Goal: Task Accomplishment & Management: Manage account settings

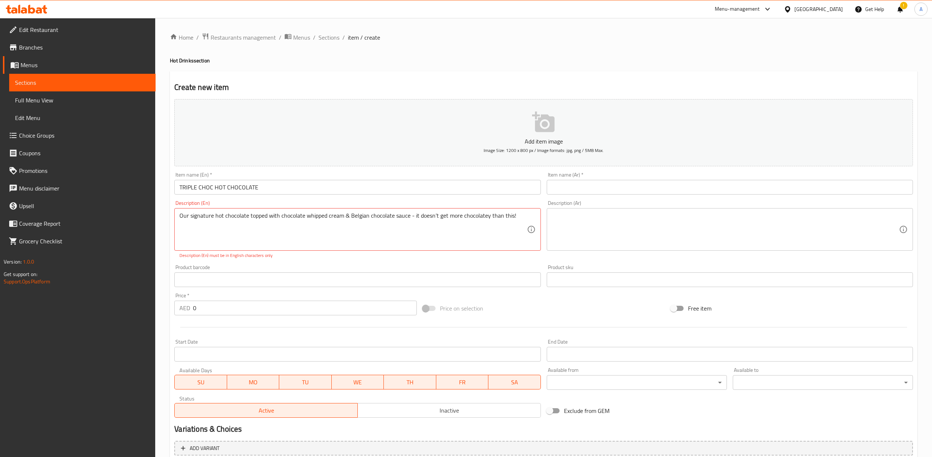
click at [300, 167] on div "Add item image Image Size: 1200 x 800 px / Image formats: jpg, png / 5MB Max." at bounding box center [543, 132] width 744 height 73
click at [293, 197] on div "Item name (En)   * TRIPLE CHOC HOT CHOCOLATE Item name (En) *" at bounding box center [357, 183] width 372 height 28
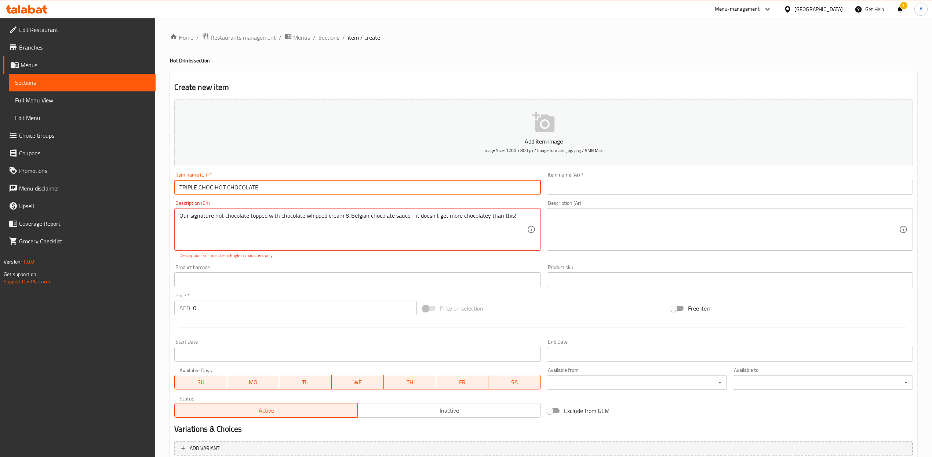
click at [292, 193] on input "TRIPLE CHOC HOT CHOCOLATE" at bounding box center [357, 187] width 366 height 15
click at [292, 192] on input "TRIPLE CHOC HOT CHOCOLATE" at bounding box center [357, 187] width 366 height 15
click at [578, 185] on input "text" at bounding box center [730, 187] width 366 height 15
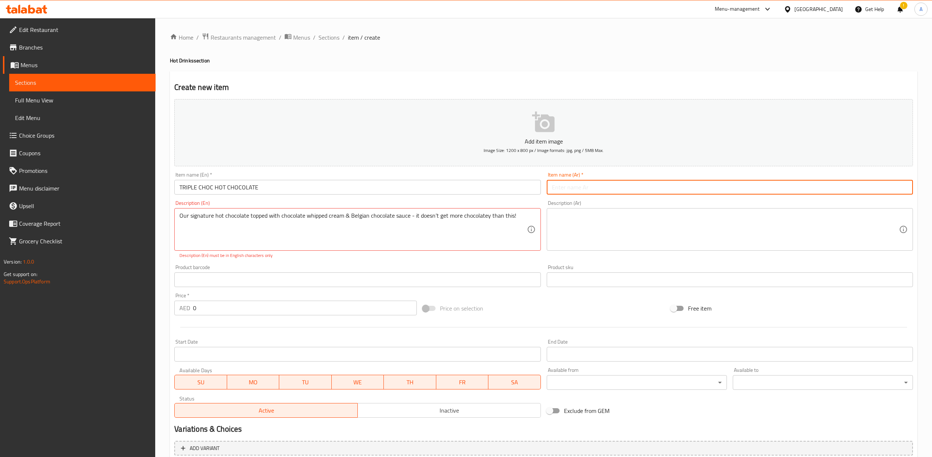
paste input "شوكولاتة ساخنة بثلاث طبقات من الشوكولاتة"
type input "شوكولاتة ساخنة بثلاث طبقات من الشوكولاتة"
click at [626, 77] on div "Create new item Add item image Image Size: 1200 x 800 px / Image formats: jpg, …" at bounding box center [543, 288] width 747 height 435
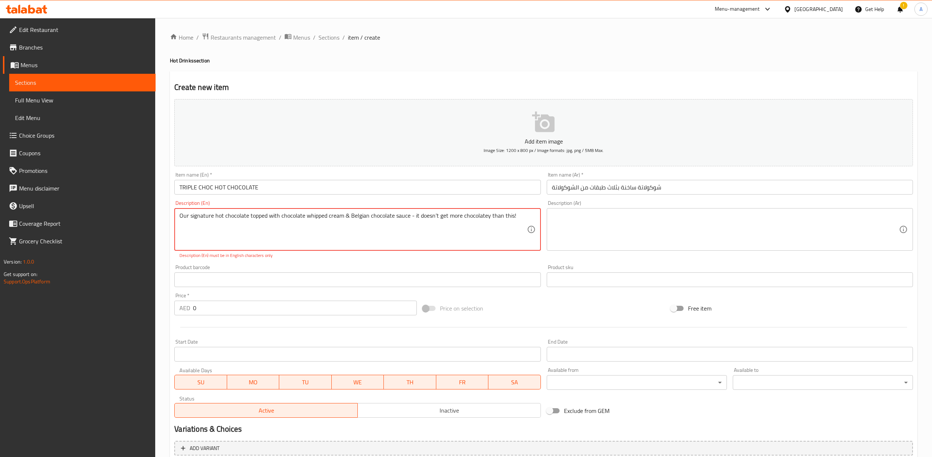
click at [418, 219] on textarea "Our signature hot chocolate topped with chocolate whipped cream & Belgian choco…" at bounding box center [352, 229] width 347 height 35
click at [615, 231] on textarea at bounding box center [725, 229] width 347 height 35
paste textarea "شوكولاتنا الساخنة المميزة مُزيّنة بكريمة مخفوقة بالشوكولاتة وصوص الشوكولاتة الب…"
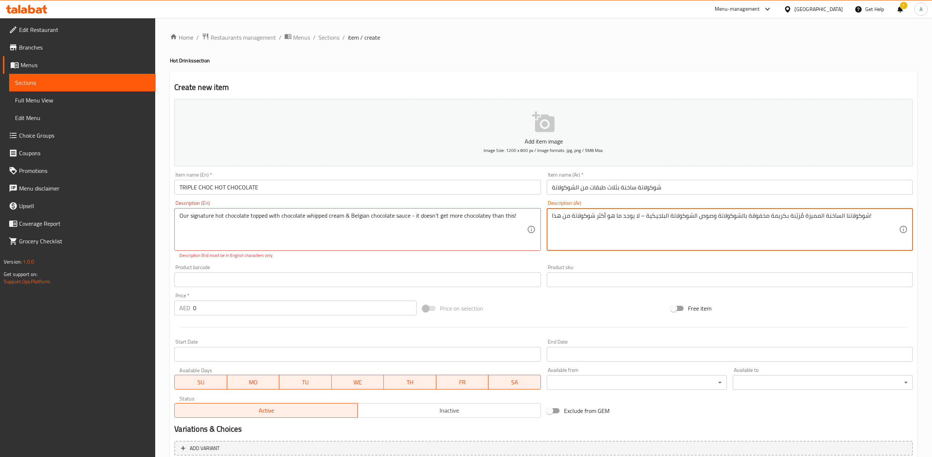
type textarea "شوكولاتنا الساخنة المميزة مُزيّنة بكريمة مخفوقة بالشوكولاتة وصوص الشوكولاتة الب…"
click at [563, 71] on div "Create new item Add item image Image Size: 1200 x 800 px / Image formats: jpg, …" at bounding box center [543, 288] width 747 height 435
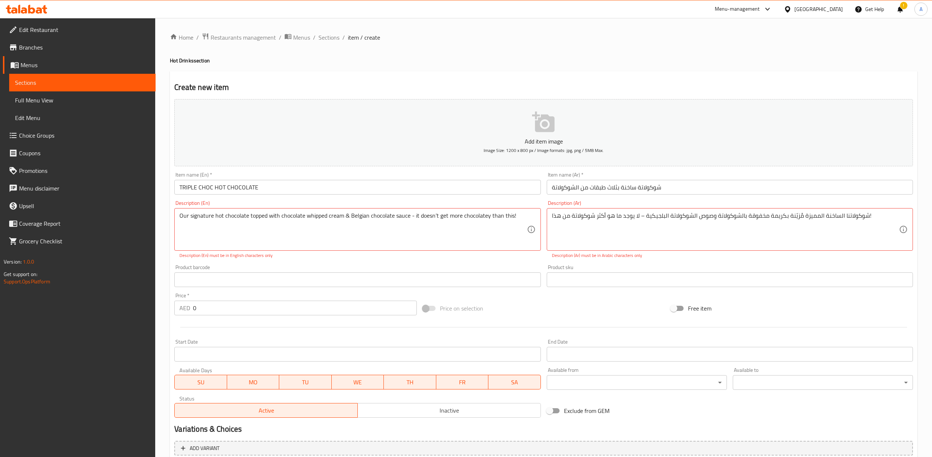
click at [547, 146] on button "Add item image Image Size: 1200 x 800 px / Image formats: jpg, png / 5MB Max." at bounding box center [543, 132] width 738 height 67
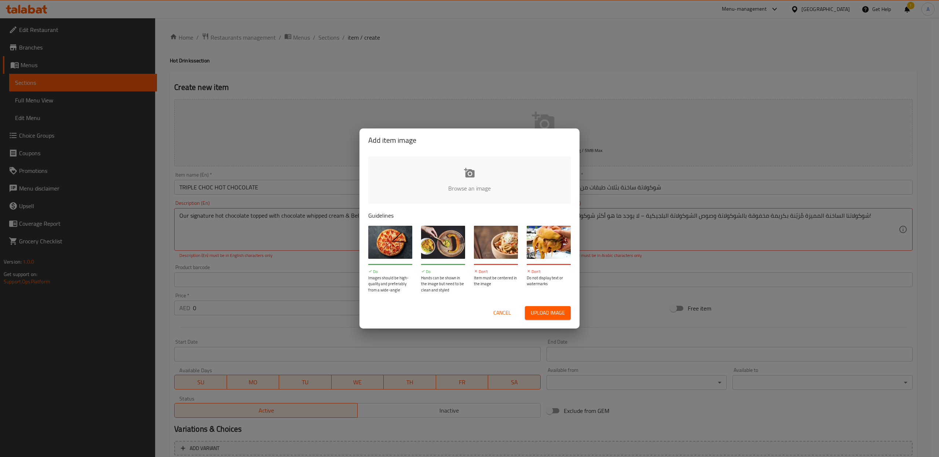
type input "C:\fakepath\Triple Choc Hot Chocolate.jpg"
click at [478, 184] on input "file" at bounding box center [717, 190] width 698 height 69
click at [458, 172] on input "file" at bounding box center [717, 190] width 698 height 69
type input "C:\fakepath\Screenshot [DATE] 9.55.38 AM.png"
click at [495, 317] on span "Cancel" at bounding box center [502, 312] width 18 height 9
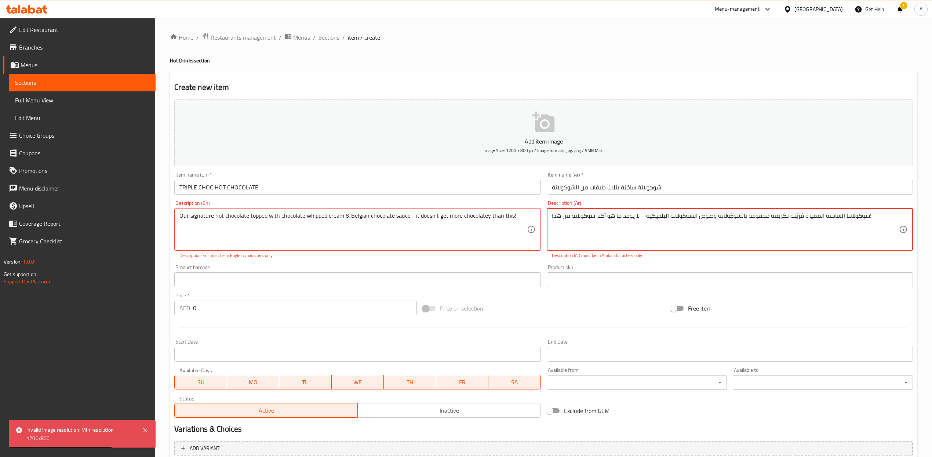
drag, startPoint x: 640, startPoint y: 215, endPoint x: 644, endPoint y: 216, distance: 4.1
click at [863, 215] on textarea "شوكولاتنا الساخنة المميزة مُزيّنة بكريمة مخفوقة بالشوكولاتة وصوص الشوكولاتة الب…" at bounding box center [725, 229] width 347 height 35
type textarea "شوكولاتنا الساخنة المميزة مُزيّنة بكريمة مخفوقة بالشوكولاتة وصوص الشوكولاتة الب…"
click at [537, 314] on div "Price on selection" at bounding box center [544, 308] width 248 height 20
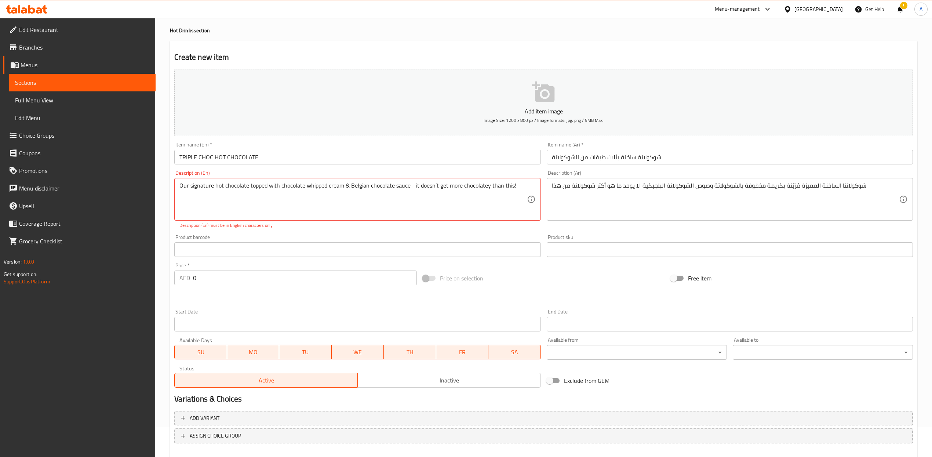
scroll to position [69, 0]
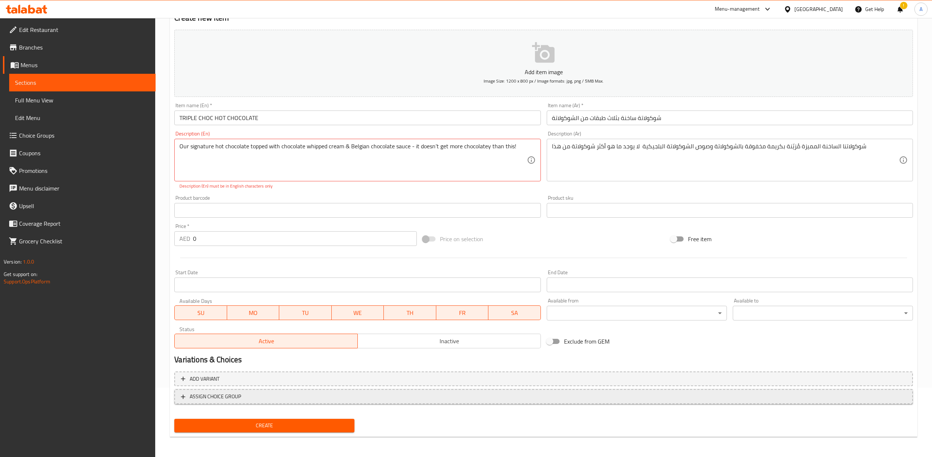
click at [262, 396] on span "ASSIGN CHOICE GROUP" at bounding box center [543, 396] width 725 height 9
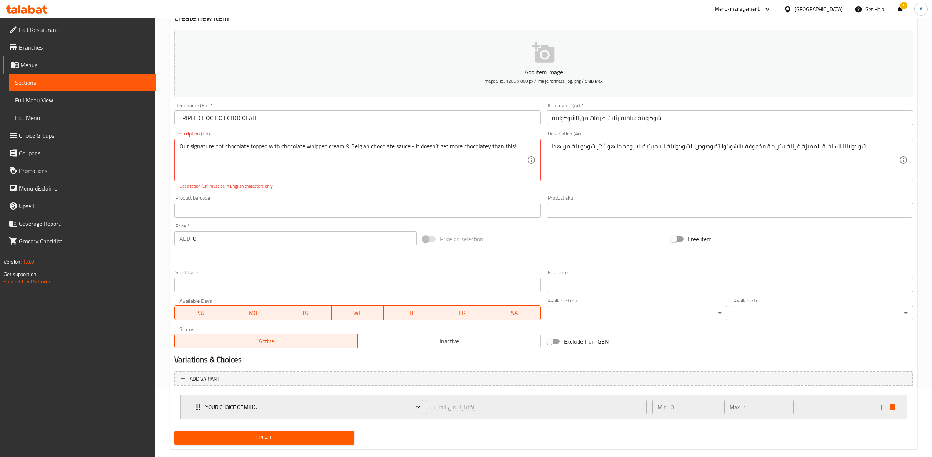
scroll to position [71, 0]
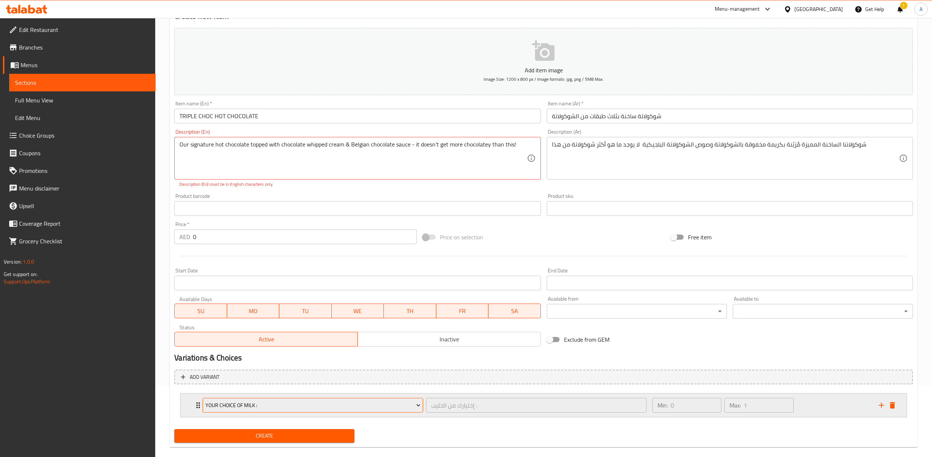
click at [377, 399] on button "Your Choice Of Milk :" at bounding box center [312, 405] width 220 height 15
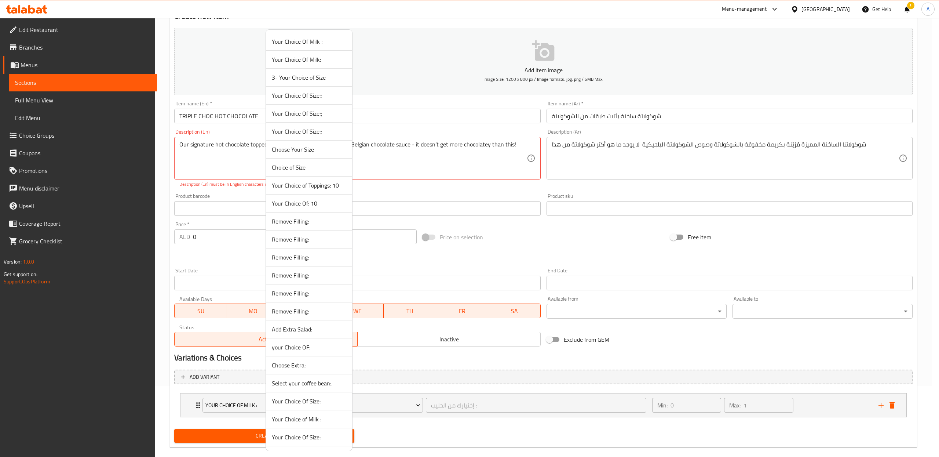
click at [314, 78] on span "3- Your Choice of Size" at bounding box center [309, 77] width 74 height 9
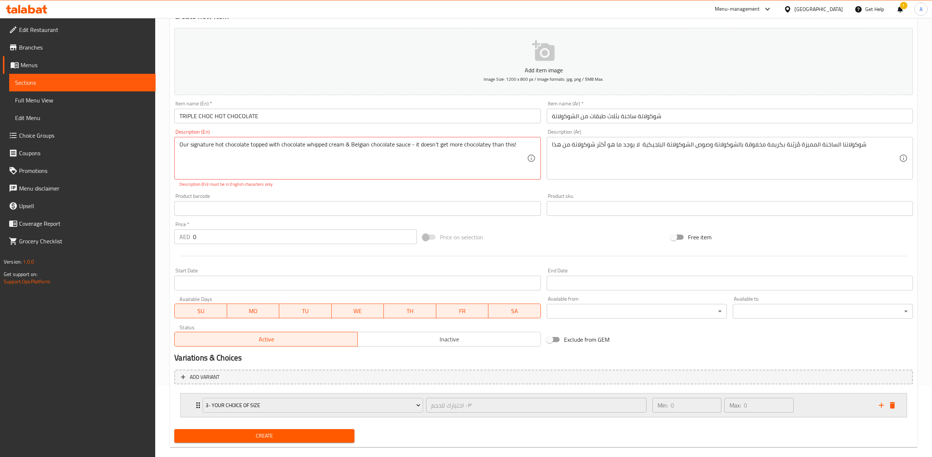
click at [814, 398] on div "Min: 0 ​ Max: 0 ​" at bounding box center [761, 404] width 226 height 23
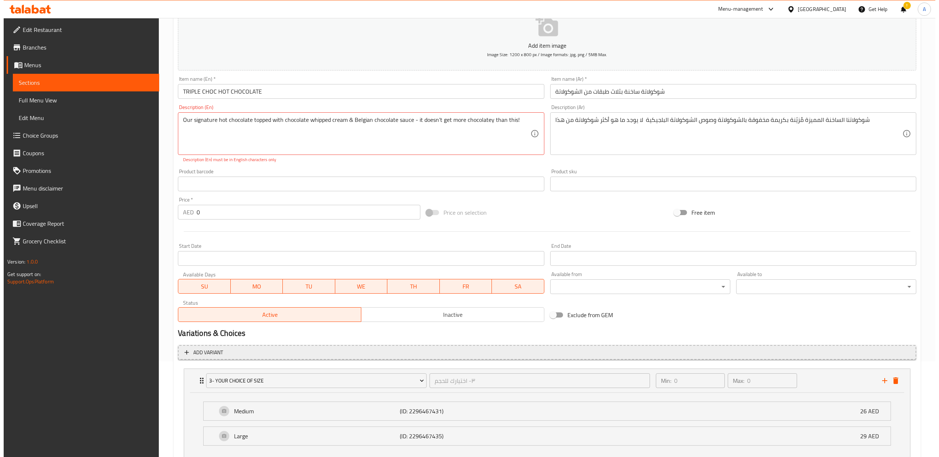
scroll to position [147, 0]
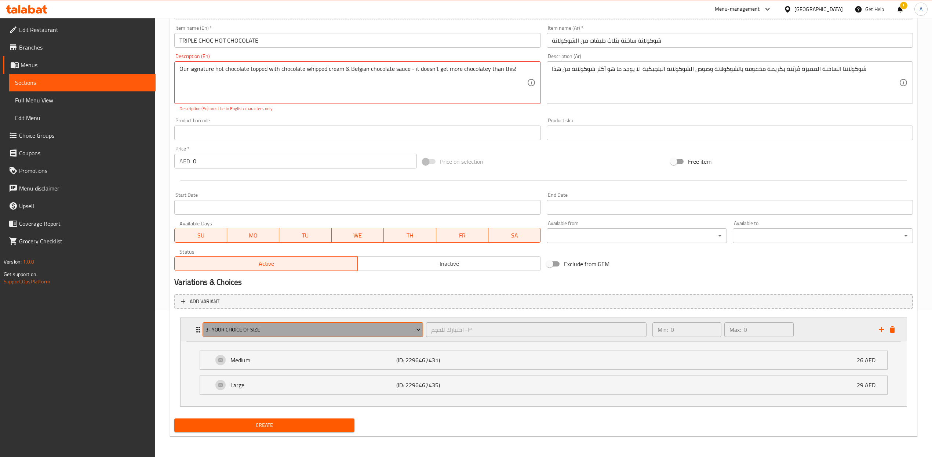
click at [357, 333] on span "3- Your Choice of Size" at bounding box center [312, 329] width 215 height 9
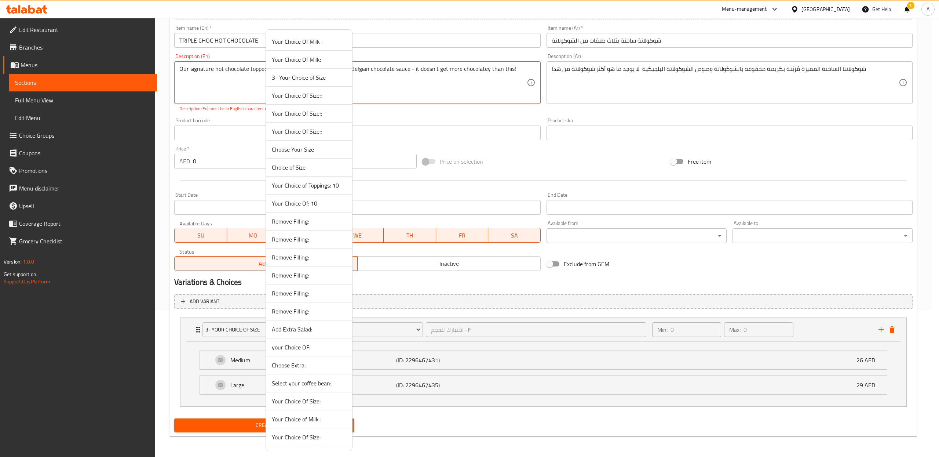
click at [337, 98] on span "Your Choice Of Size::" at bounding box center [309, 95] width 74 height 9
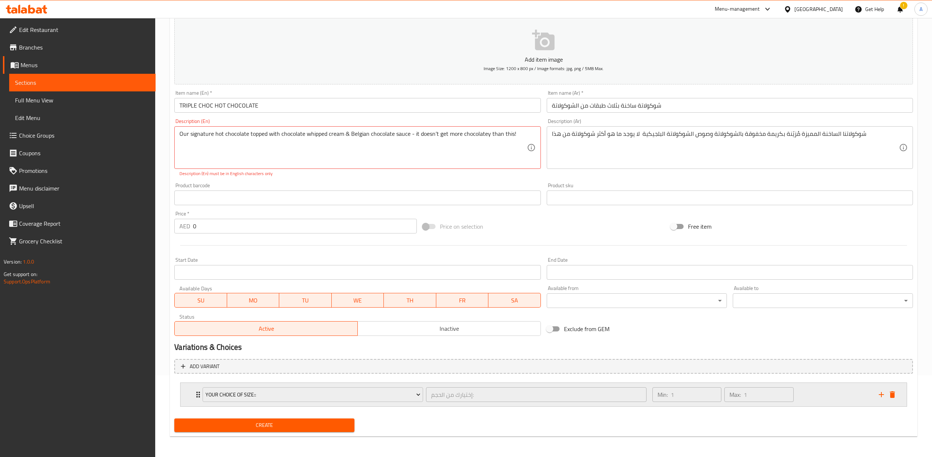
click at [807, 399] on div "Min: 1 ​ Max: 1 ​" at bounding box center [761, 394] width 226 height 23
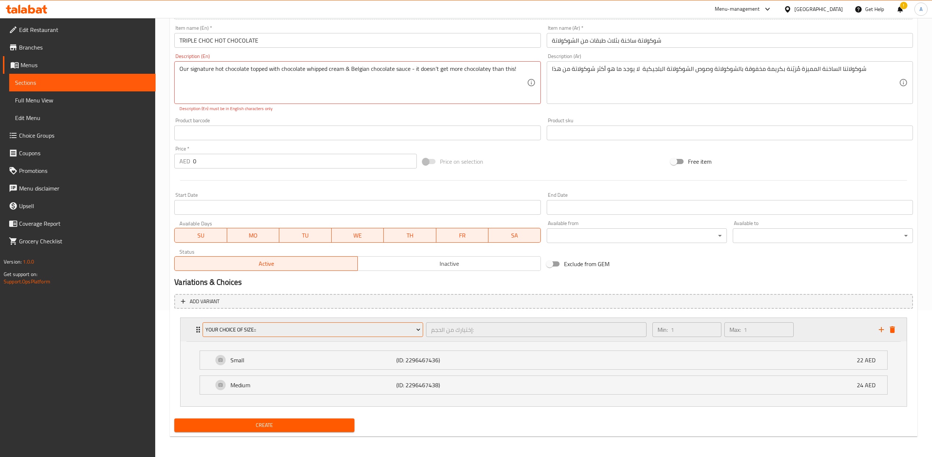
click at [319, 332] on span "Your Choice Of Size::" at bounding box center [312, 329] width 215 height 9
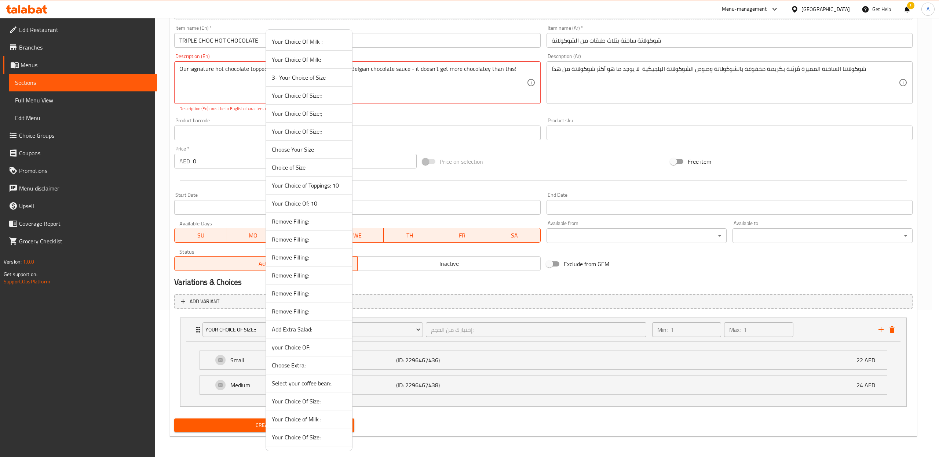
click at [297, 106] on li "Your Choice Of Size;;" at bounding box center [309, 114] width 86 height 18
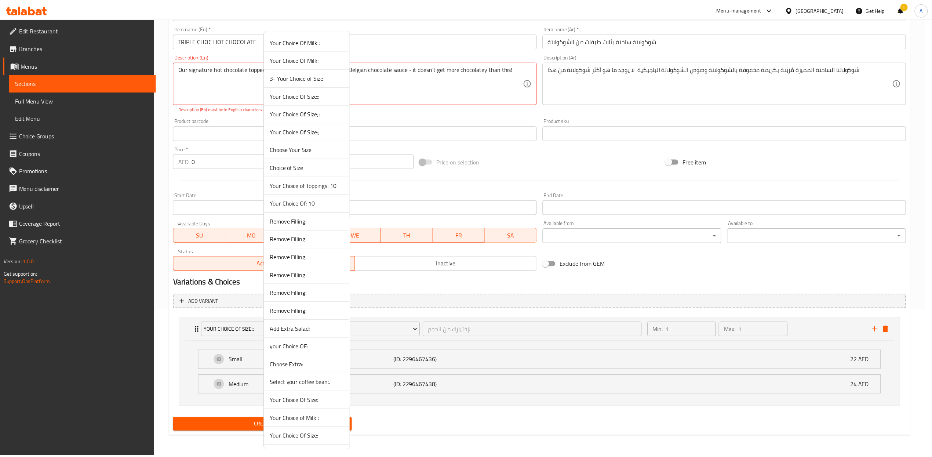
scroll to position [82, 0]
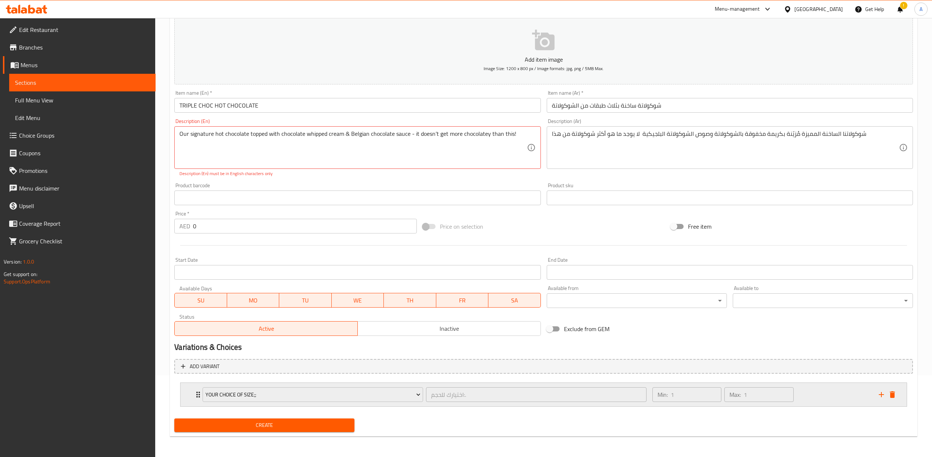
click at [798, 392] on div "Min: 1 ​ Max: 1 ​" at bounding box center [761, 394] width 226 height 23
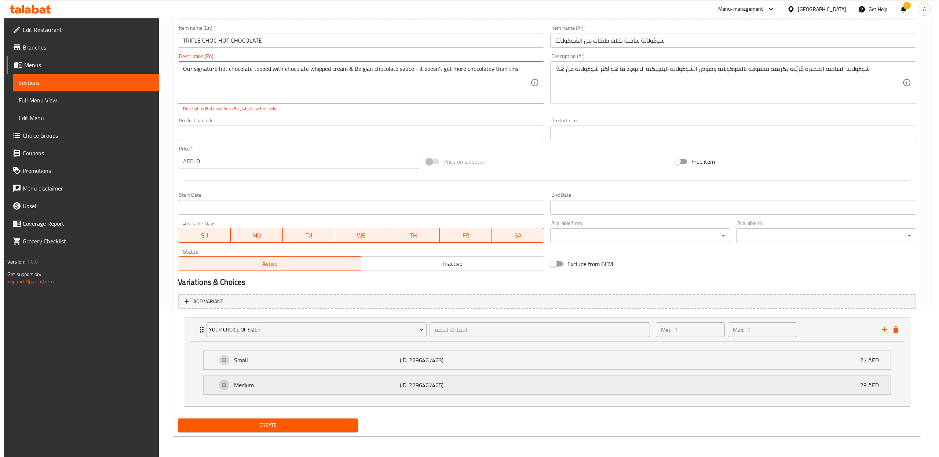
scroll to position [147, 0]
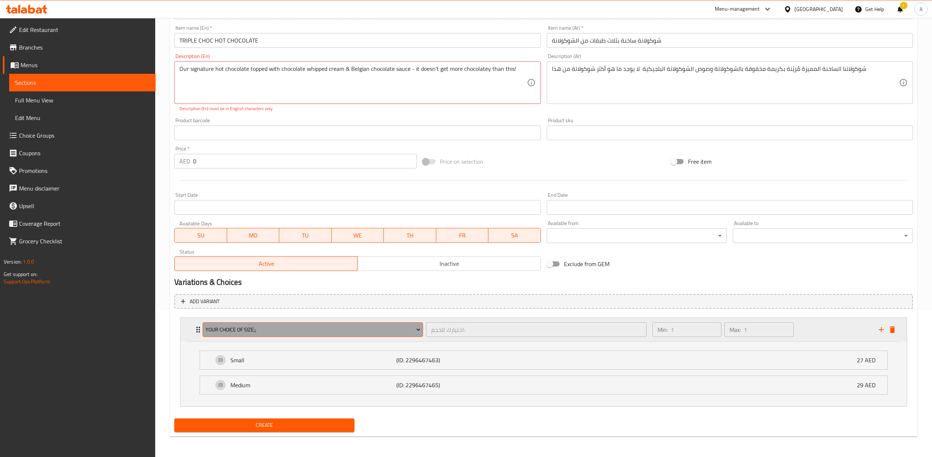
click at [331, 325] on span "Your Choice Of Size;;" at bounding box center [312, 329] width 215 height 9
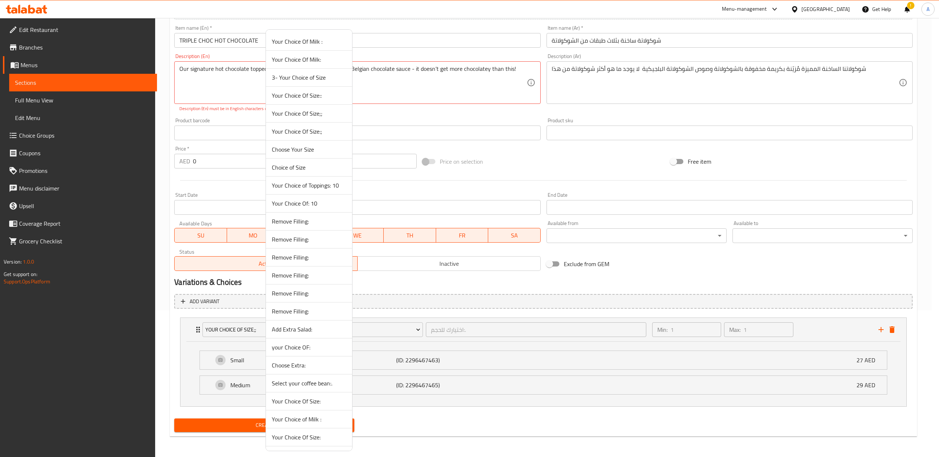
click at [304, 148] on span "Choose Your Size" at bounding box center [309, 149] width 74 height 9
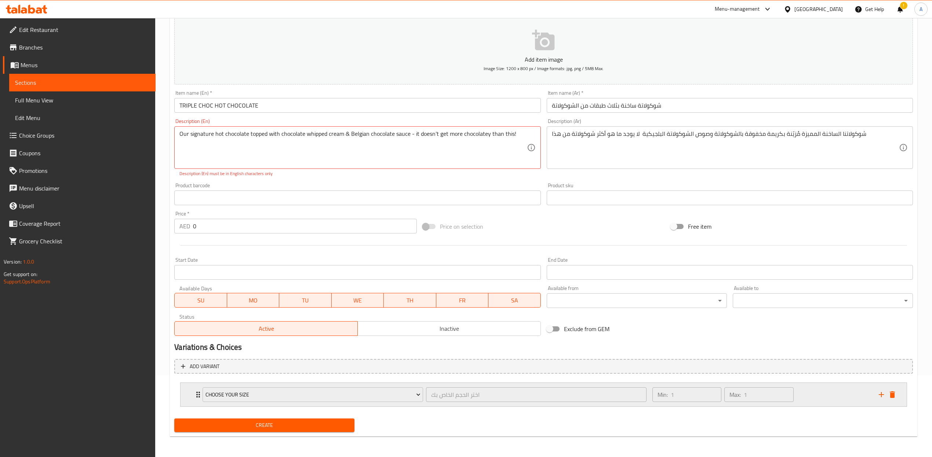
click at [815, 384] on div "Min: 1 ​ Max: 1 ​" at bounding box center [761, 394] width 226 height 23
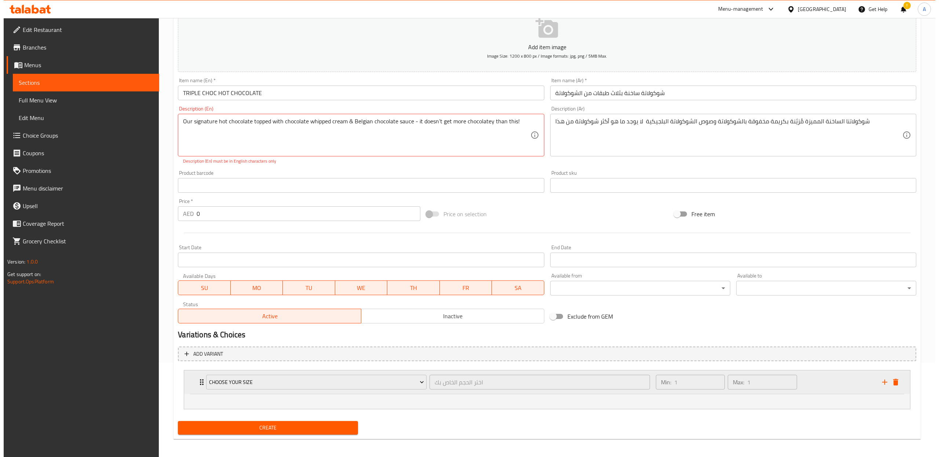
scroll to position [97, 0]
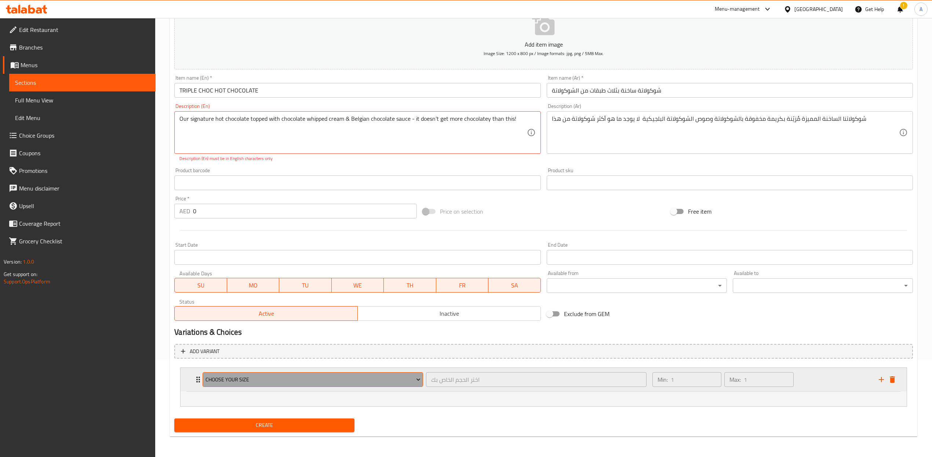
click at [364, 381] on span "Choose Your Size" at bounding box center [312, 379] width 215 height 9
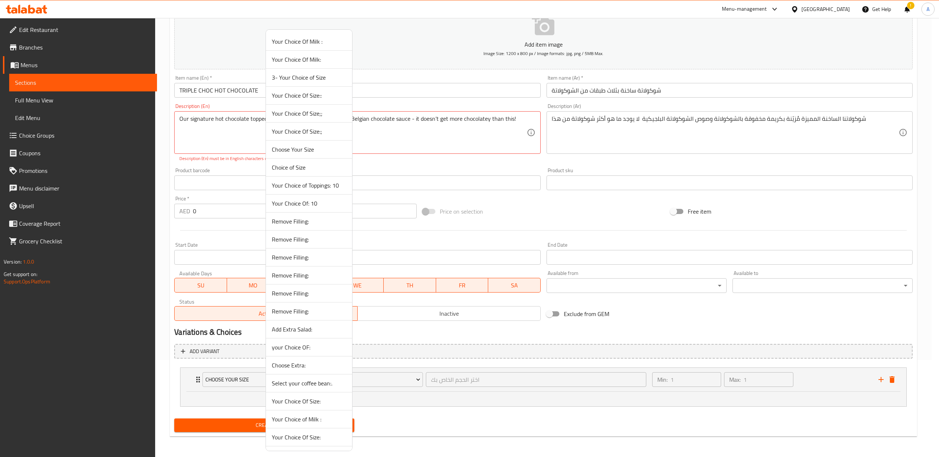
click at [319, 165] on span "Choice of Size" at bounding box center [309, 167] width 74 height 9
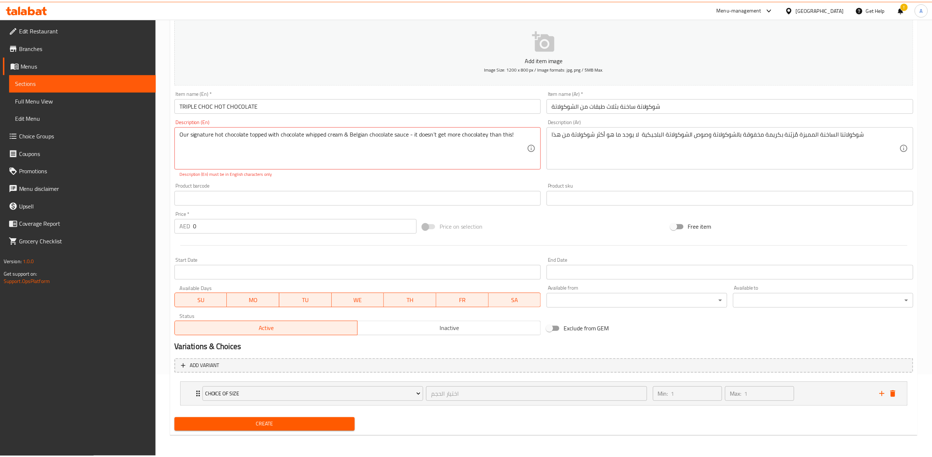
scroll to position [82, 0]
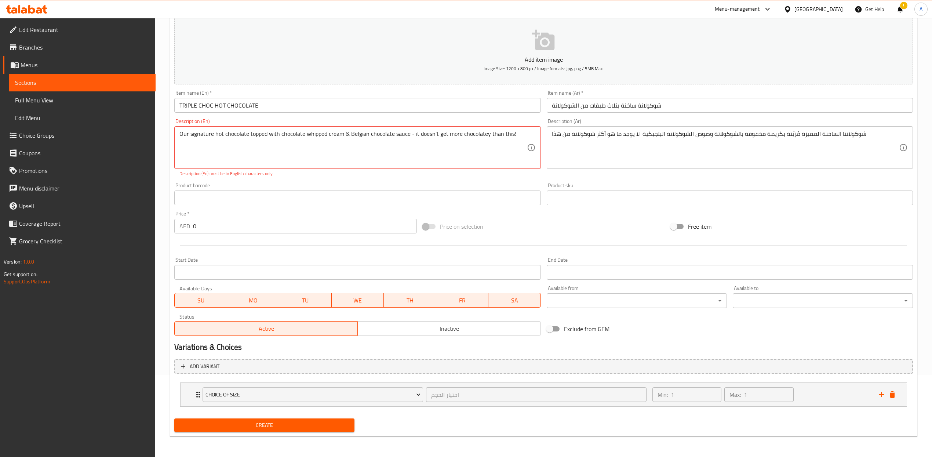
click at [816, 408] on li "Choice of Size اختيار الحجم ​ Min: 1 ​ Max: 1 ​" at bounding box center [543, 394] width 738 height 30
click at [811, 394] on div "Min: 1 ​ Max: 1 ​" at bounding box center [761, 394] width 226 height 23
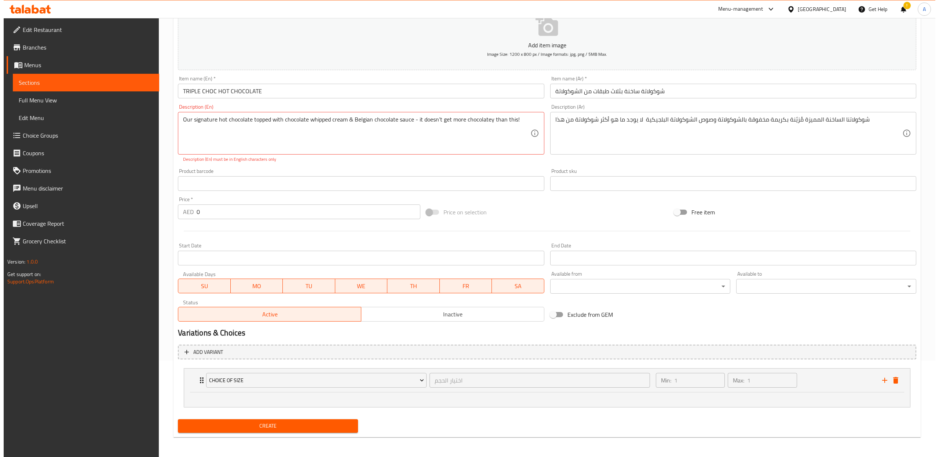
scroll to position [97, 0]
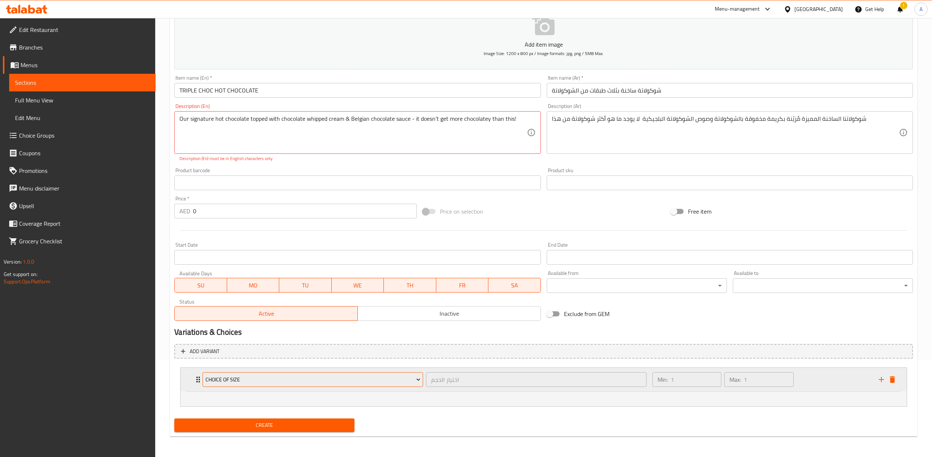
click at [377, 384] on button "Choice of Size" at bounding box center [312, 379] width 220 height 15
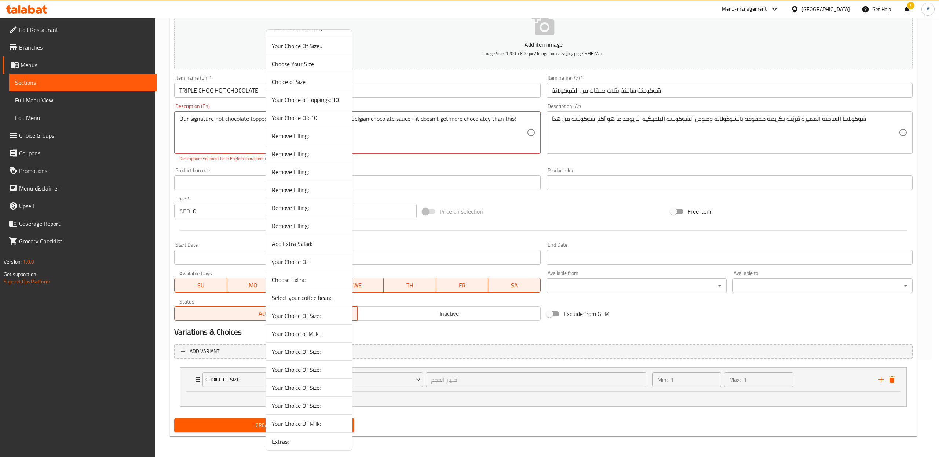
scroll to position [204, 0]
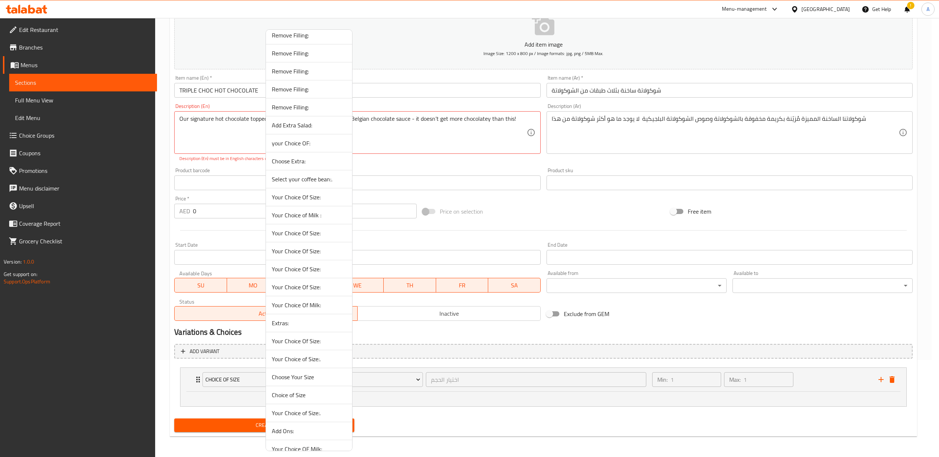
click at [308, 201] on span "Your Choice Of Size:" at bounding box center [309, 197] width 74 height 9
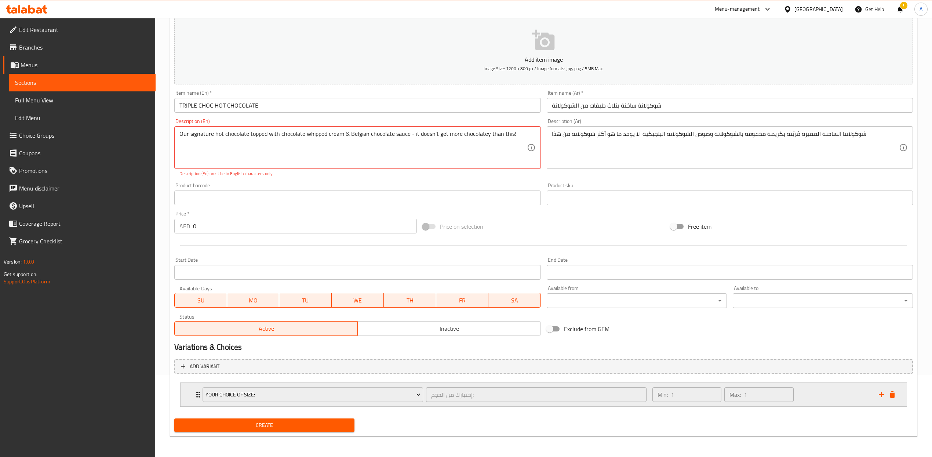
click at [822, 389] on div "Min: 1 ​ Max: 1 ​" at bounding box center [761, 394] width 226 height 23
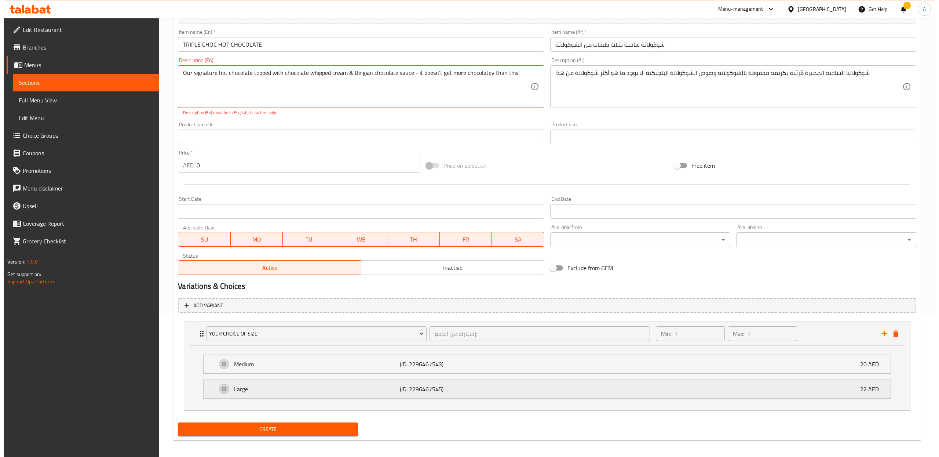
scroll to position [147, 0]
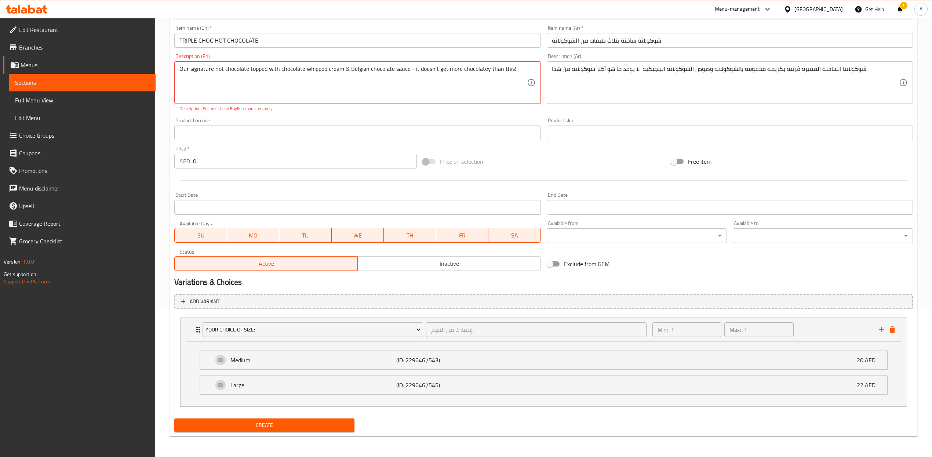
click at [341, 314] on li "Your Choice Of Size: إختيارك من الحجم: ​ Min: 1 ​ Max: 1 ​ Medium (ID: 22964675…" at bounding box center [543, 361] width 738 height 95
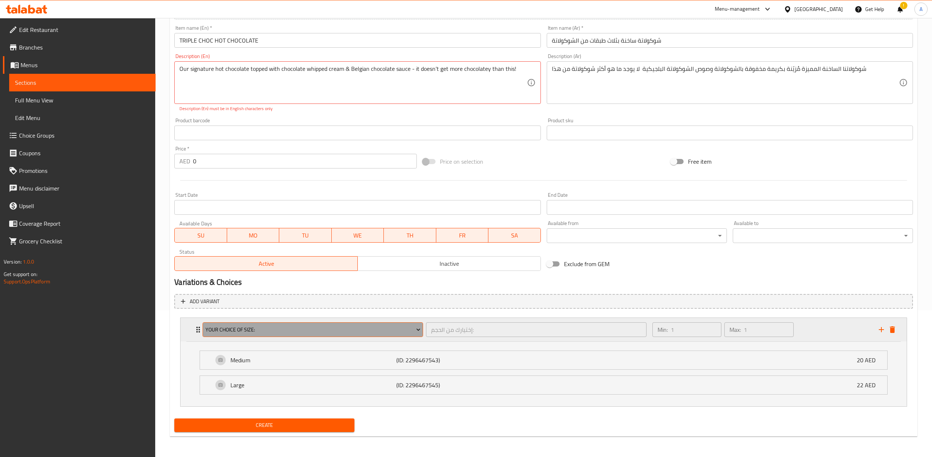
click at [338, 333] on span "Your Choice Of Size:" at bounding box center [312, 329] width 215 height 9
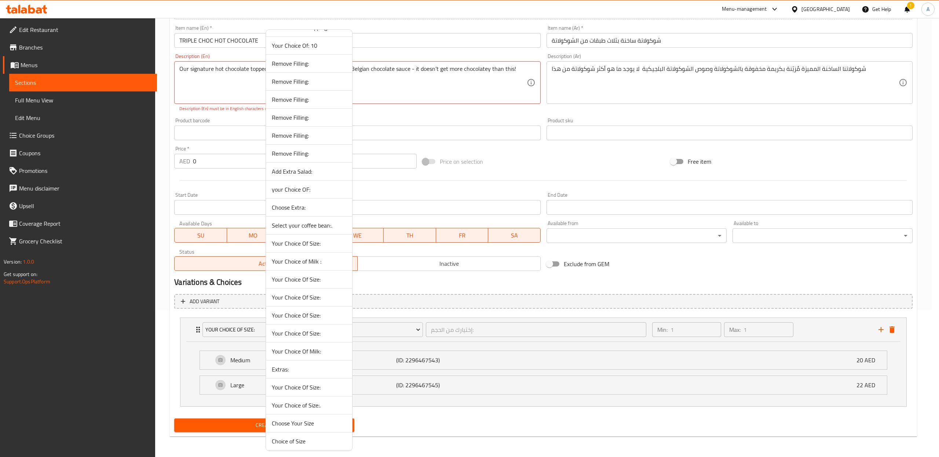
scroll to position [159, 0]
click at [316, 282] on span "Your Choice Of Size:" at bounding box center [309, 278] width 74 height 9
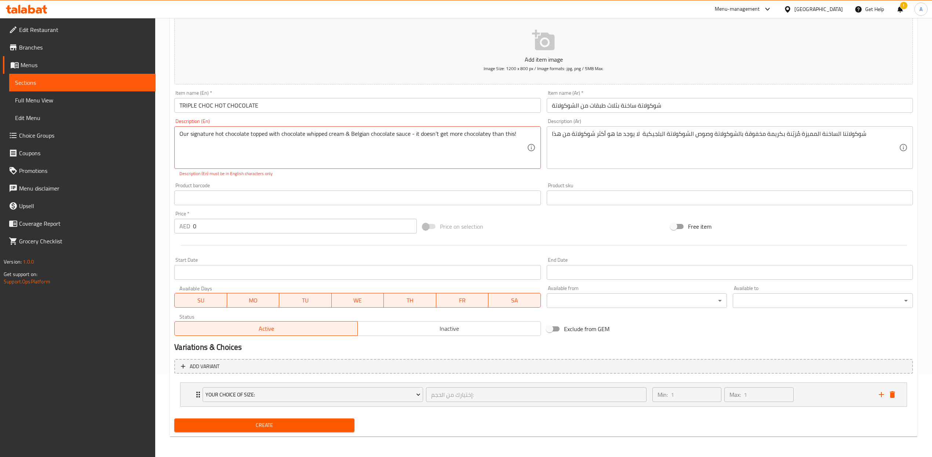
click at [811, 401] on div "Min: 1 ​ Max: 1 ​" at bounding box center [761, 394] width 226 height 23
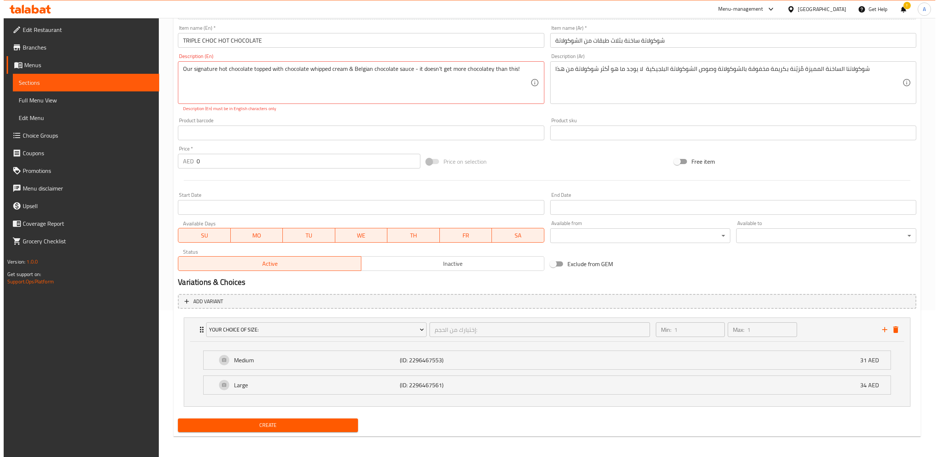
scroll to position [147, 0]
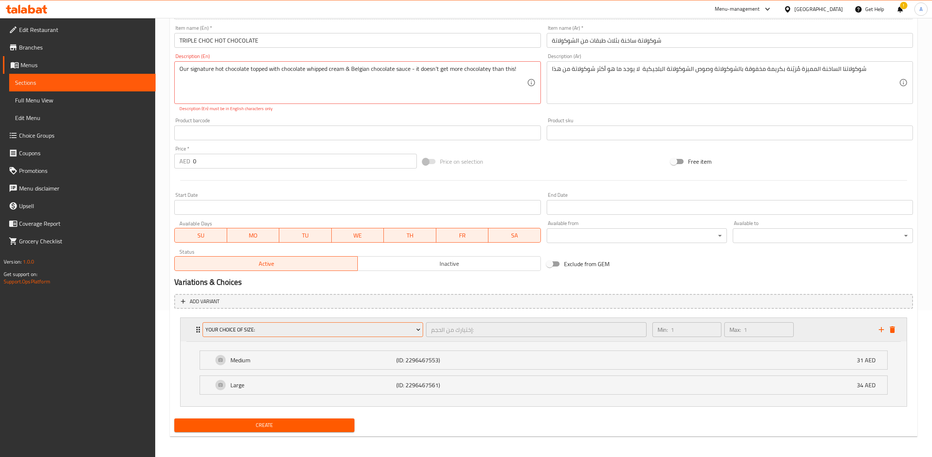
click at [407, 334] on button "Your Choice Of Size:" at bounding box center [312, 329] width 220 height 15
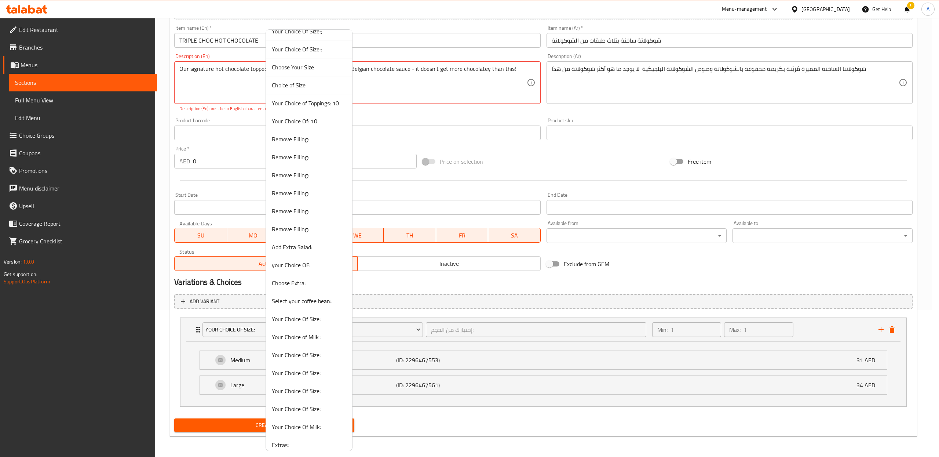
scroll to position [84, 0]
click at [307, 410] on span "Your Choice Of Size:" at bounding box center [309, 406] width 74 height 9
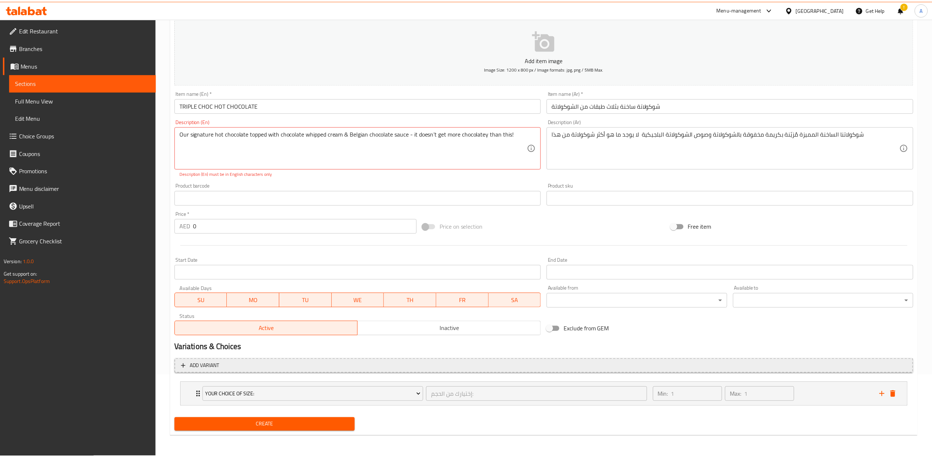
scroll to position [82, 0]
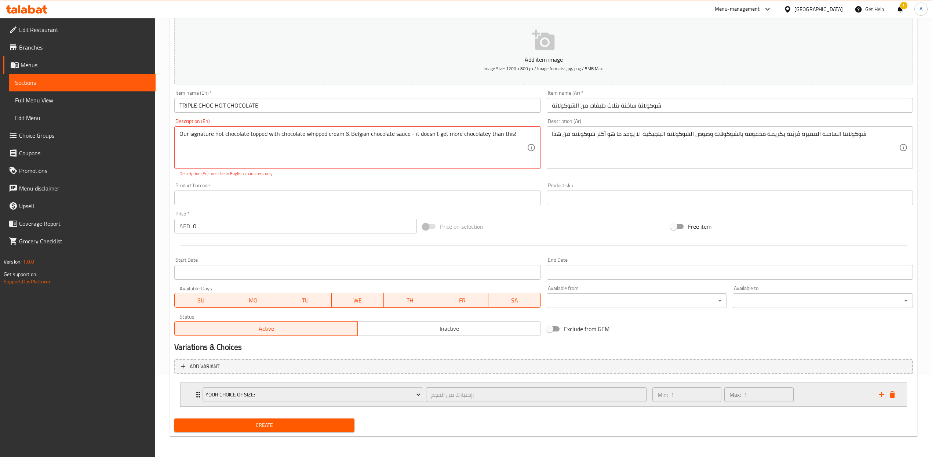
click at [425, 403] on div "إختيارك من الحجم: ​" at bounding box center [535, 394] width 223 height 18
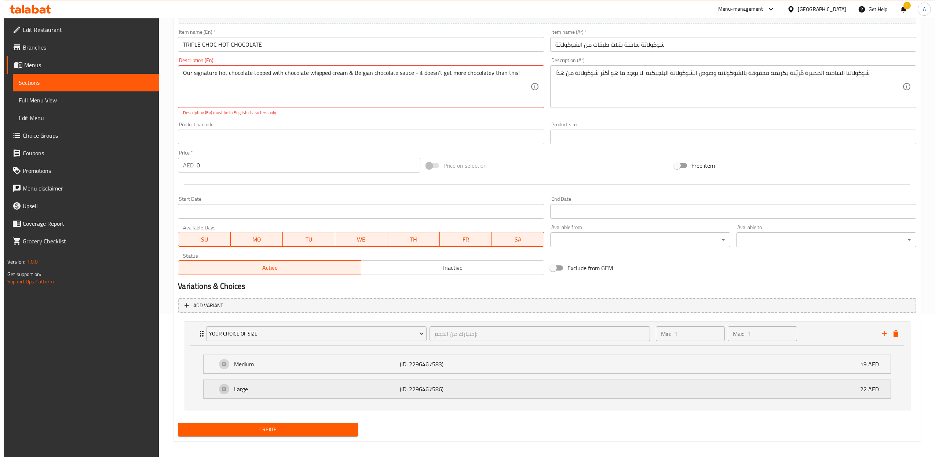
scroll to position [147, 0]
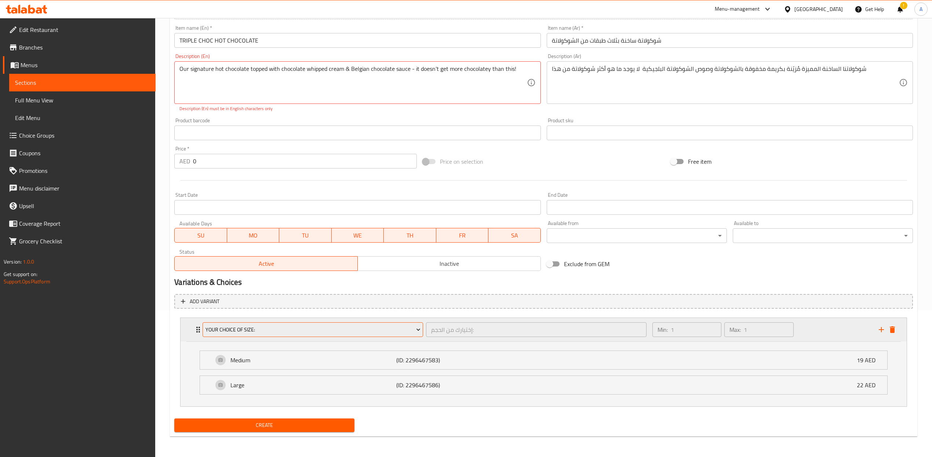
click at [333, 336] on button "Your Choice Of Size:" at bounding box center [312, 329] width 220 height 15
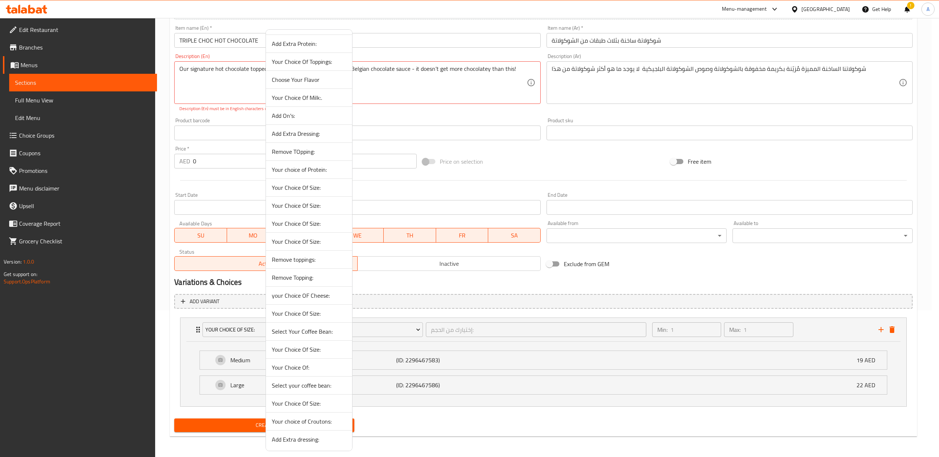
scroll to position [796, 0]
click at [322, 400] on span "Your Choice Of Size:" at bounding box center [309, 402] width 74 height 9
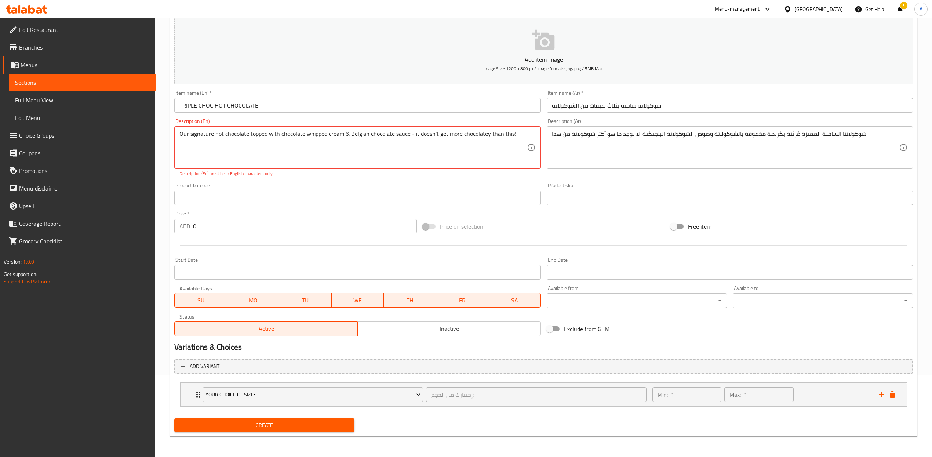
drag, startPoint x: 827, startPoint y: 383, endPoint x: 820, endPoint y: 381, distance: 7.2
click at [827, 383] on div "Min: 1 ​ Max: 1 ​" at bounding box center [761, 394] width 226 height 23
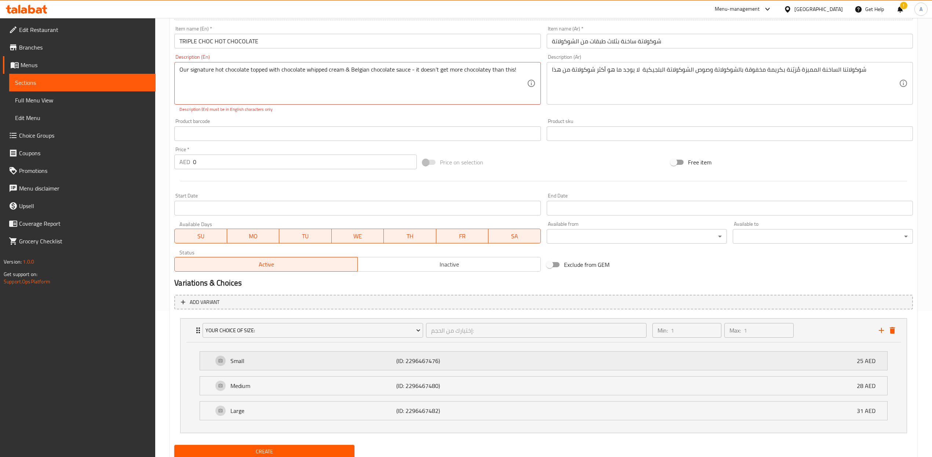
scroll to position [147, 0]
click at [840, 327] on div "Min: 1 ​ Max: 1 ​" at bounding box center [761, 328] width 226 height 23
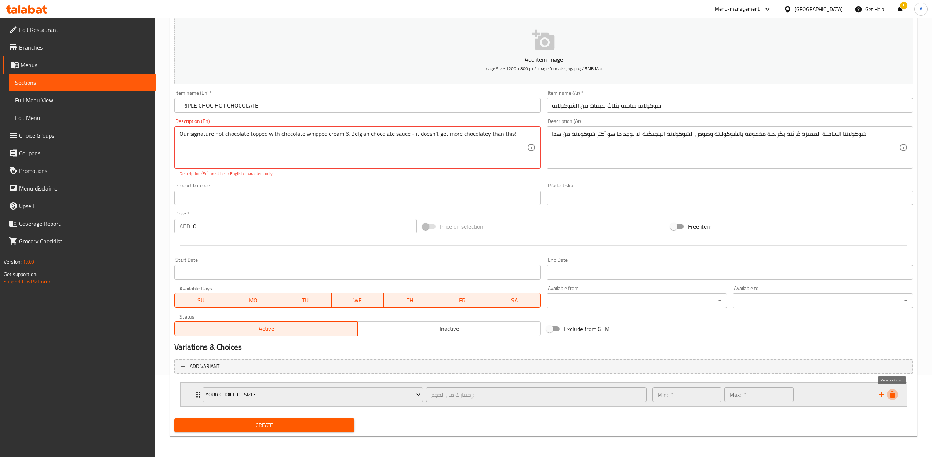
click at [891, 396] on icon "delete" at bounding box center [891, 394] width 5 height 7
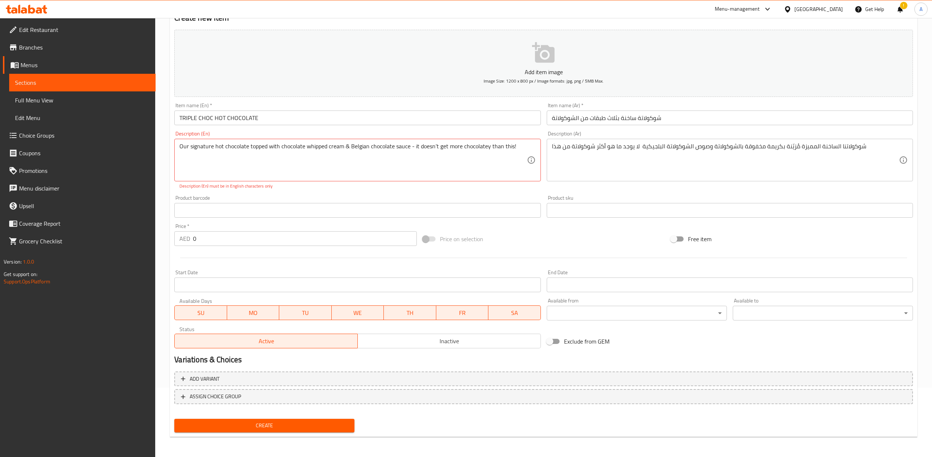
click at [279, 421] on span "Create" at bounding box center [264, 425] width 168 height 9
click at [311, 164] on textarea "Our signature hot chocolate topped with chocolate whipped cream & Belgian choco…" at bounding box center [352, 160] width 347 height 35
click at [302, 421] on span "Create" at bounding box center [264, 425] width 168 height 9
click at [289, 423] on span "Create" at bounding box center [264, 425] width 168 height 9
click at [412, 144] on textarea "Our signature hot chocolate topped with chocolate whipped cream & Belgian choco…" at bounding box center [352, 160] width 347 height 35
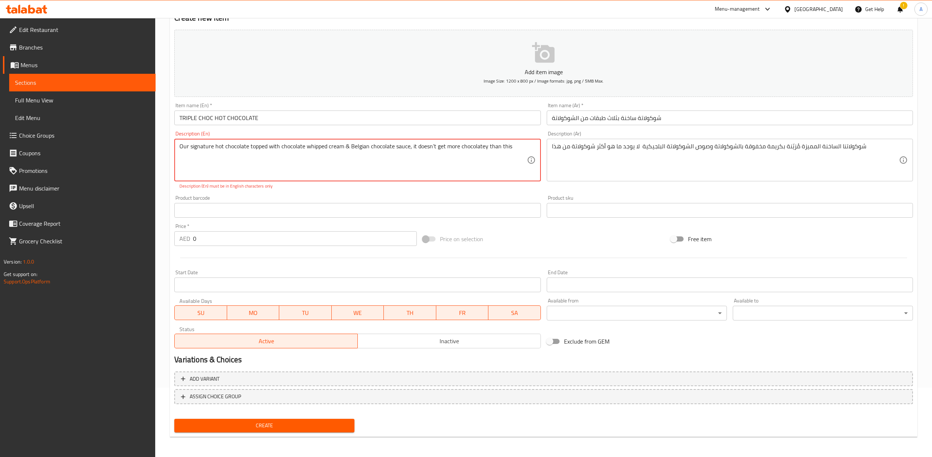
click at [504, 166] on textarea "Our signature hot chocolate topped with chocolate whipped cream & Belgian choco…" at bounding box center [352, 160] width 347 height 35
click at [283, 424] on span "Create" at bounding box center [264, 425] width 168 height 9
click at [425, 146] on textarea "Our signature hot chocolate topped with chocolate whipped cream & Belgian choco…" at bounding box center [352, 160] width 347 height 35
click at [347, 146] on textarea "Our signature hot chocolate topped with chocolate whipped cream & Belgian choco…" at bounding box center [352, 160] width 347 height 35
type textarea "Our signature hot chocolate topped with chocolate whipped cream and Belgian cho…"
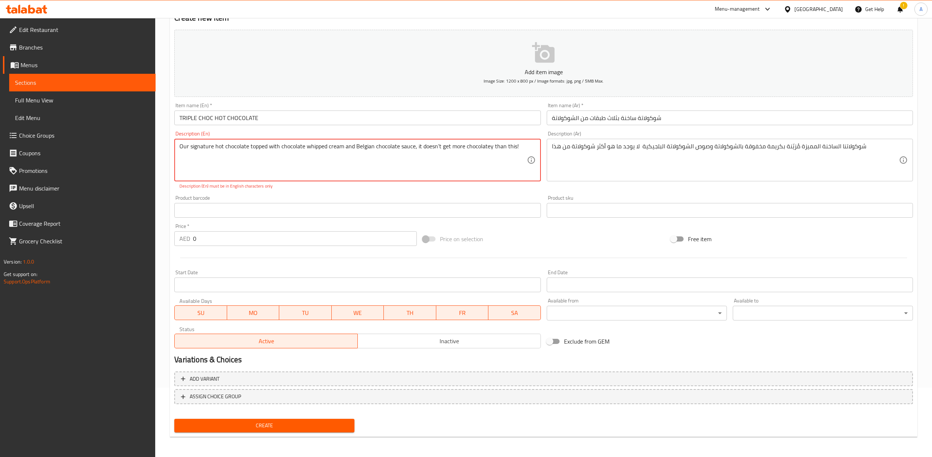
click at [301, 423] on span "Create" at bounding box center [264, 425] width 168 height 9
click at [514, 157] on textarea "Our signature hot chocolate topped with chocolate whipped cream and Belgian cho…" at bounding box center [352, 160] width 347 height 35
click at [310, 147] on textarea "Our signature hot chocolate topped with chocolate whipped cream and Belgian cho…" at bounding box center [352, 160] width 347 height 35
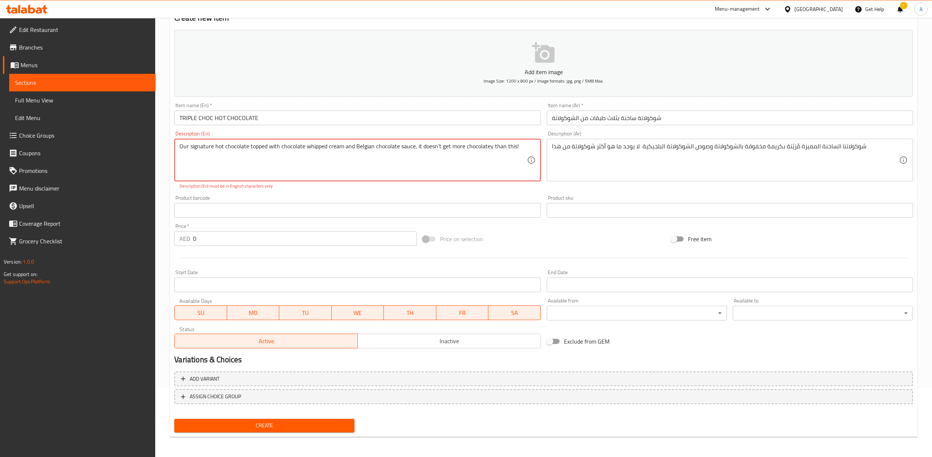
paste textarea
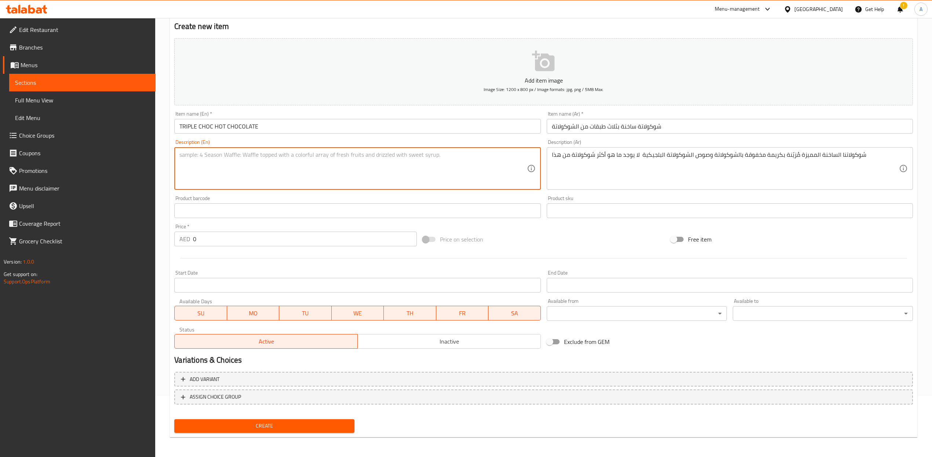
paste textarea
click at [352, 165] on textarea at bounding box center [352, 168] width 347 height 35
paste textarea "Our signature hot chocolate topped with chocolate whipped cream and Belgian cho…"
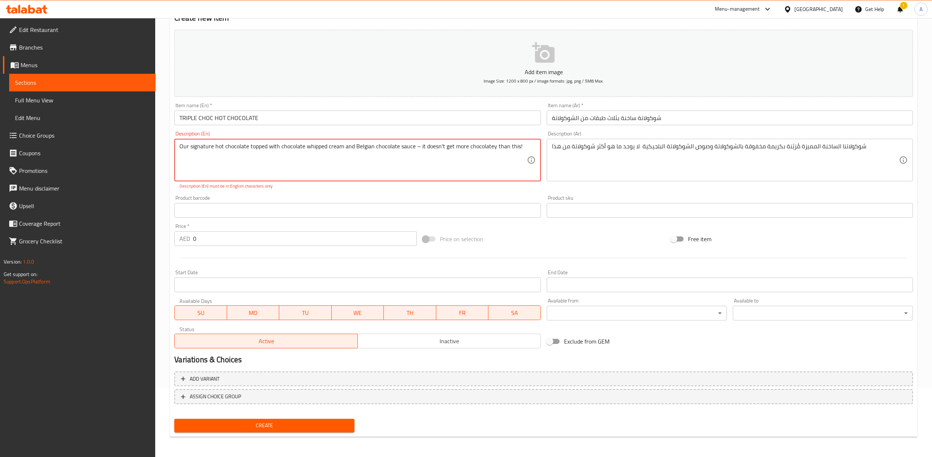
click at [276, 425] on span "Create" at bounding box center [264, 425] width 168 height 9
click at [416, 147] on textarea "Our signature hot chocolate topped with chocolate whipped cream and Belgian cho…" at bounding box center [352, 160] width 347 height 35
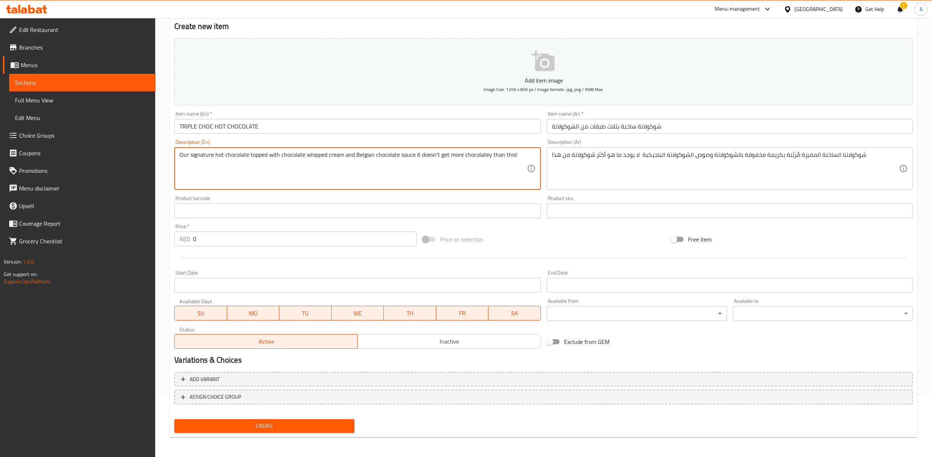
click at [522, 155] on textarea "Our signature hot chocolate topped with chocolate whipped cream and Belgian cho…" at bounding box center [352, 168] width 347 height 35
type textarea "Our signature hot chocolate topped with chocolate whipped cream and Belgian cho…"
click at [266, 424] on span "Create" at bounding box center [264, 425] width 168 height 9
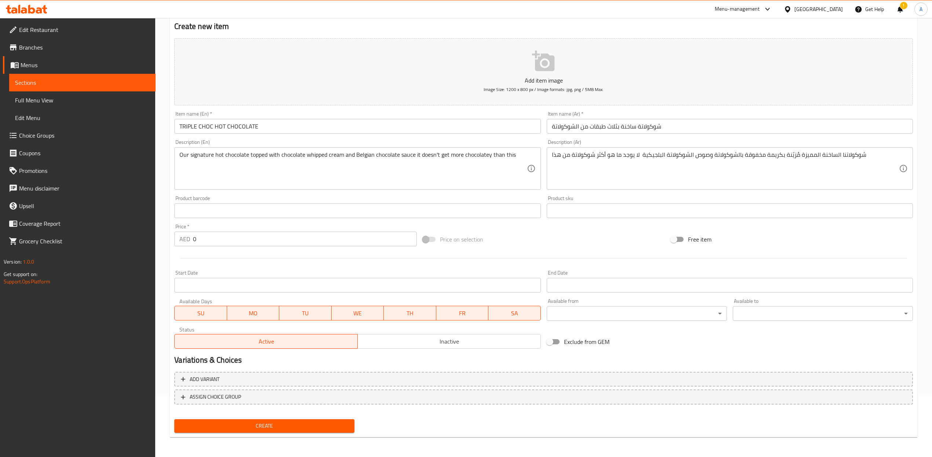
click at [267, 432] on div "Create" at bounding box center [264, 425] width 186 height 19
click at [274, 428] on span "Create" at bounding box center [264, 425] width 168 height 9
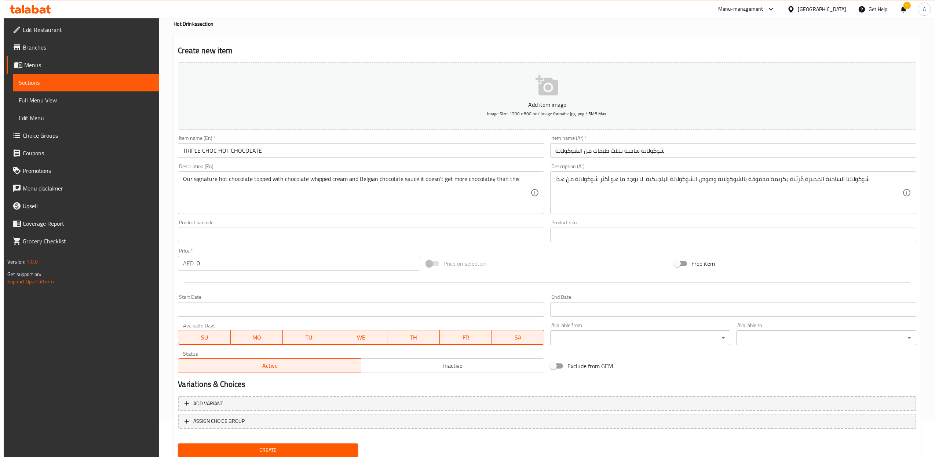
scroll to position [0, 0]
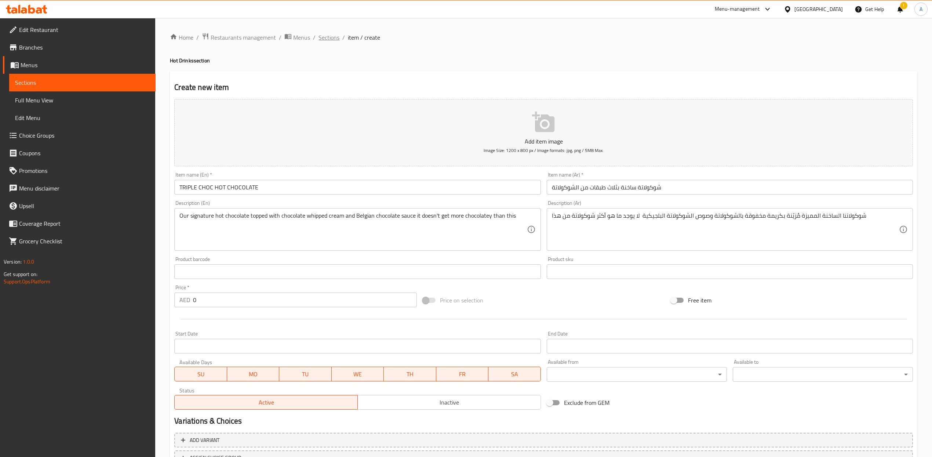
click at [326, 37] on span "Sections" at bounding box center [328, 37] width 21 height 9
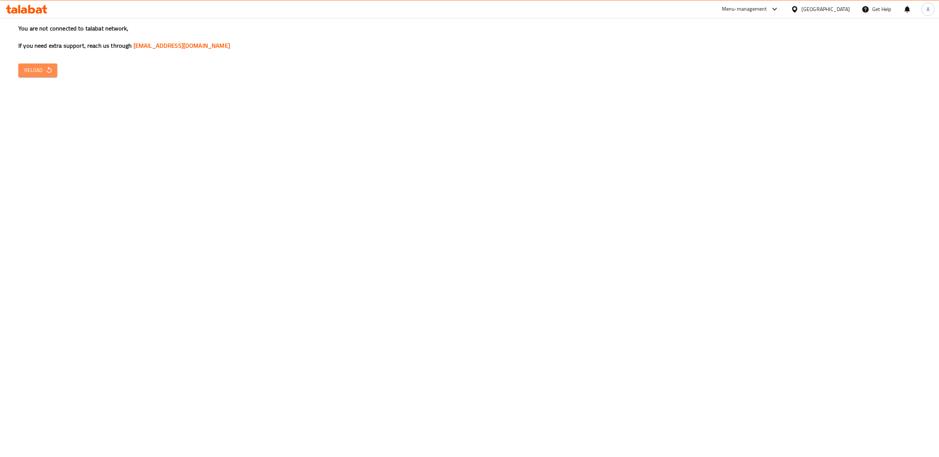
click at [25, 67] on span "Reload" at bounding box center [37, 70] width 27 height 9
click at [41, 72] on span "Reload" at bounding box center [37, 70] width 27 height 9
click at [39, 73] on span "Reload" at bounding box center [37, 70] width 27 height 9
click at [44, 70] on span "Reload" at bounding box center [37, 70] width 27 height 9
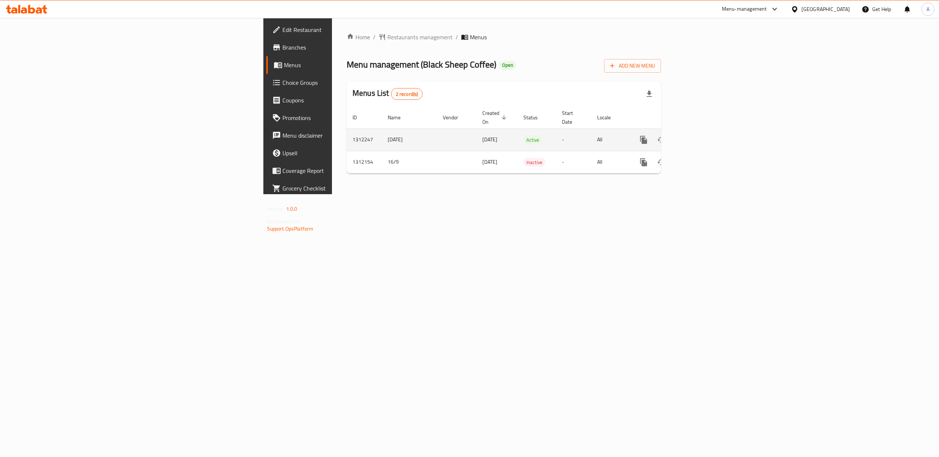
click at [705, 132] on link "enhanced table" at bounding box center [697, 140] width 18 height 18
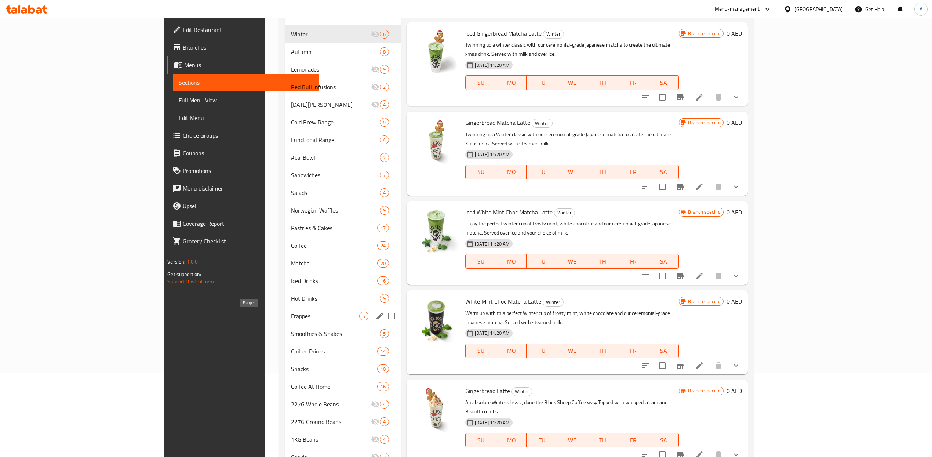
scroll to position [134, 0]
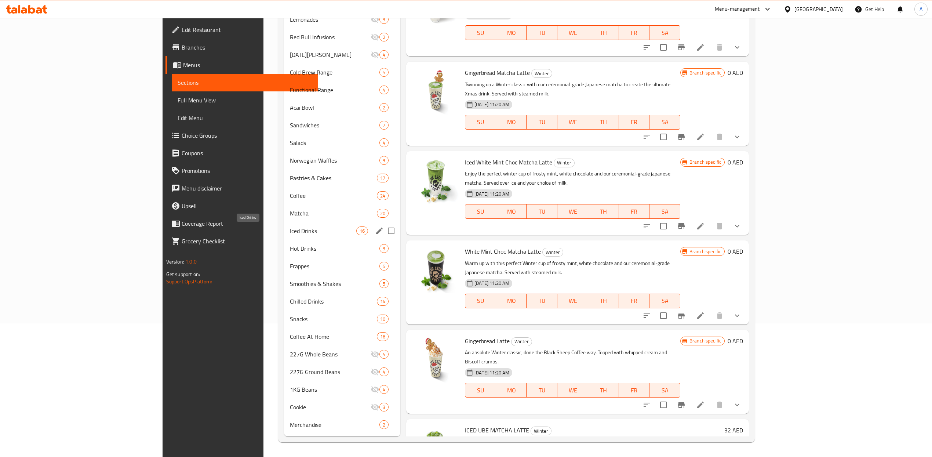
click at [290, 230] on span "Iced Drinks" at bounding box center [323, 230] width 66 height 9
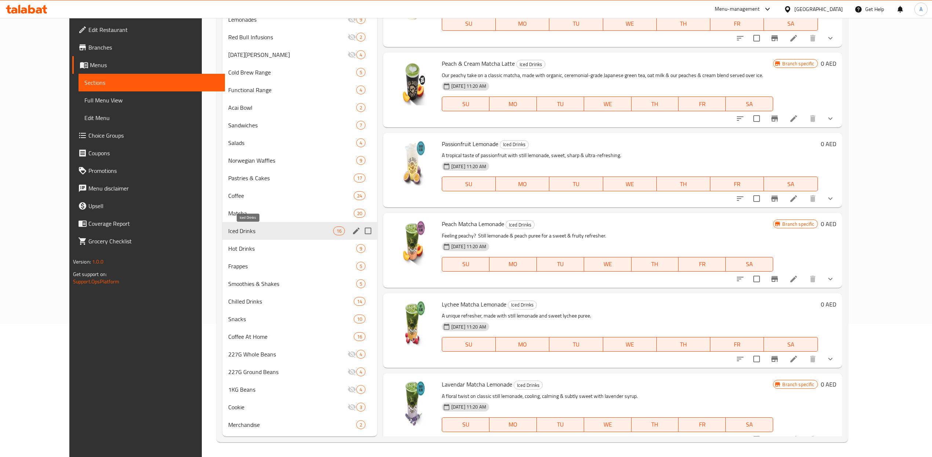
click at [228, 252] on span "Hot Drinks" at bounding box center [292, 248] width 128 height 9
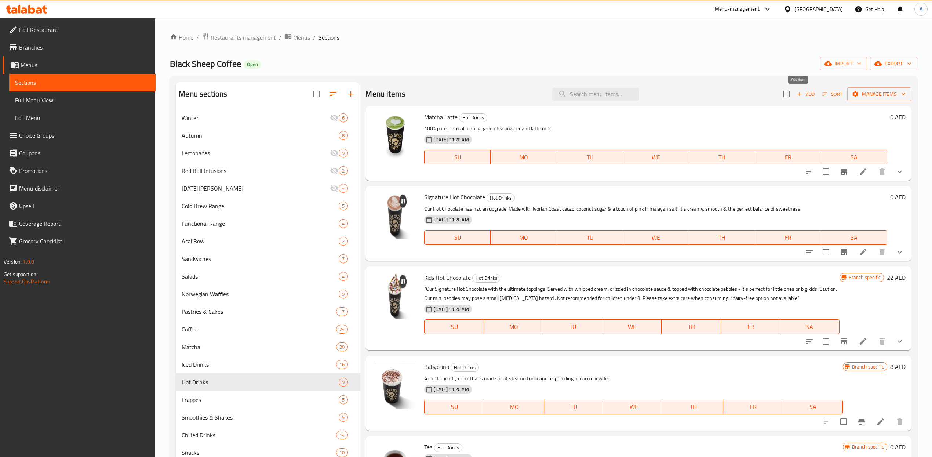
click at [800, 93] on span "Add" at bounding box center [806, 94] width 20 height 8
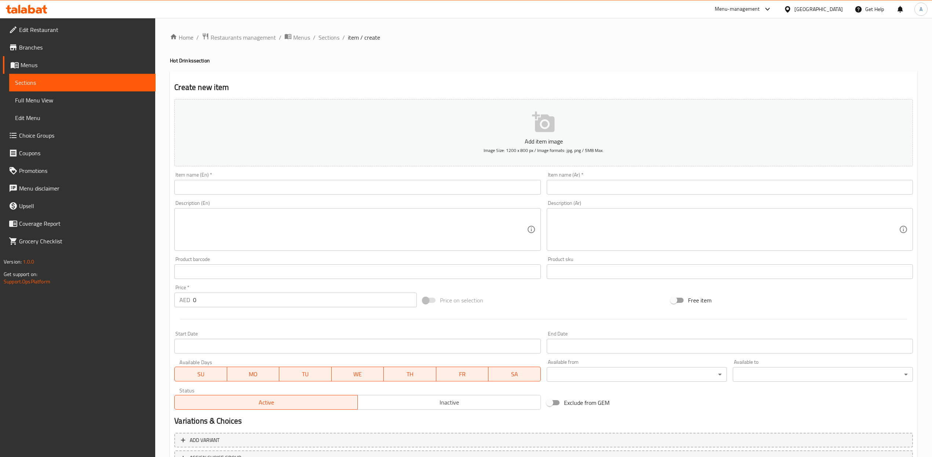
click at [302, 189] on input "text" at bounding box center [357, 187] width 366 height 15
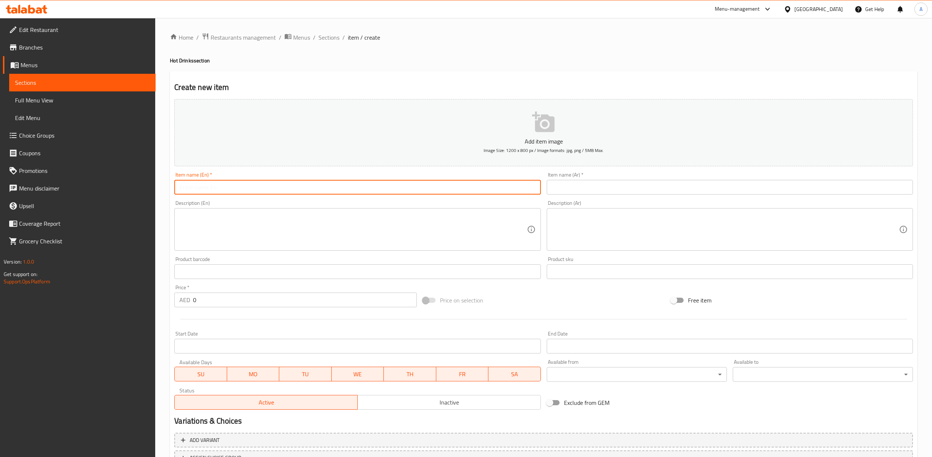
paste input "TRIPLE CHOC HOT CHOCOLATE-"
type input "TRIPLE CHOC HOT CHOCOLATE"
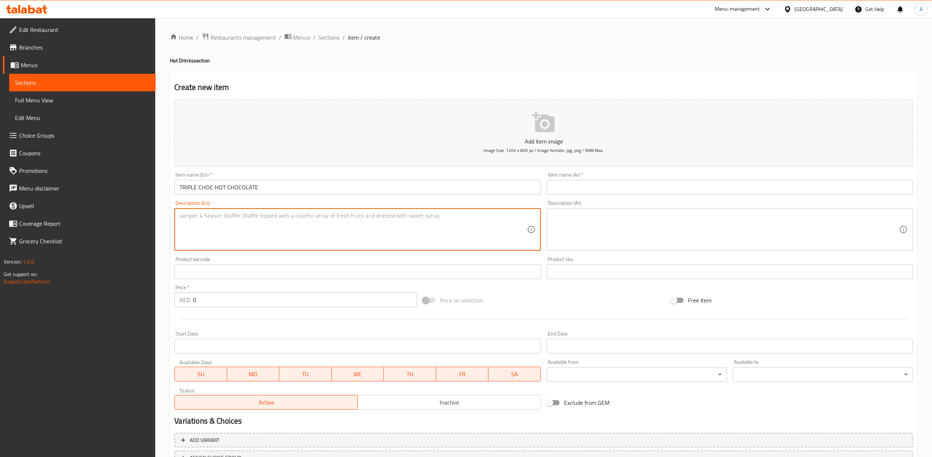
click at [461, 233] on textarea at bounding box center [352, 229] width 347 height 35
paste textarea "Our signature hot chocolate topped with chocolate whipped cream & Belgian choco…"
click at [434, 220] on textarea "Our signature hot chocolate topped with chocolate whipped cream & Belgian choco…" at bounding box center [352, 229] width 347 height 35
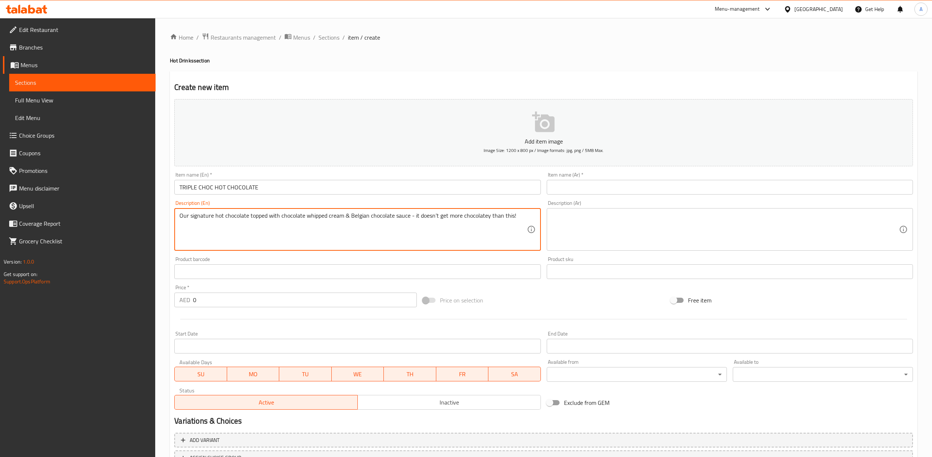
type textarea "Our signature hot chocolate topped with chocolate whipped cream & Belgian choco…"
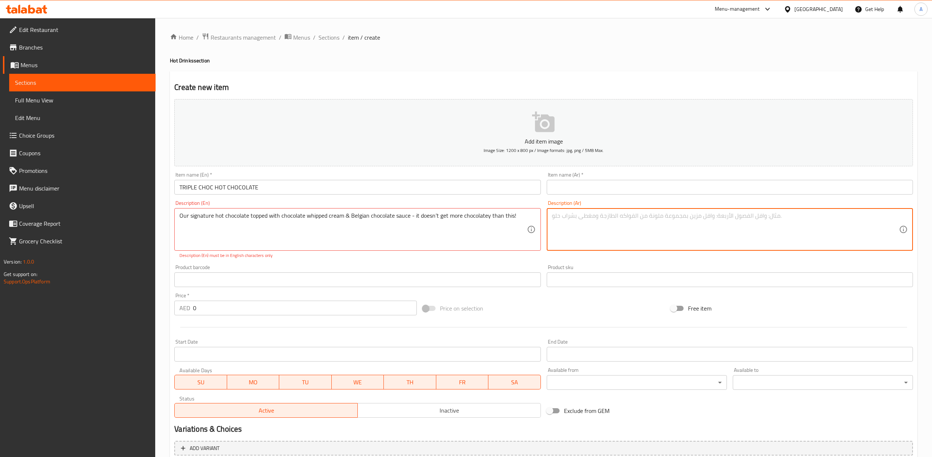
drag, startPoint x: 604, startPoint y: 233, endPoint x: 614, endPoint y: 230, distance: 10.1
click at [604, 233] on textarea at bounding box center [725, 229] width 347 height 35
paste textarea "شوكولاتنا الساخنة المميزة مُزيّنة بكريمة مخفوقة بالشوكولاتة وصوص الشوكولاتة الب…"
click at [642, 215] on textarea "شوكولاتنا الساخنة المميزة مُزيّنة بكريمة مخفوقة بالشوكولاتة وصوص الشوكولاتة الب…" at bounding box center [725, 229] width 347 height 35
click at [641, 215] on textarea "شوكولاتنا الساخنة المميزة مُزيّنة بكريمة مخفوقة بالشوكولاتة وصوص الشوكولاتة الب…" at bounding box center [725, 229] width 347 height 35
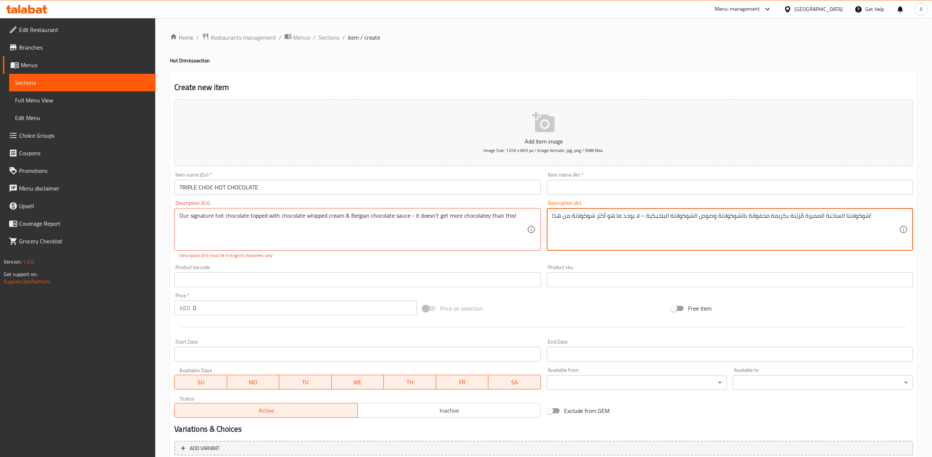
click at [642, 216] on textarea "شوكولاتنا الساخنة المميزة مُزيّنة بكريمة مخفوقة بالشوكولاتة وصوص الشوكولاتة الب…" at bounding box center [725, 229] width 347 height 35
click at [641, 216] on textarea "شوكولاتنا الساخنة المميزة مُزيّنة بكريمة مخفوقة بالشوكولاتة وصوص الشوكولاتة الب…" at bounding box center [725, 229] width 347 height 35
drag, startPoint x: 870, startPoint y: 217, endPoint x: 863, endPoint y: 216, distance: 6.6
click at [863, 216] on textarea "شوكولاتنا الساخنة المميزة مُزيّنة بكريمة مخفوقة بالشوكولاتة وصوص الشوكولاتة الب…" at bounding box center [725, 229] width 347 height 35
type textarea "شوكولاتنا الساخنة المميزة مُزيّنة بكريمة مخفوقة بالشوكولاتة وصوص الشوكولاتة الب…"
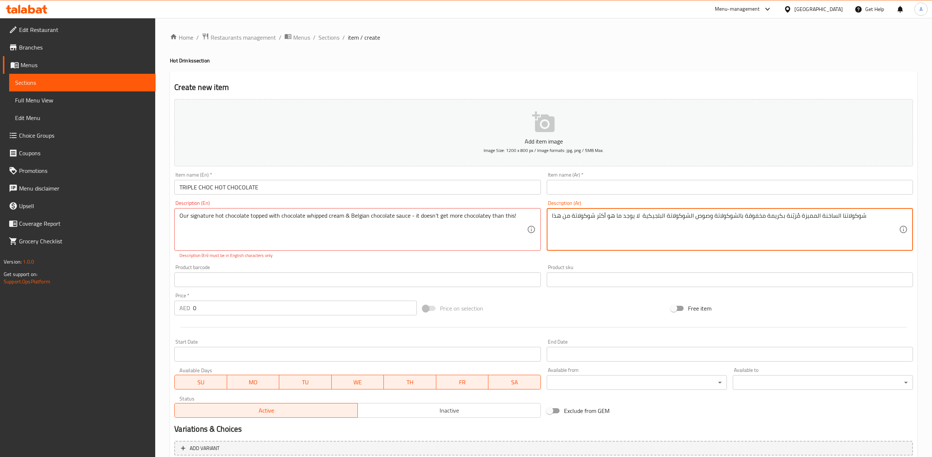
click at [618, 189] on input "text" at bounding box center [730, 187] width 366 height 15
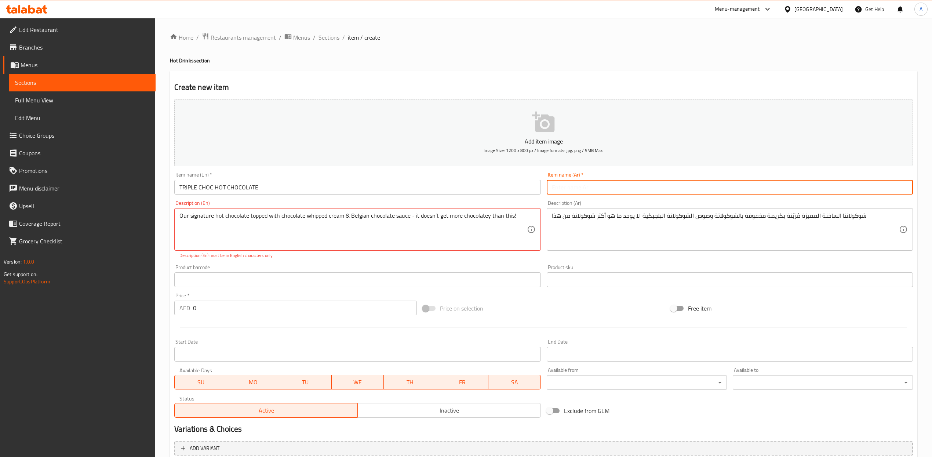
paste input "شوكولاتة ساخنة بثلاث طبقات من الشوكولاتة"
type input "شوكولاتة ساخنة بثلاث طبقات من الشوكولاتة"
click at [689, 49] on div "Home / Restaurants management / Menus / Sections / item / create Hot Drinks sec…" at bounding box center [543, 272] width 747 height 479
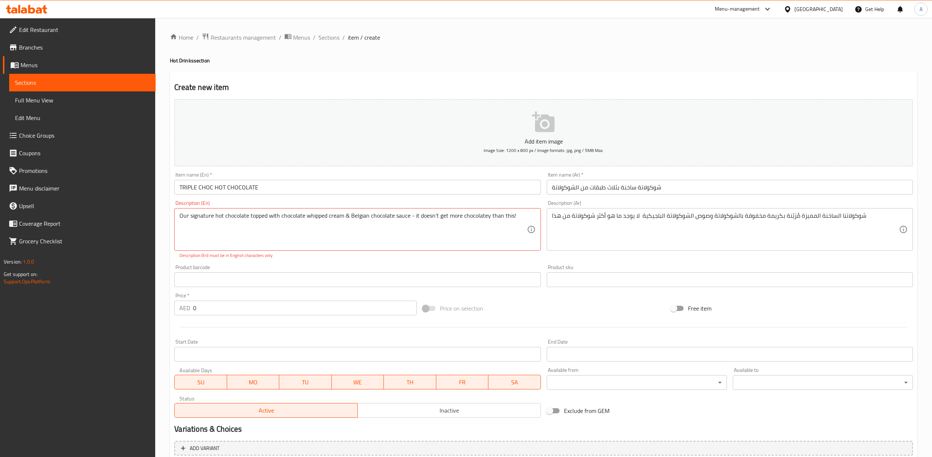
click at [433, 261] on div "Description (En) Our signature hot chocolate topped with chocolate whipped crea…" at bounding box center [357, 229] width 372 height 64
click at [528, 222] on div "Our signature hot chocolate topped with chocolate whipped cream & Belgian choco…" at bounding box center [357, 229] width 366 height 43
click at [520, 219] on textarea "Our signature hot chocolate topped with chocolate whipped cream & Belgian choco…" at bounding box center [352, 229] width 347 height 35
click at [501, 269] on div "Product barcode Product barcode" at bounding box center [357, 275] width 366 height 22
click at [531, 229] on icon at bounding box center [531, 229] width 9 height 9
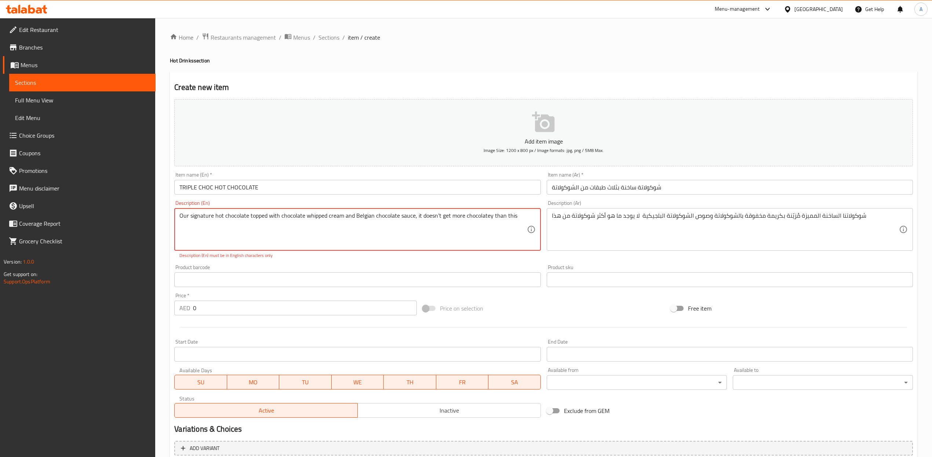
click at [434, 264] on div "Product barcode Product barcode" at bounding box center [357, 276] width 372 height 28
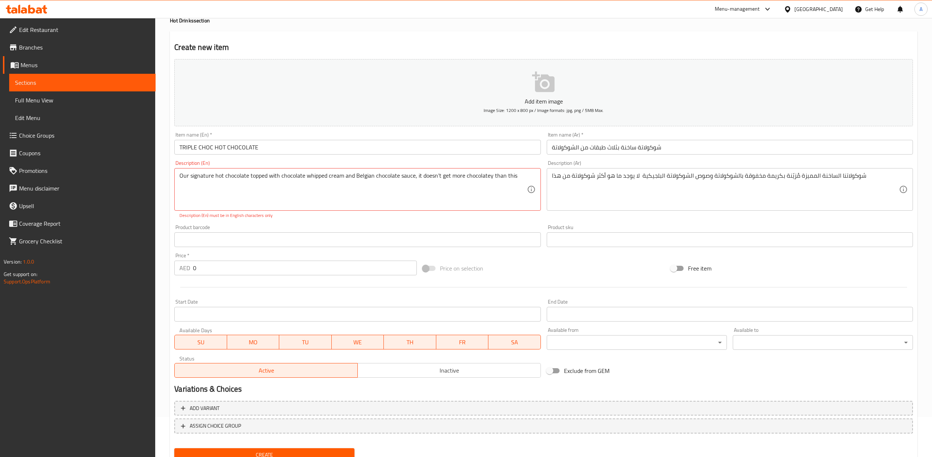
scroll to position [69, 0]
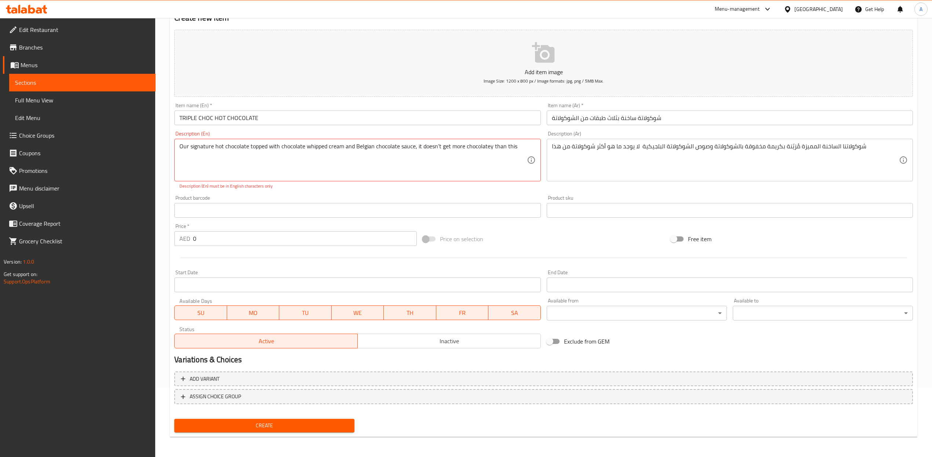
click at [269, 424] on span "Create" at bounding box center [264, 425] width 168 height 9
click at [289, 420] on button "Create" at bounding box center [264, 426] width 180 height 14
click at [290, 420] on button "Create" at bounding box center [264, 426] width 180 height 14
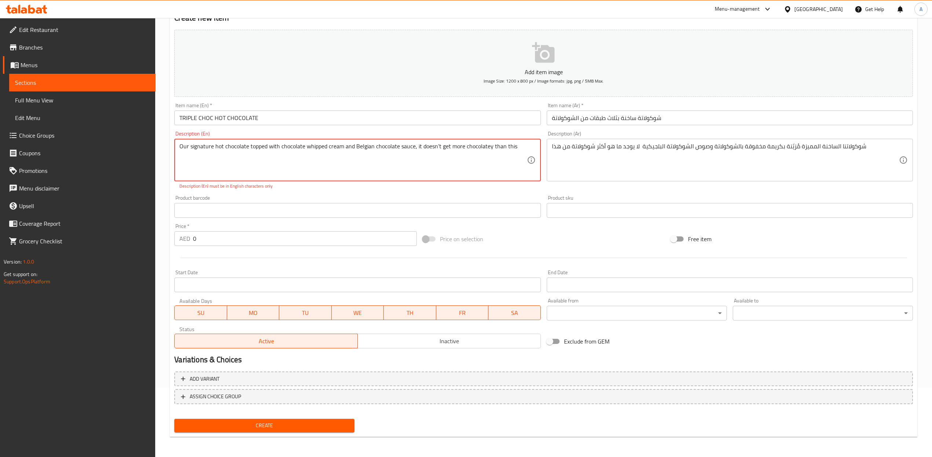
click at [290, 420] on button "Create" at bounding box center [264, 426] width 180 height 14
click at [415, 149] on textarea "Our signature hot chocolate topped with chocolate whipped cream and Belgian cho…" at bounding box center [352, 160] width 347 height 35
click at [284, 428] on span "Create" at bounding box center [264, 425] width 168 height 9
type textarea "Our signature hot chocolate topped with chocolate whipped cream and Belgian cho…"
click at [311, 421] on span "Create" at bounding box center [264, 425] width 168 height 9
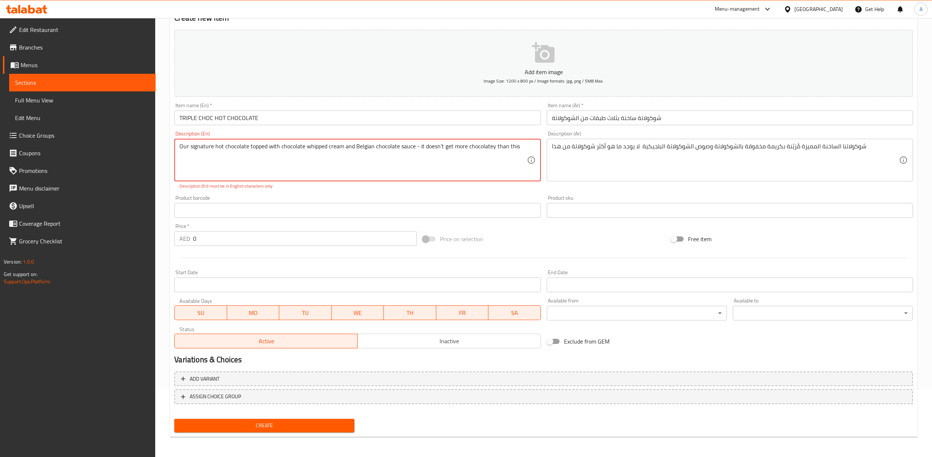
scroll to position [0, 0]
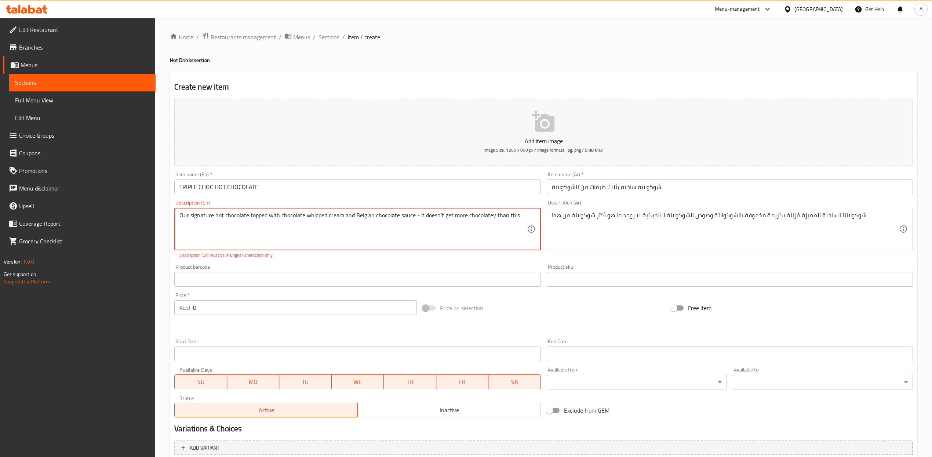
click at [355, 269] on div "Product barcode Product barcode" at bounding box center [357, 275] width 366 height 22
click at [421, 222] on textarea "Our signature hot chocolate topped with chocolate whipped cream and Belgian cho…" at bounding box center [352, 229] width 347 height 35
click at [439, 215] on textarea "Our signature hot chocolate topped with chocolate whipped cream and Belgian cho…" at bounding box center [352, 229] width 347 height 35
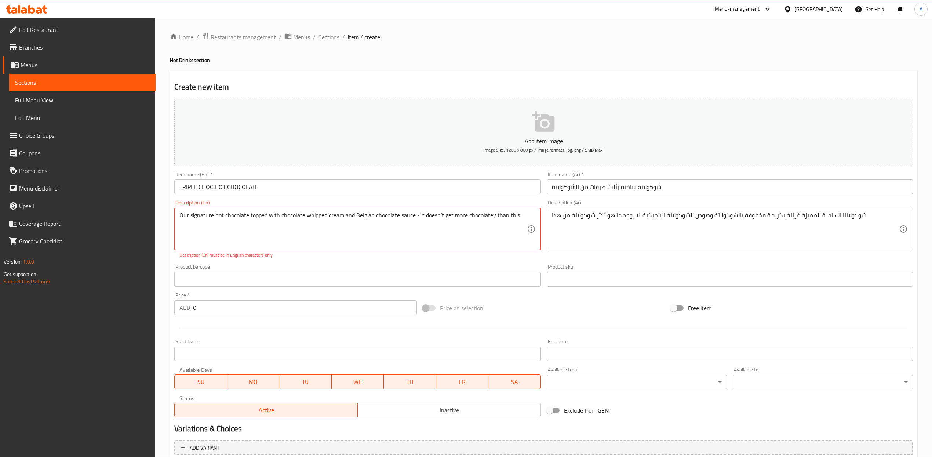
click at [439, 215] on textarea "Our signature hot chocolate topped with chocolate whipped cream and Belgian cho…" at bounding box center [352, 229] width 347 height 35
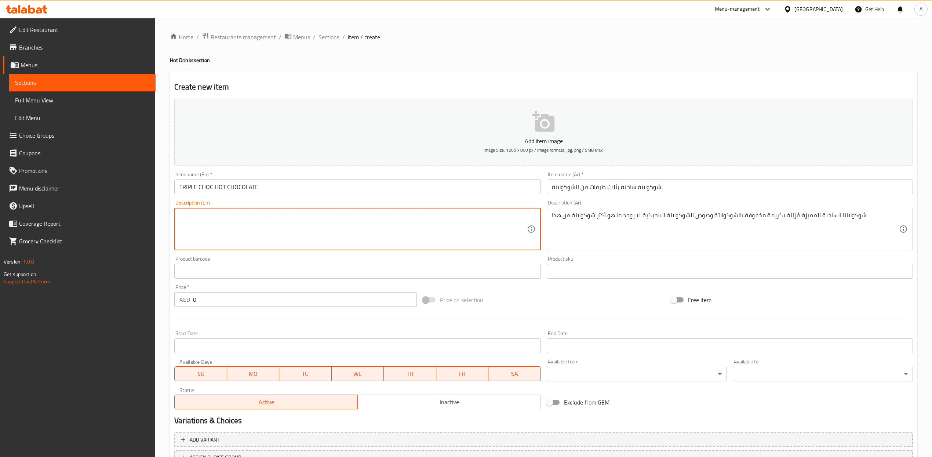
click at [485, 223] on textarea at bounding box center [352, 229] width 347 height 35
click at [371, 226] on textarea at bounding box center [352, 229] width 347 height 35
drag, startPoint x: 304, startPoint y: 226, endPoint x: 299, endPoint y: 226, distance: 4.8
click at [299, 226] on textarea at bounding box center [352, 229] width 347 height 35
click at [298, 226] on textarea at bounding box center [352, 229] width 347 height 35
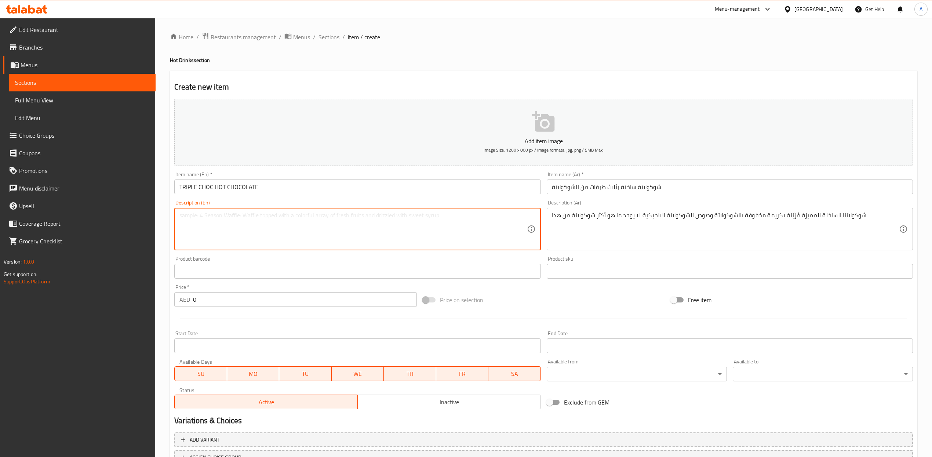
paste textarea "Our signature hot chocolate topped with chocolate whipped cream and Belgian cho…"
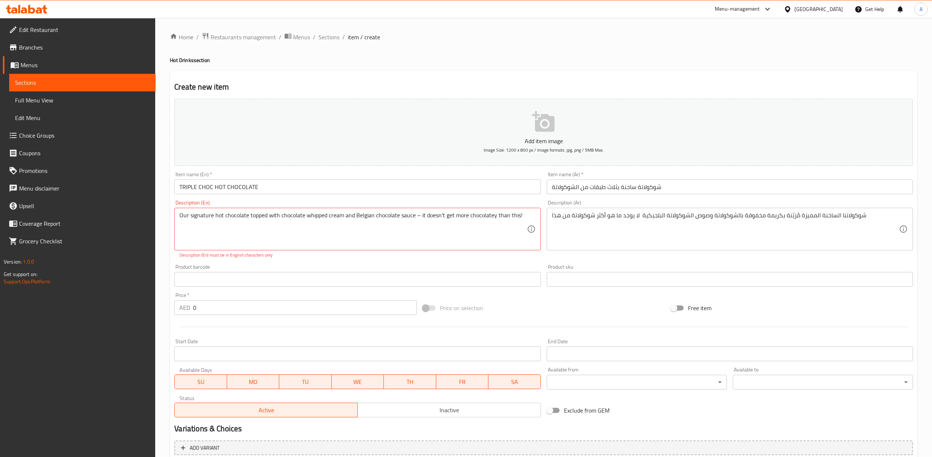
click at [328, 263] on div "Product barcode Product barcode" at bounding box center [357, 275] width 372 height 28
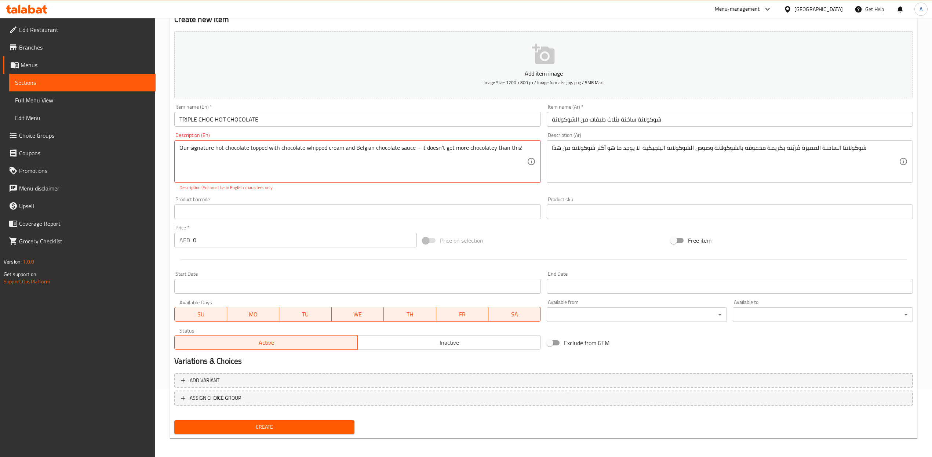
scroll to position [69, 0]
click at [281, 419] on button "Create" at bounding box center [264, 426] width 180 height 14
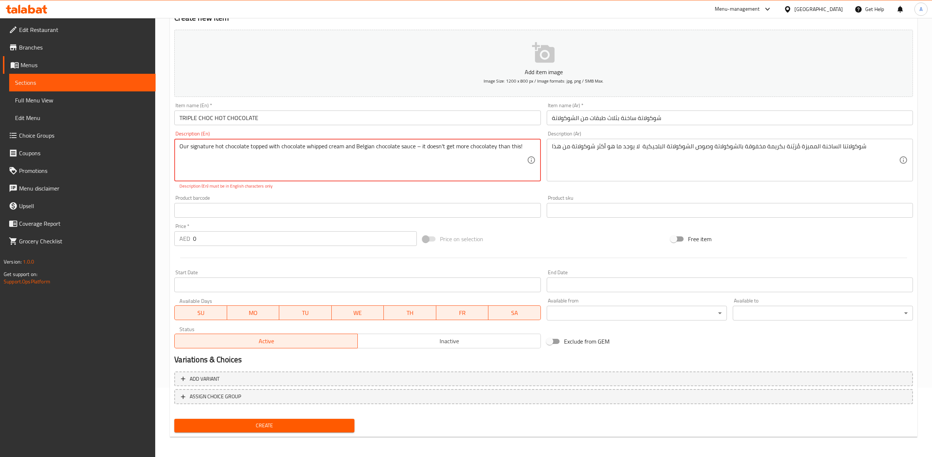
click at [282, 425] on span "Create" at bounding box center [264, 425] width 168 height 9
click at [282, 426] on span "Create" at bounding box center [264, 425] width 168 height 9
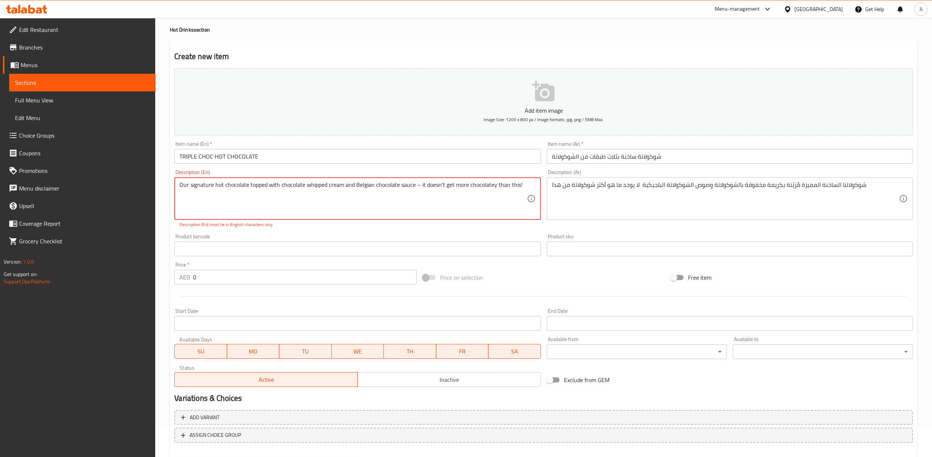
scroll to position [0, 0]
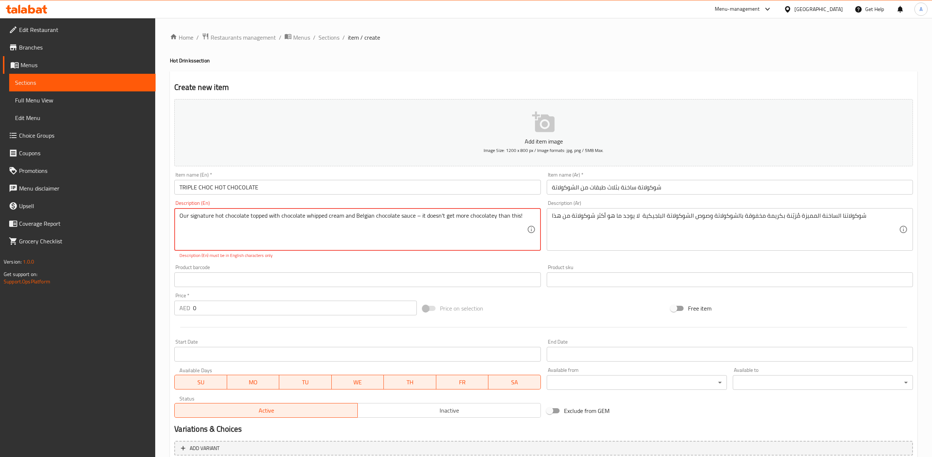
click at [282, 213] on textarea "Our signature hot chocolate topped with chocolate whipped cream and Belgian cho…" at bounding box center [352, 229] width 347 height 35
click at [395, 222] on textarea "Our signature hot chocolate topped with chocolate whipped cream and Belgian cho…" at bounding box center [352, 229] width 347 height 35
click at [417, 217] on textarea "Our signature hot chocolate topped with chocolate whipped cream and Belgian cho…" at bounding box center [352, 229] width 347 height 35
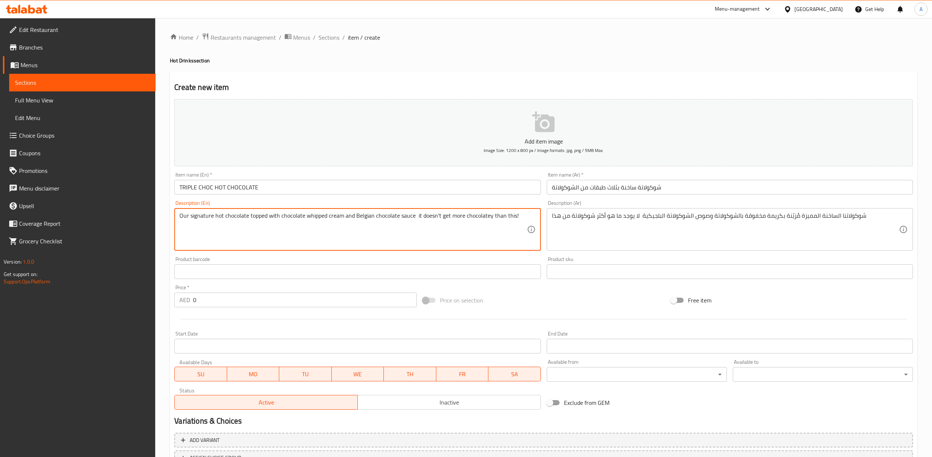
click at [522, 215] on textarea "Our signature hot chocolate topped with chocolate whipped cream and Belgian cho…" at bounding box center [352, 229] width 347 height 35
click at [414, 214] on textarea "Our signature hot chocolate topped with chocolate whipped cream and Belgian cho…" at bounding box center [352, 229] width 347 height 35
type textarea "Our signature hot chocolate topped with chocolate whipped cream and Belgian cho…"
click at [439, 258] on div "Product barcode Product barcode" at bounding box center [357, 267] width 366 height 22
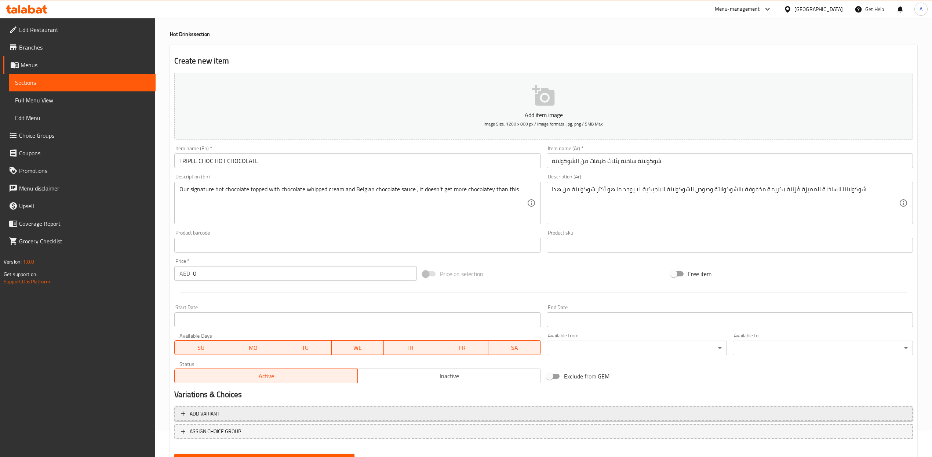
scroll to position [61, 0]
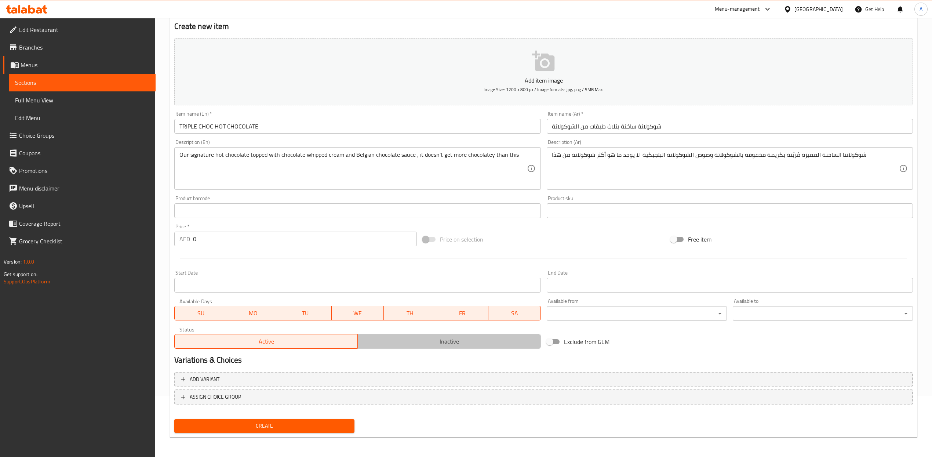
click at [424, 345] on span "Inactive" at bounding box center [449, 341] width 177 height 11
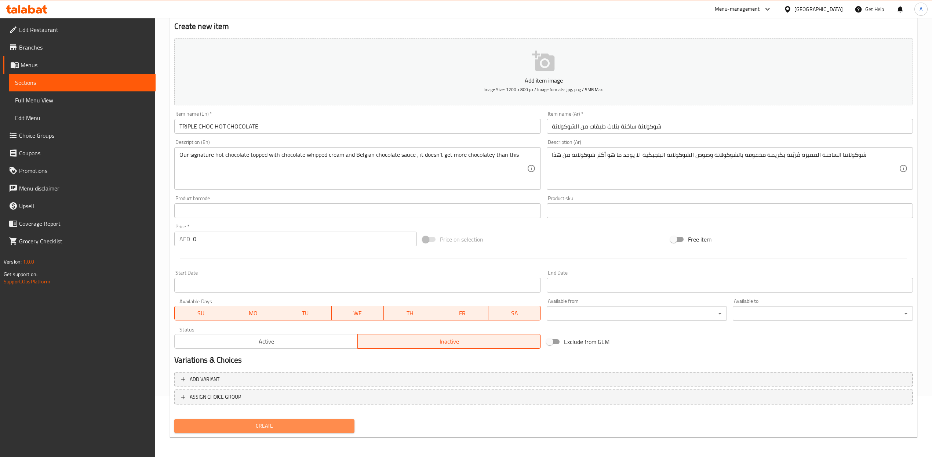
click at [302, 427] on span "Create" at bounding box center [264, 425] width 168 height 9
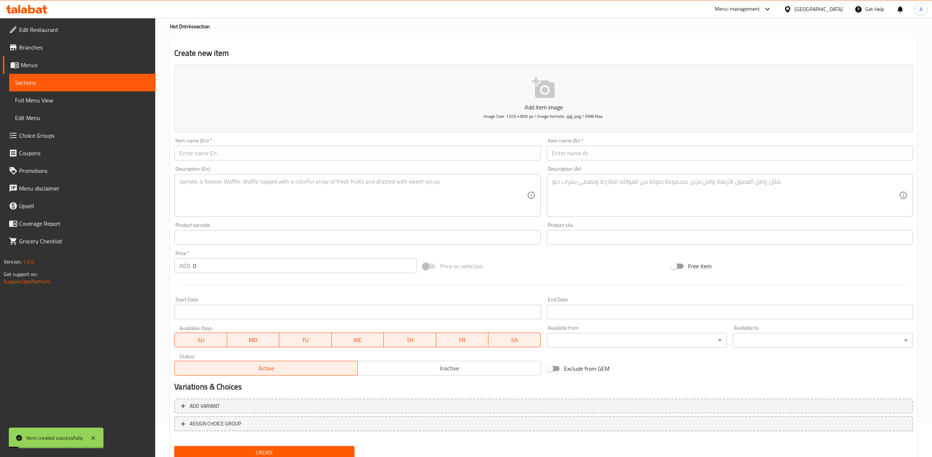
scroll to position [0, 0]
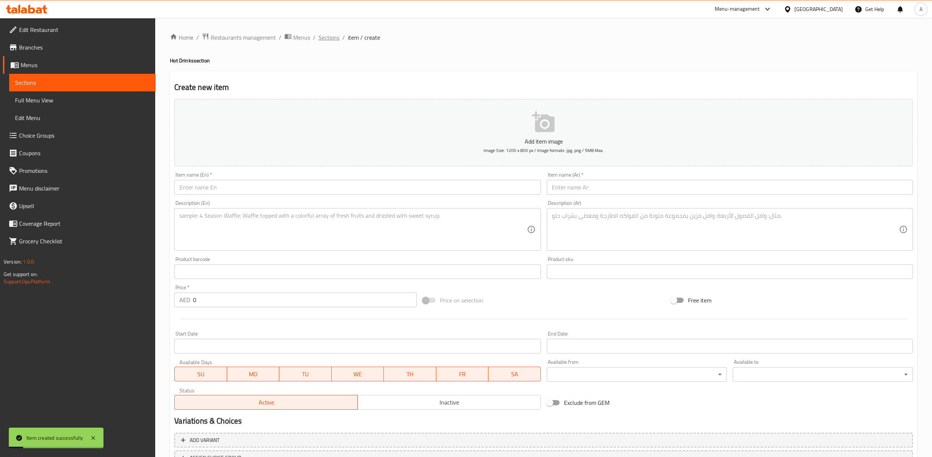
click at [328, 37] on span "Sections" at bounding box center [328, 37] width 21 height 9
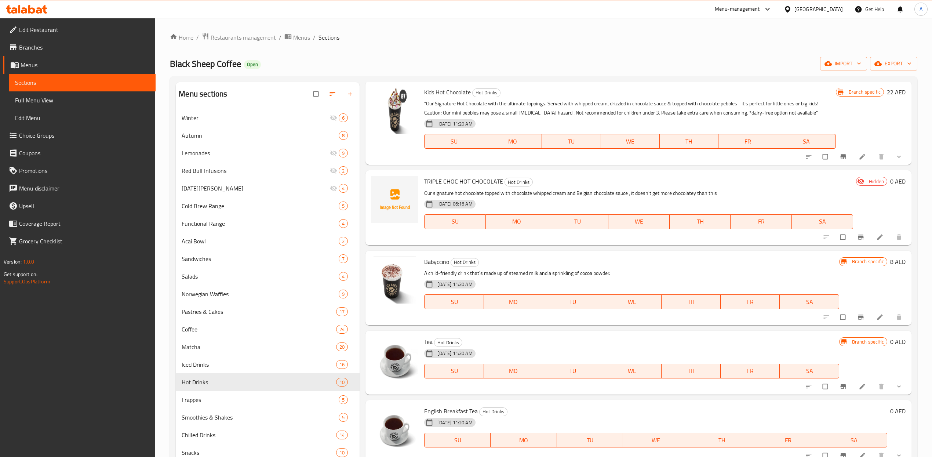
scroll to position [184, 0]
click at [381, 190] on icon "upload picture" at bounding box center [381, 187] width 6 height 6
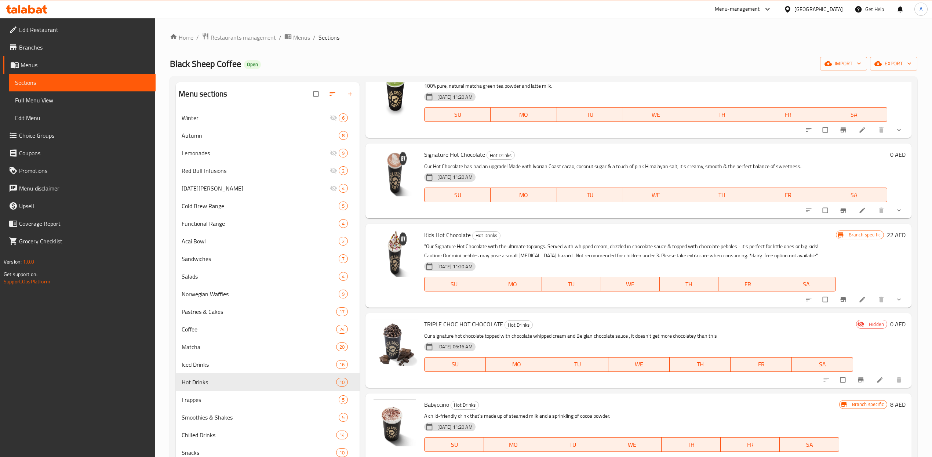
scroll to position [58, 0]
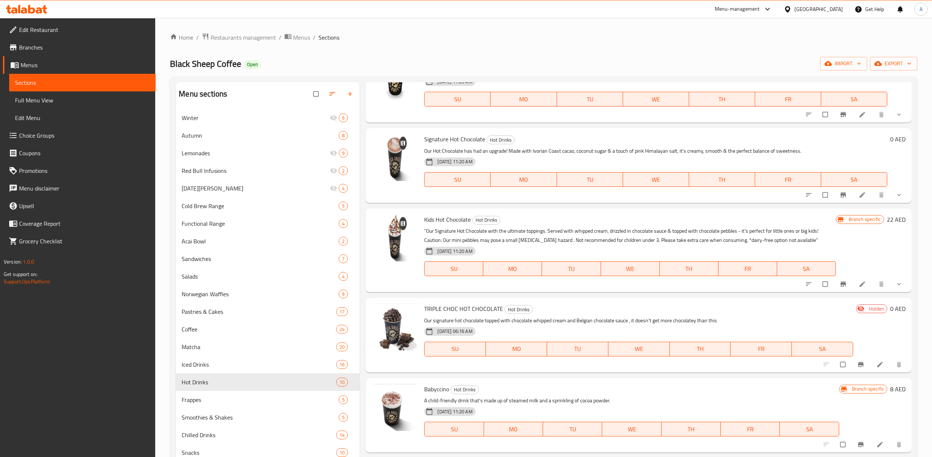
click at [63, 130] on link "Choice Groups" at bounding box center [79, 136] width 153 height 18
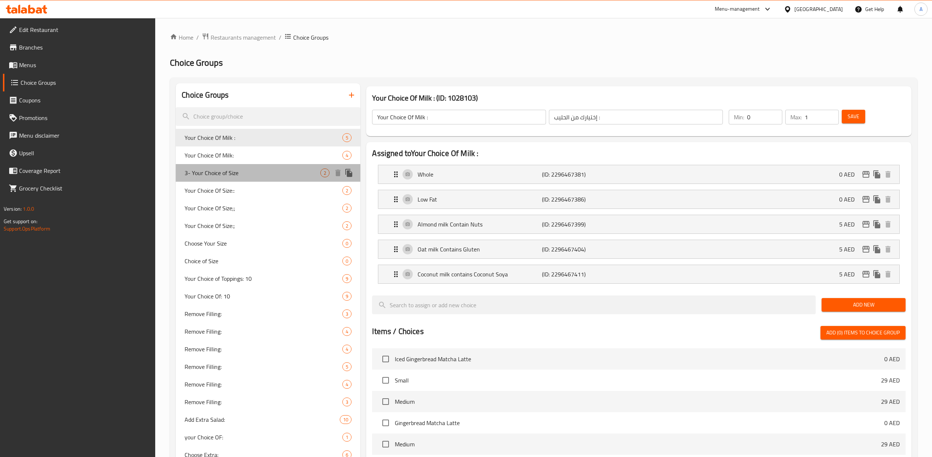
click at [235, 169] on span "3- Your Choice of Size" at bounding box center [252, 172] width 136 height 9
type input "3- Your Choice of Size"
type input "٣- اختيارك للحجم"
type input "0"
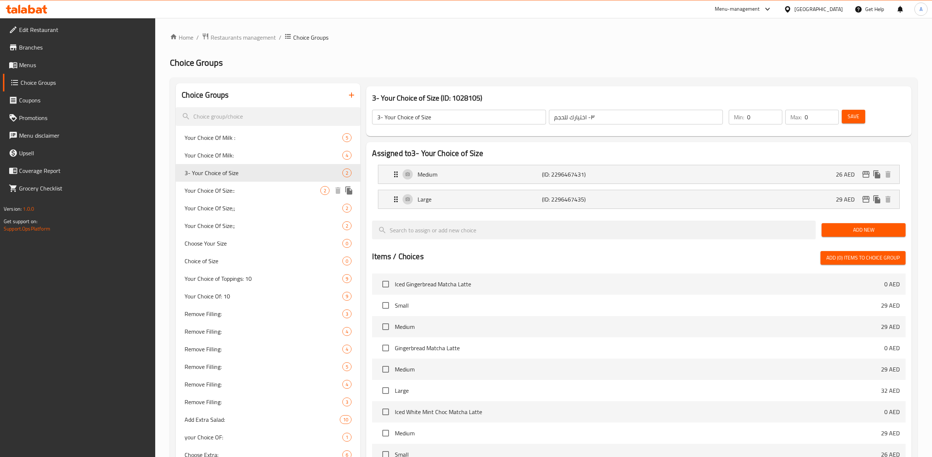
click at [232, 187] on span "Your Choice Of Size::" at bounding box center [252, 190] width 136 height 9
type input "Your Choice Of Size::"
type input "إختيارك من الحجم:"
type input "1"
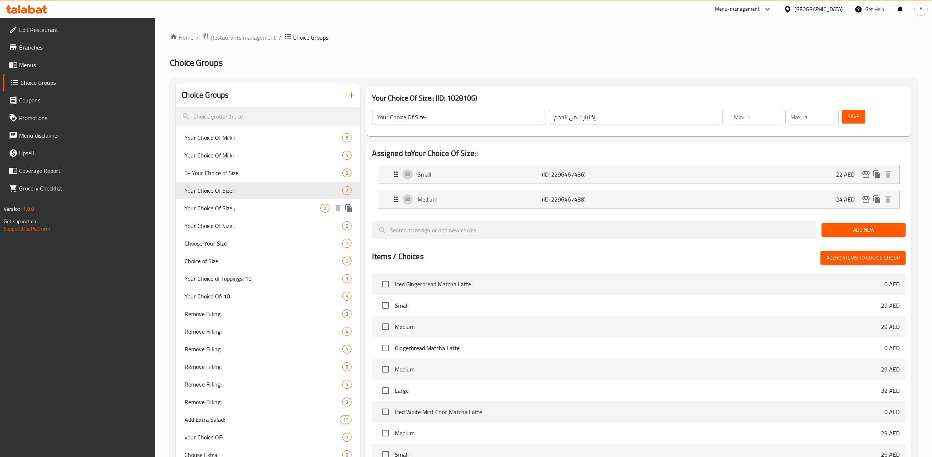
click at [230, 208] on span "Your Choice Of Size;;" at bounding box center [252, 208] width 136 height 9
type input "Your Choice Of Size;;"
type input "اختيارك للحجم:."
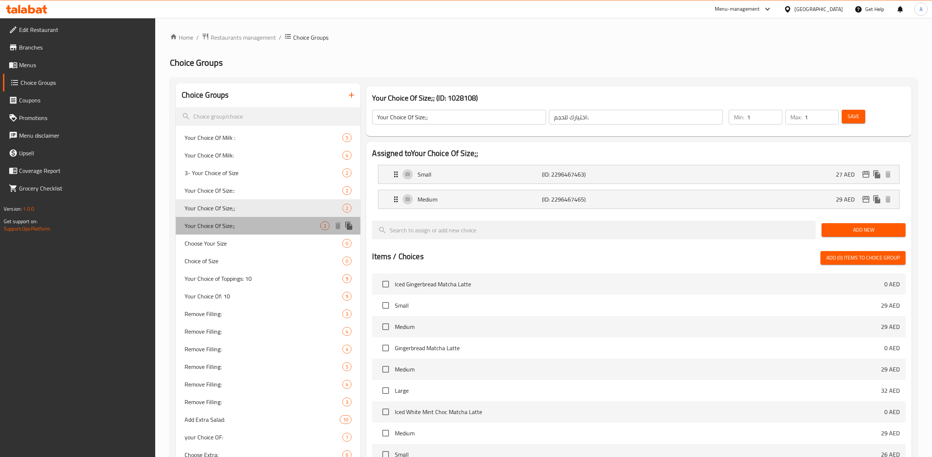
click at [228, 223] on span "Your Choice Of Size:;" at bounding box center [252, 225] width 136 height 9
type input "Your Choice Of Size:;"
type input "اختيارك للحجم:"
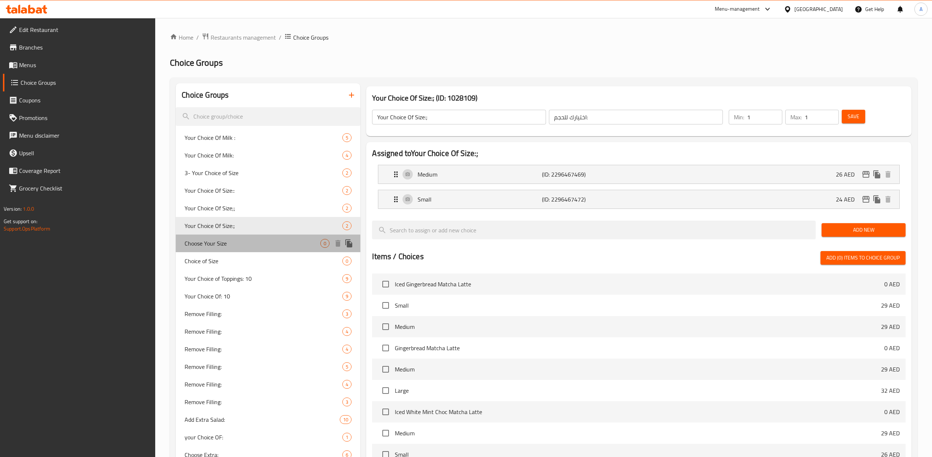
click at [220, 240] on span "Choose Your Size" at bounding box center [252, 243] width 136 height 9
type input "Choose Your Size"
type input "اختر الحجم الخاص بك"
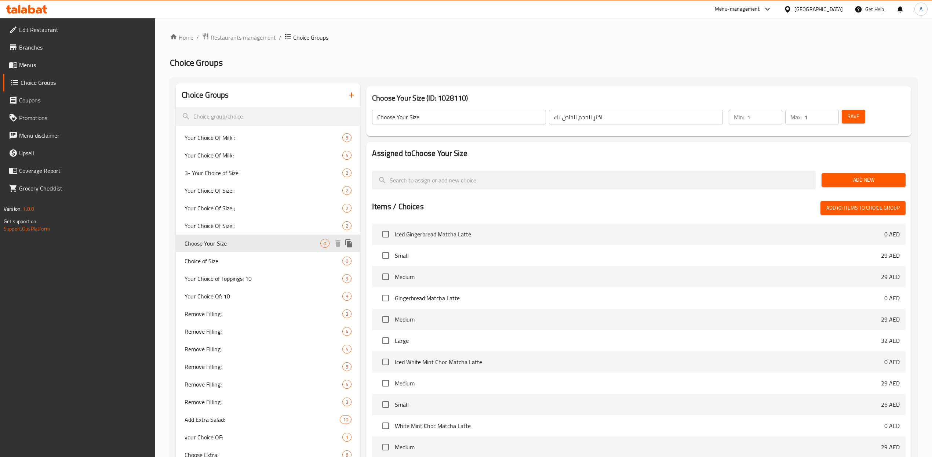
scroll to position [2, 0]
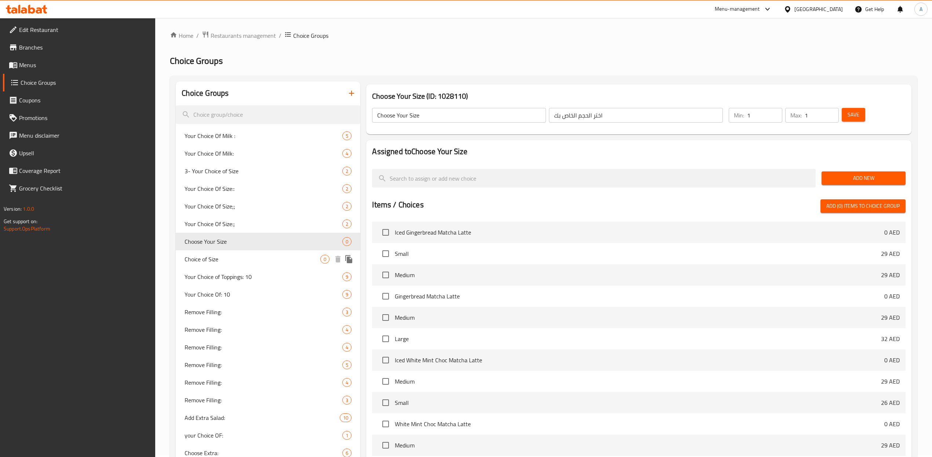
click at [224, 257] on span "Choice of Size" at bounding box center [252, 259] width 136 height 9
type input "Choice of Size"
type input "اختيار الحجم"
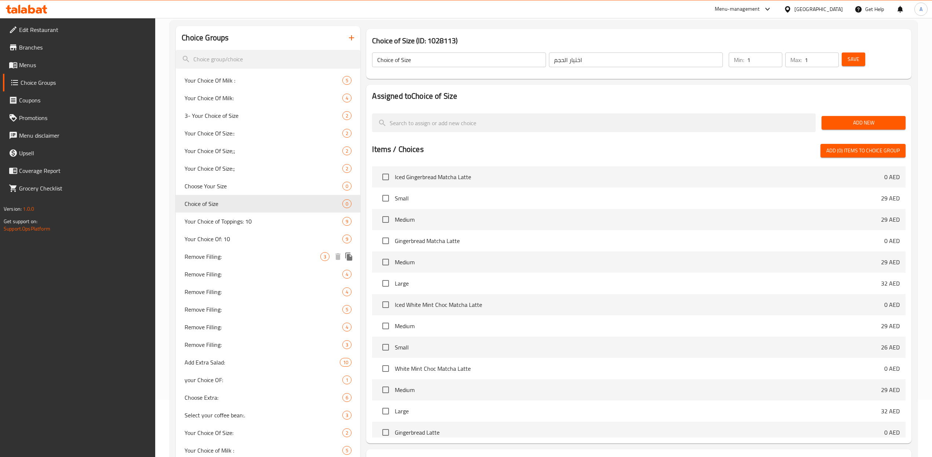
scroll to position [65, 0]
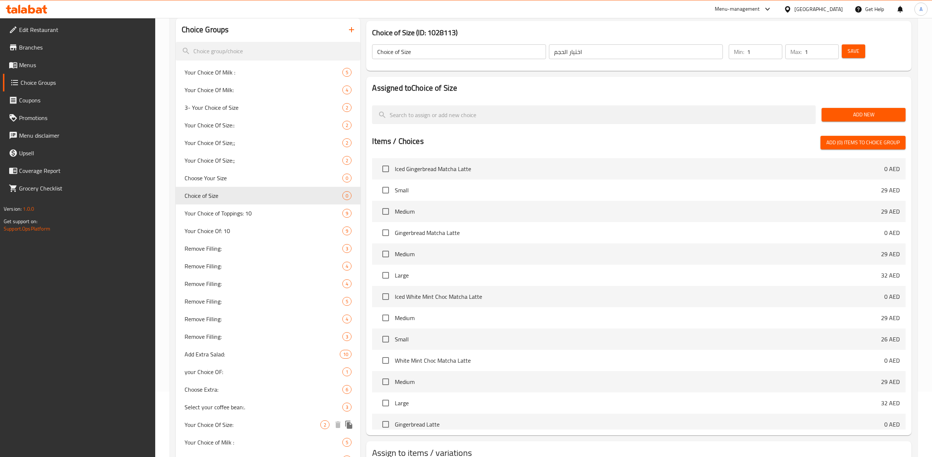
click at [252, 427] on span "Your Choice Of Size:" at bounding box center [252, 424] width 136 height 9
type input "Your Choice Of Size:"
type input "إختيارك من الحجم:"
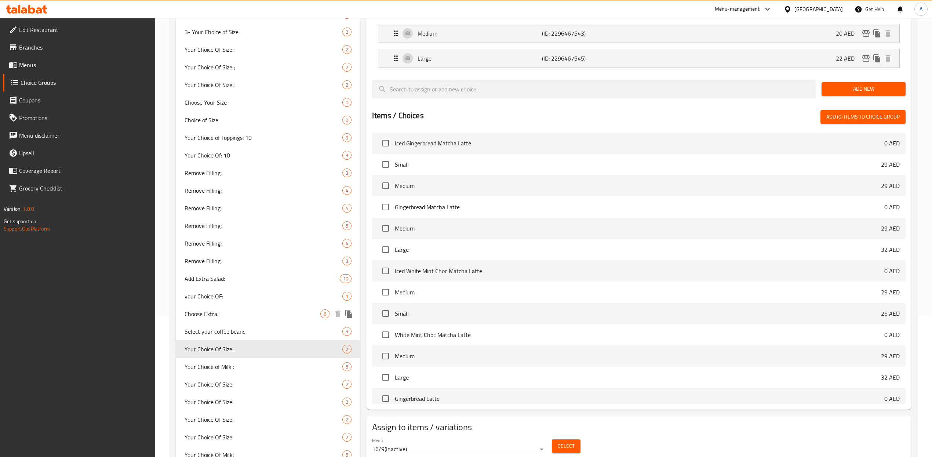
scroll to position [141, 0]
click at [233, 385] on span "Your Choice Of Size:" at bounding box center [252, 383] width 136 height 9
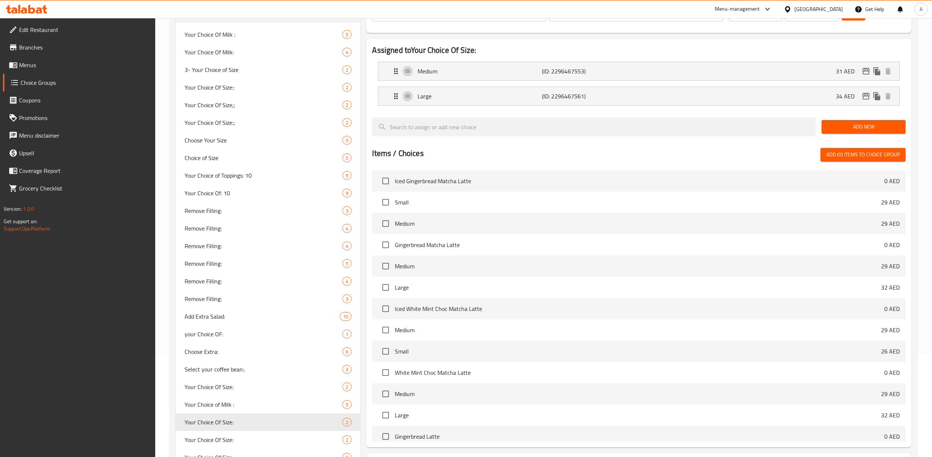
scroll to position [112, 0]
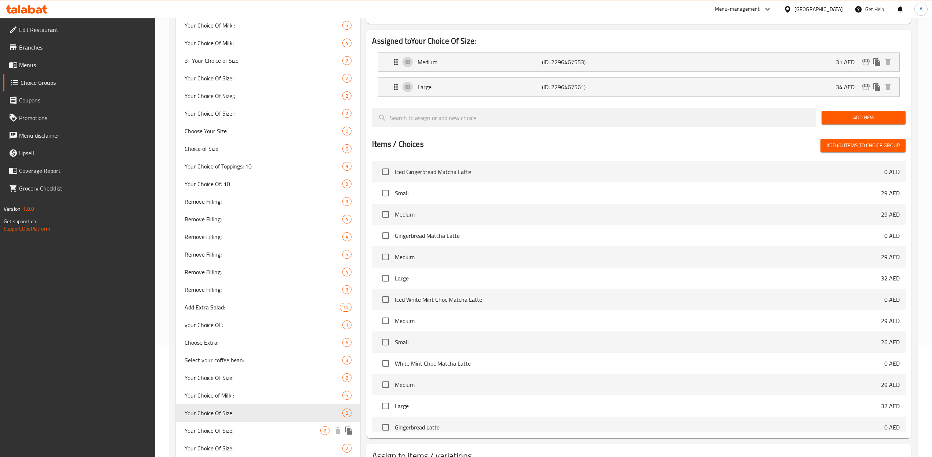
click at [242, 430] on span "Your Choice Of Size:" at bounding box center [252, 430] width 136 height 9
click at [244, 446] on span "Your Choice Of Size:" at bounding box center [252, 447] width 136 height 9
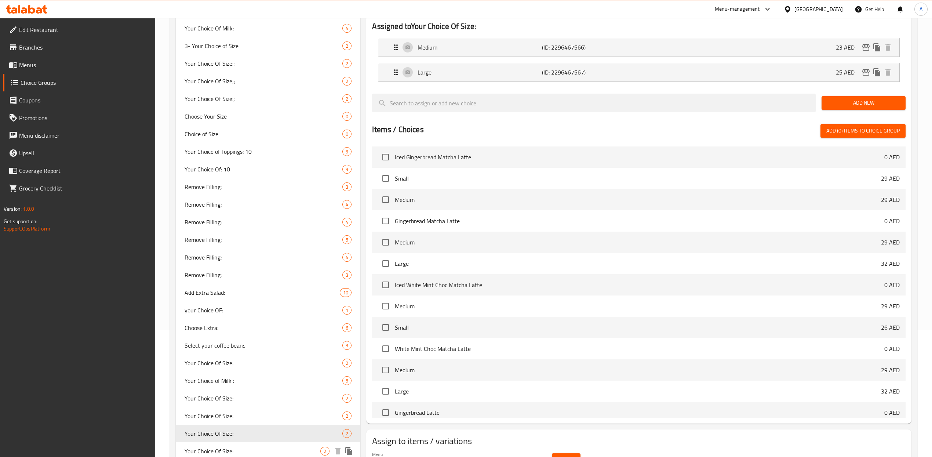
scroll to position [184, 0]
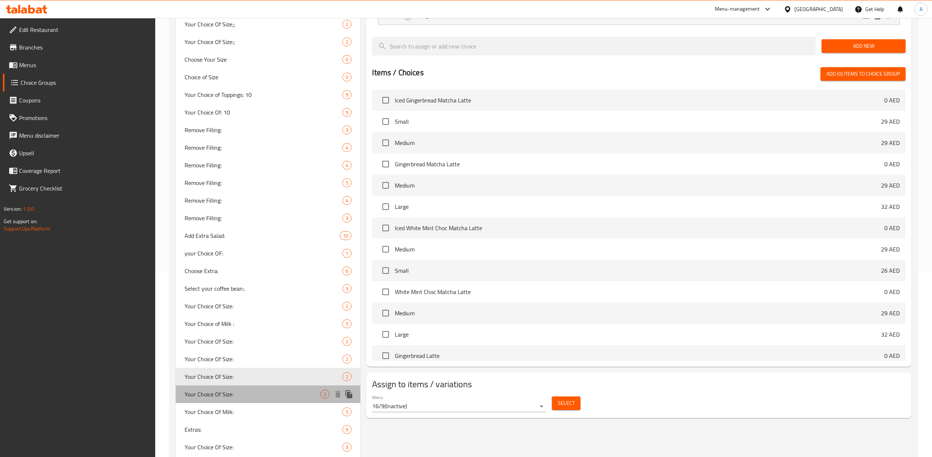
click at [239, 393] on span "Your Choice Of Size:" at bounding box center [252, 394] width 136 height 9
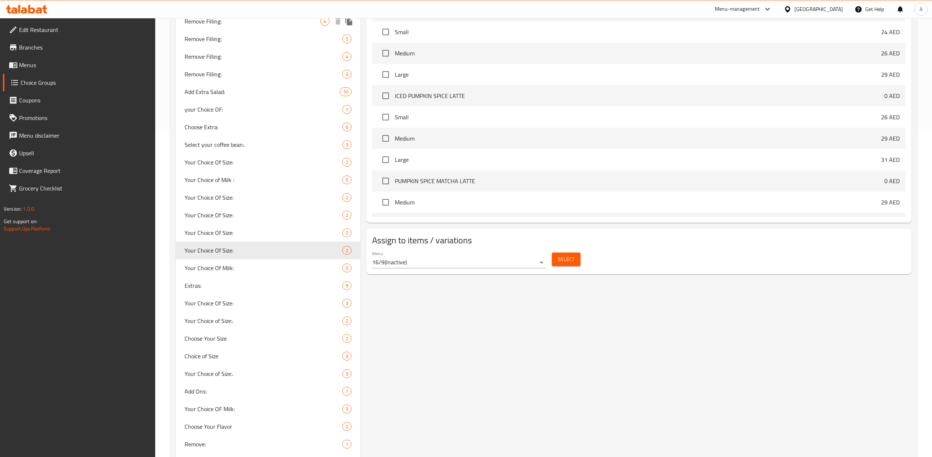
scroll to position [333, 0]
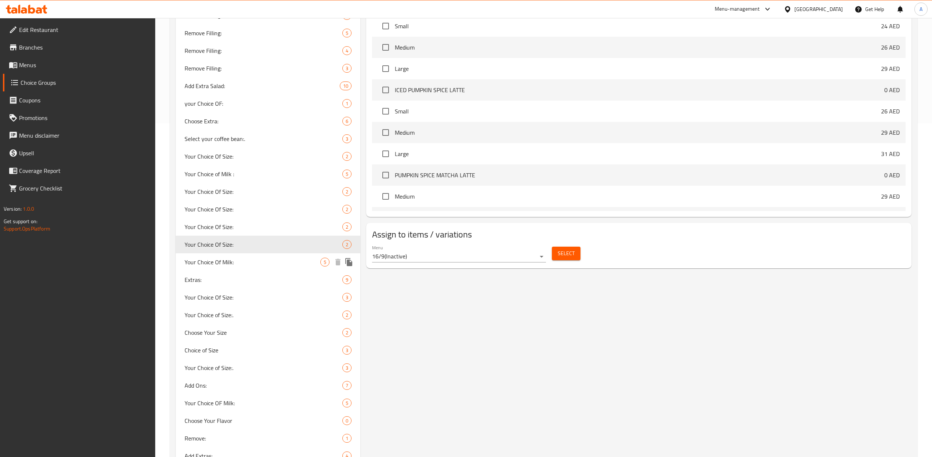
click at [260, 262] on span "Your Choice Of Milk:" at bounding box center [252, 261] width 136 height 9
type input "Your Choice Of Milk:"
type input "إختيارك من الحليب:"
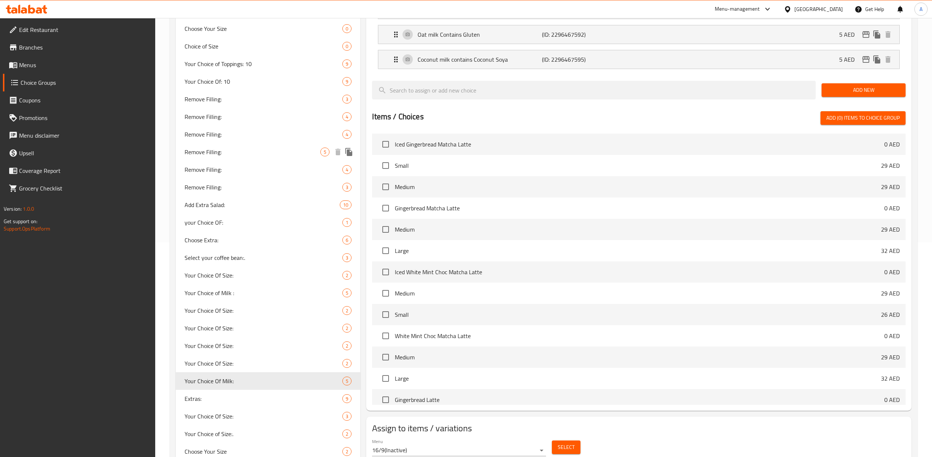
scroll to position [290, 0]
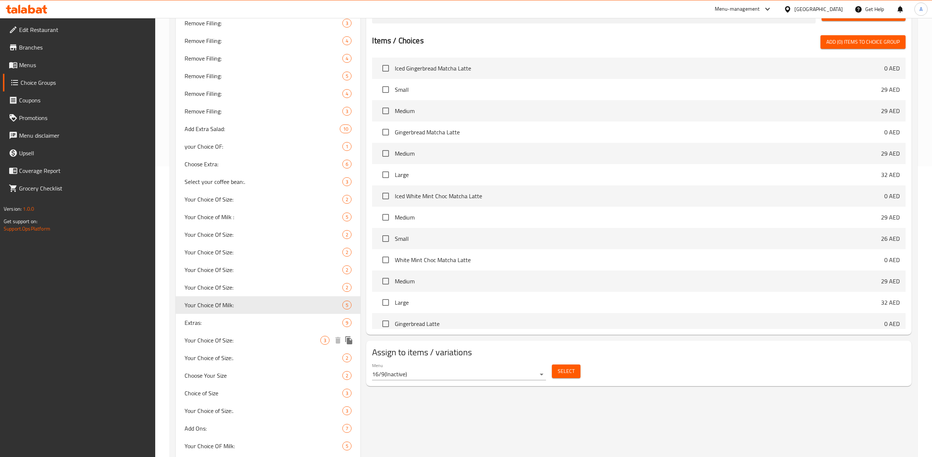
click at [243, 343] on span "Your Choice Of Size:" at bounding box center [252, 340] width 136 height 9
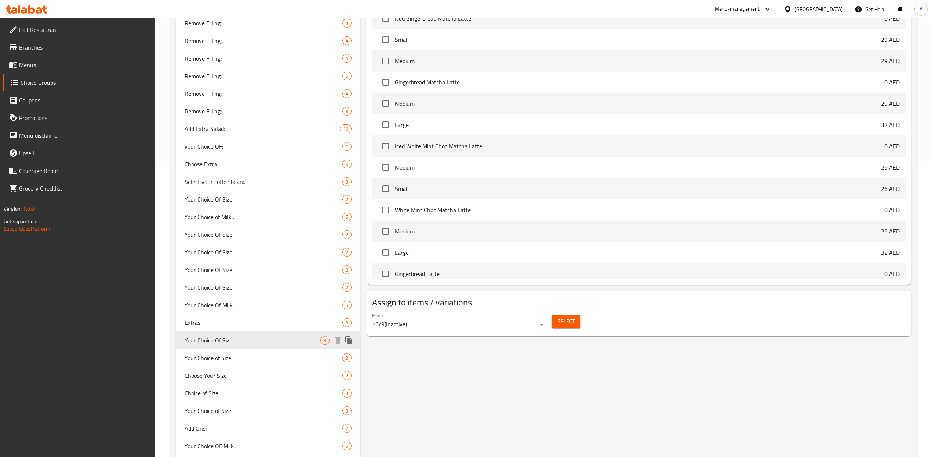
type input "Your Choice Of Size:"
type input "إختيارك من الحجم:"
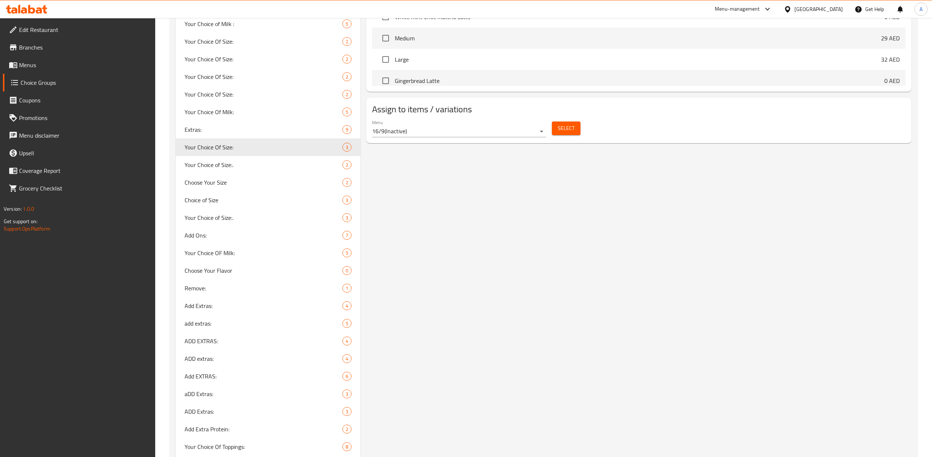
scroll to position [487, 0]
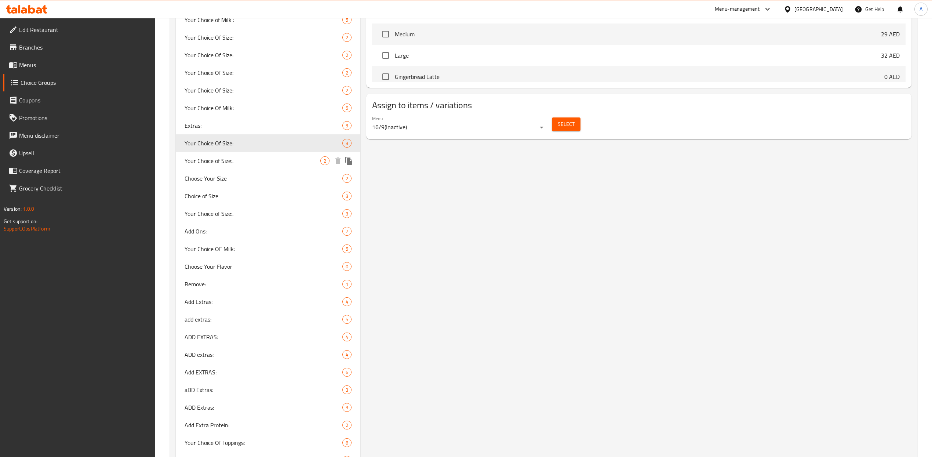
click at [278, 160] on span "Your Choice of Size:." at bounding box center [252, 160] width 136 height 9
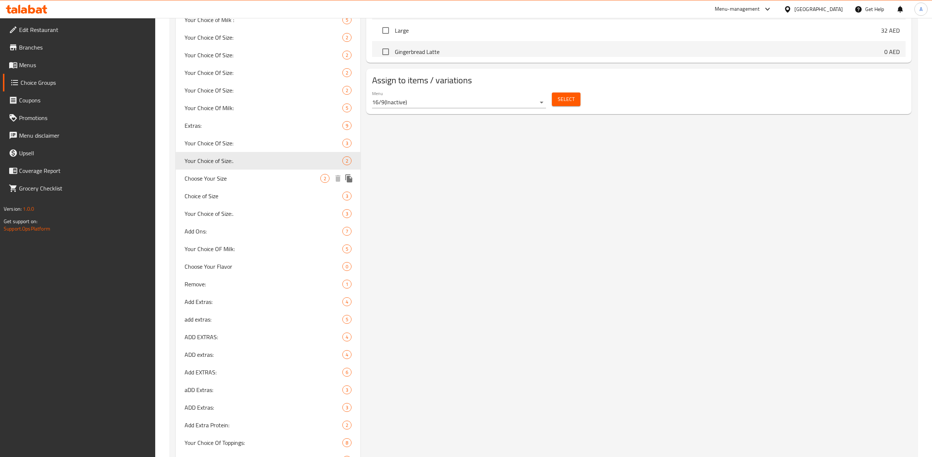
type input "Your Choice of Size:."
type input "اختيارك للحجم:."
type input "0"
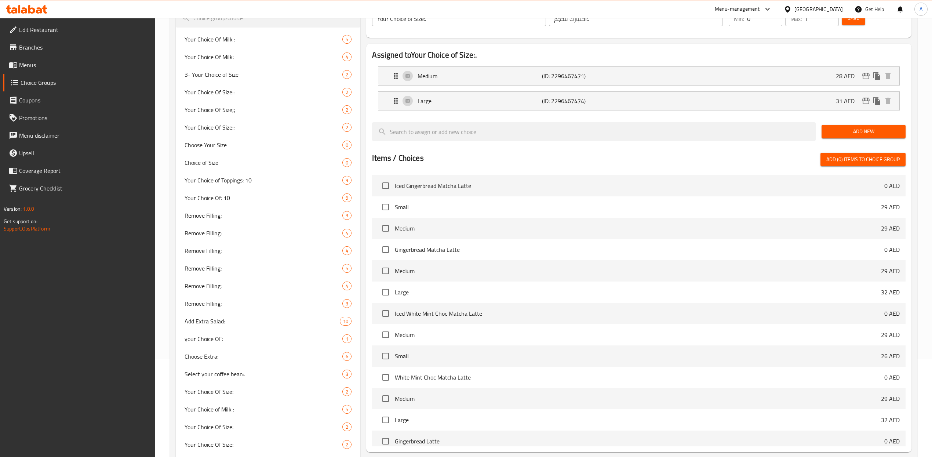
scroll to position [549, 0]
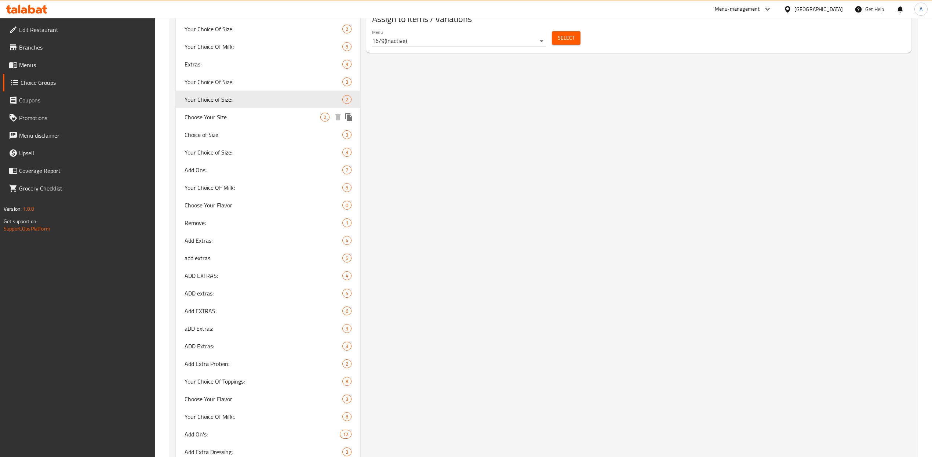
click at [277, 118] on span "Choose Your Size" at bounding box center [252, 117] width 136 height 9
type input "Choose Your Size"
type input "اختر الحجم الخاص بك"
type input "1"
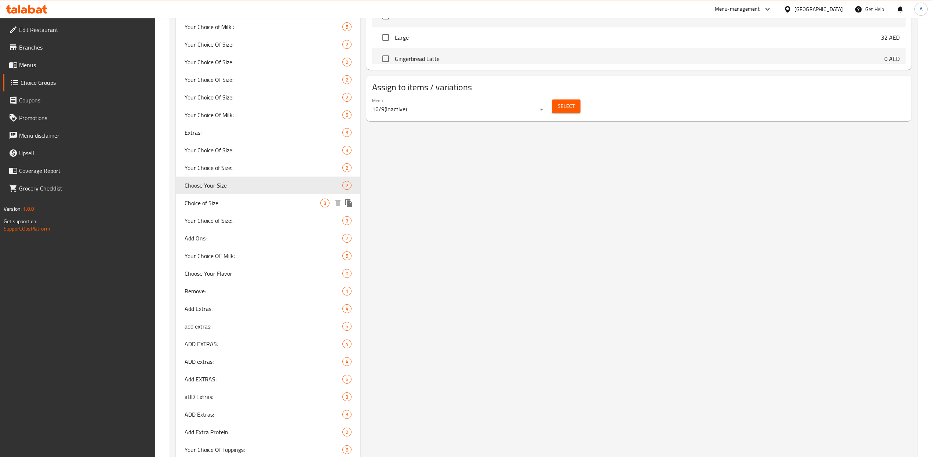
drag, startPoint x: 263, startPoint y: 201, endPoint x: 290, endPoint y: 199, distance: 27.9
click at [263, 201] on span "Choice of Size" at bounding box center [252, 202] width 136 height 9
type input "Choice of Size"
type input "اختيار الحجم"
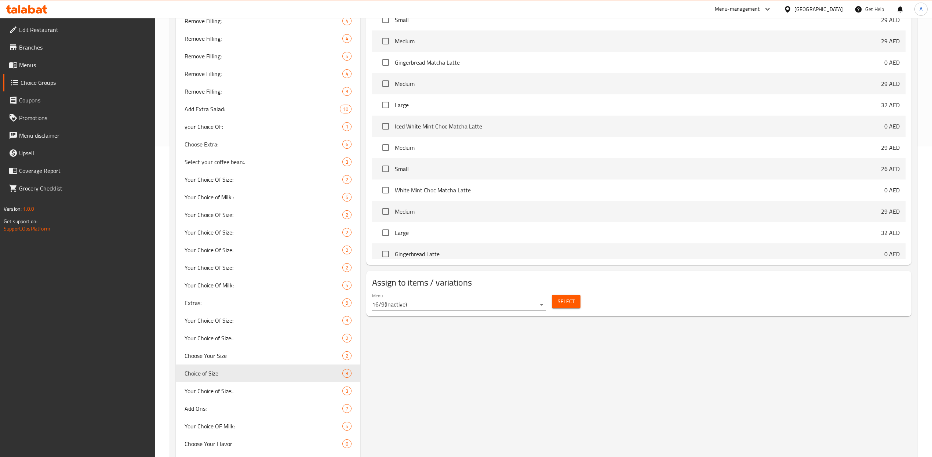
scroll to position [313, 0]
drag, startPoint x: 248, startPoint y: 386, endPoint x: 302, endPoint y: 379, distance: 54.7
click at [248, 386] on span "Your Choice of Size:." at bounding box center [252, 388] width 136 height 9
type input "Your Choice of Size:."
type input "اختيارك للحجم:."
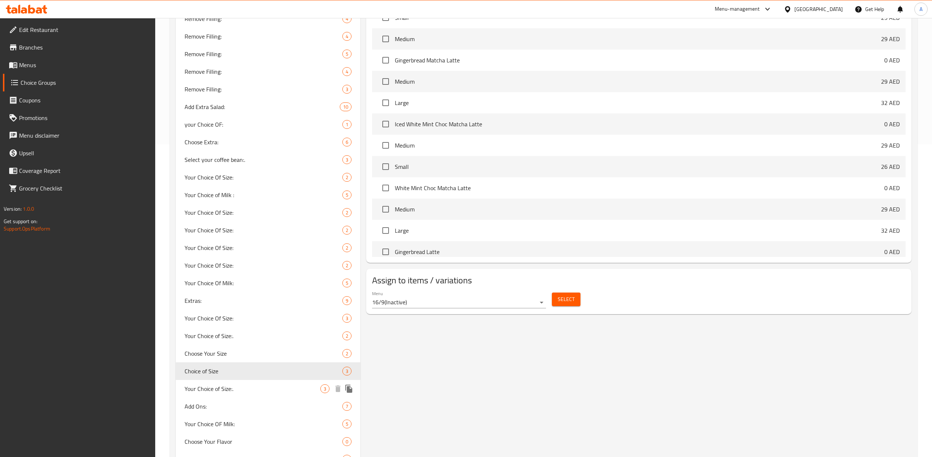
type input "0"
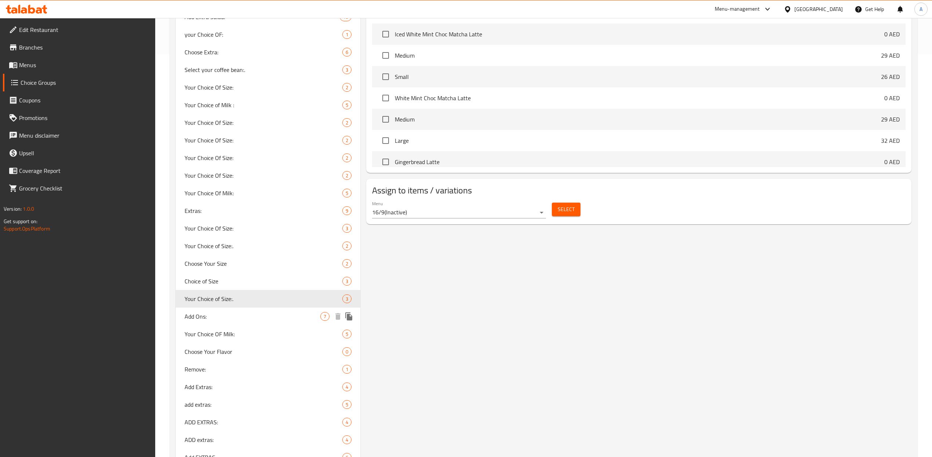
scroll to position [724, 0]
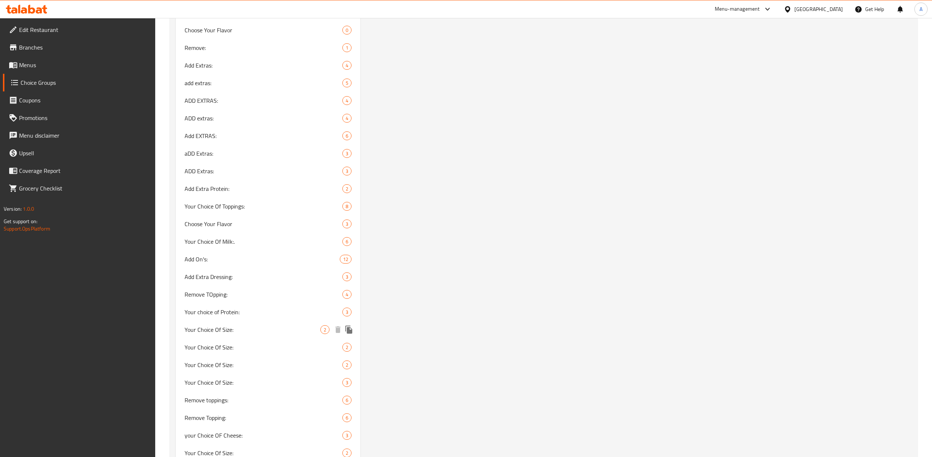
click at [245, 327] on span "Your Choice Of Size:" at bounding box center [252, 329] width 136 height 9
type input "Your Choice Of Size:"
type input "إختيارك من الحجم:"
type input "1"
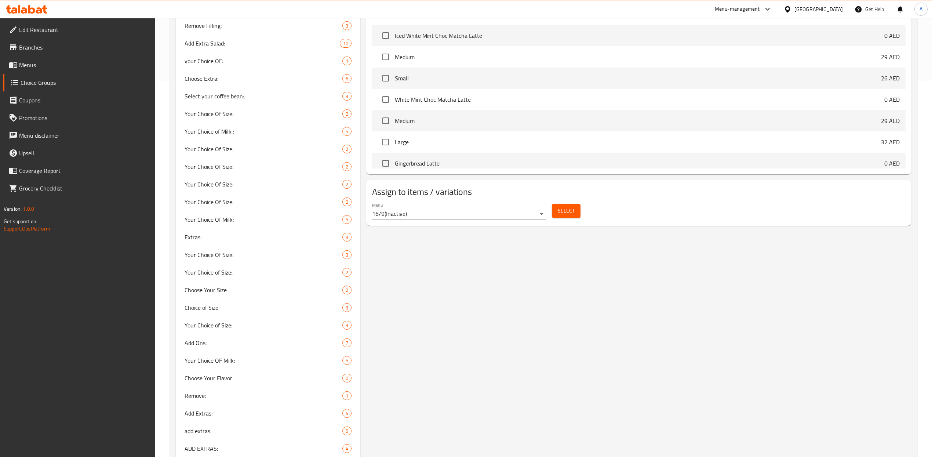
scroll to position [0, 0]
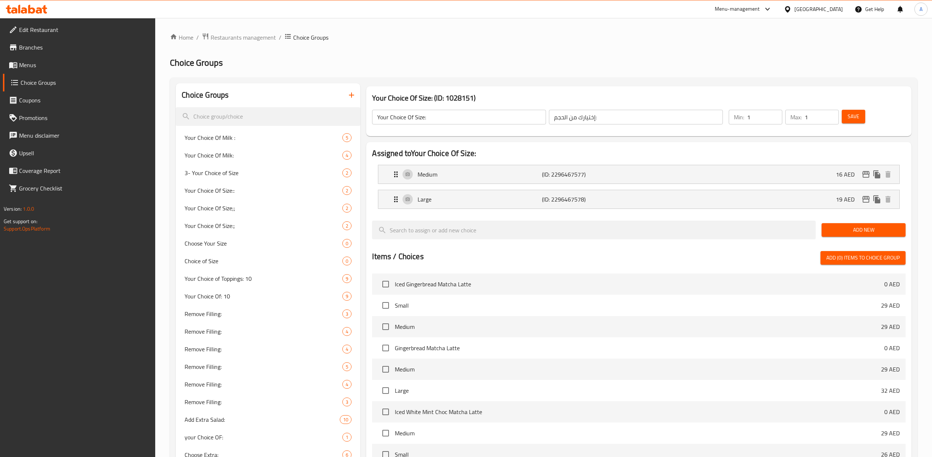
click at [348, 98] on icon "button" at bounding box center [351, 95] width 9 height 9
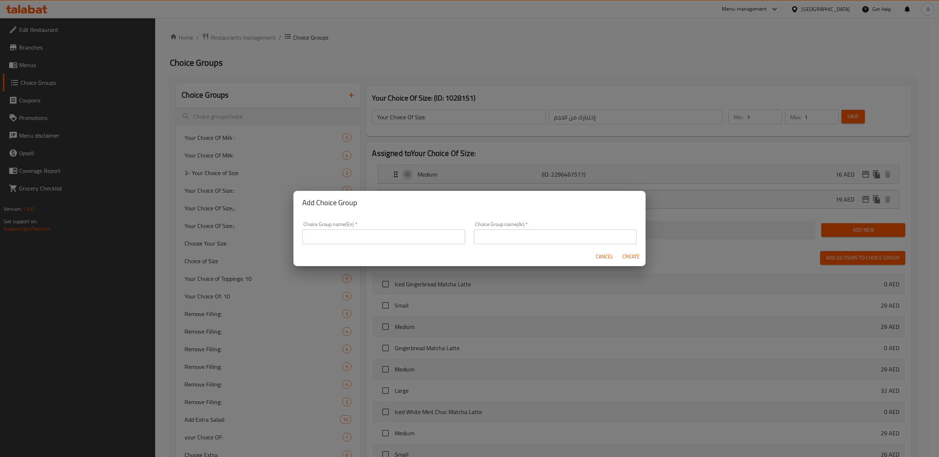
click at [414, 237] on input "text" at bounding box center [383, 236] width 163 height 15
click at [410, 241] on input "Choice of size -" at bounding box center [383, 236] width 163 height 15
type input "Choice of size -"
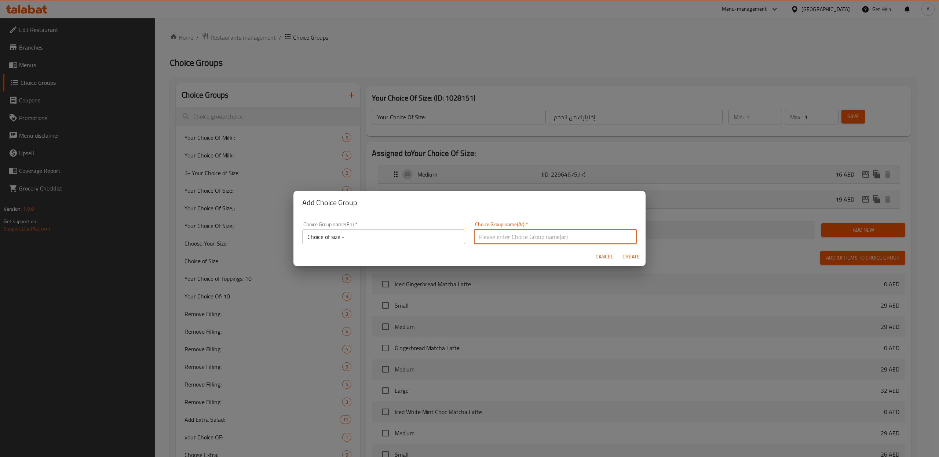
click at [575, 238] on input "text" at bounding box center [555, 236] width 163 height 15
paste input "اختيار الحجم -"
type input "اختيار الحجم -"
click at [636, 258] on span "Create" at bounding box center [631, 256] width 18 height 9
type input "Choice of size -"
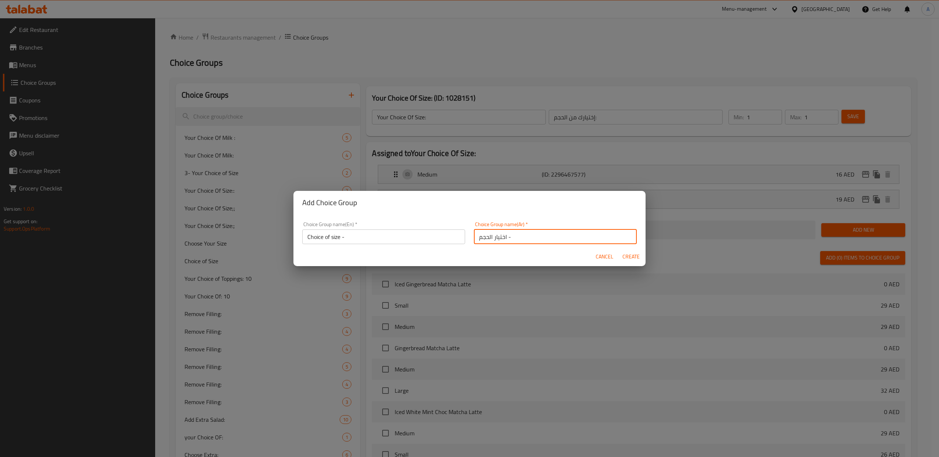
type input "اختيار الحجم -"
type input "0"
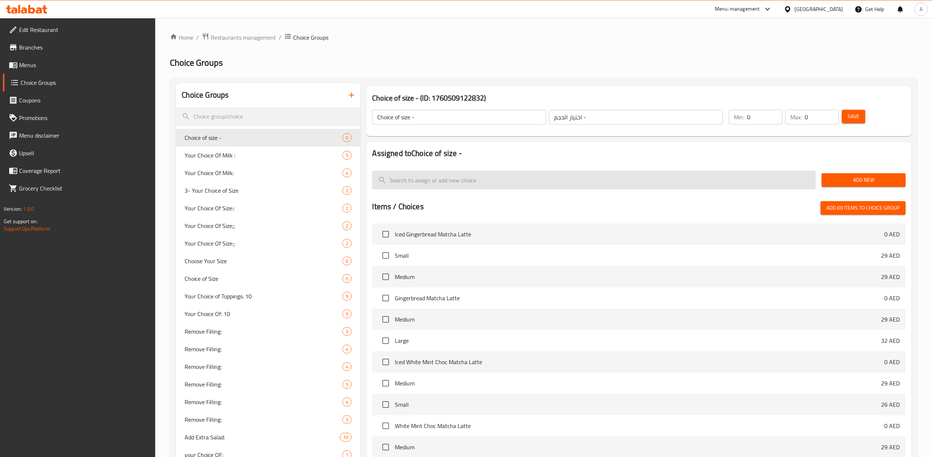
click at [494, 180] on input "search" at bounding box center [593, 180] width 443 height 19
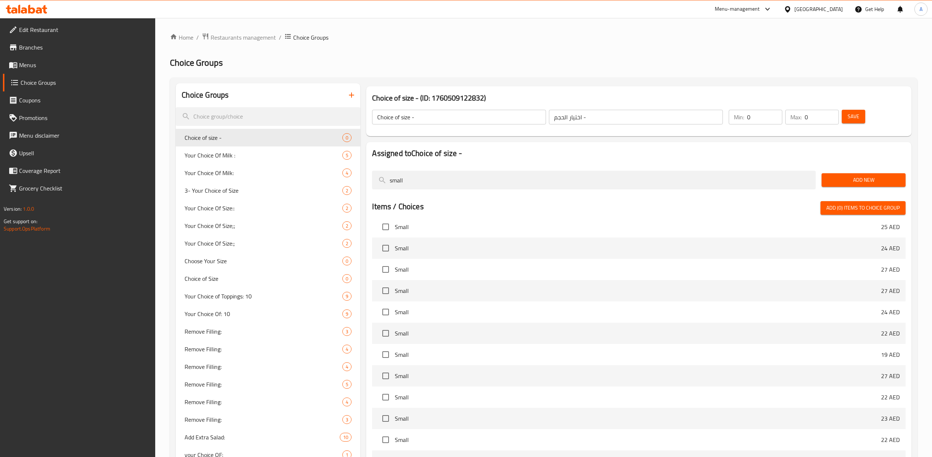
scroll to position [285, 0]
type input "small"
click at [387, 439] on input "checkbox" at bounding box center [385, 438] width 15 height 15
click at [866, 208] on span "Add (1) items to choice group" at bounding box center [862, 207] width 73 height 9
checkbox input "false"
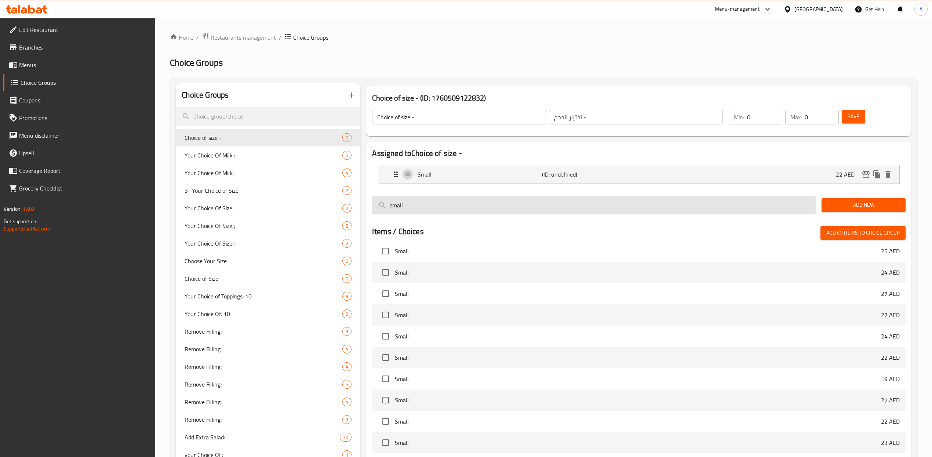
click at [434, 201] on input "small" at bounding box center [593, 204] width 443 height 19
click at [433, 201] on input "small" at bounding box center [593, 204] width 443 height 19
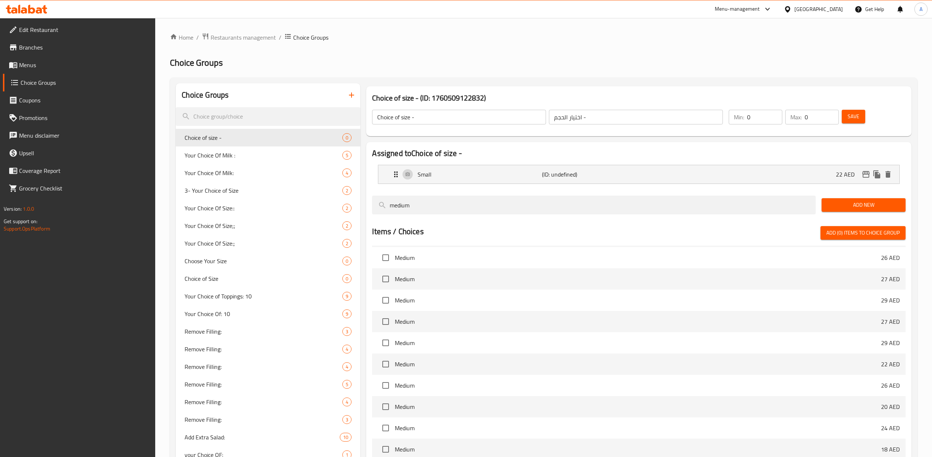
scroll to position [665, 0]
type input "medium"
click at [387, 380] on input "checkbox" at bounding box center [385, 380] width 15 height 15
click at [875, 233] on span "Add (1) items to choice group" at bounding box center [862, 232] width 73 height 9
checkbox input "false"
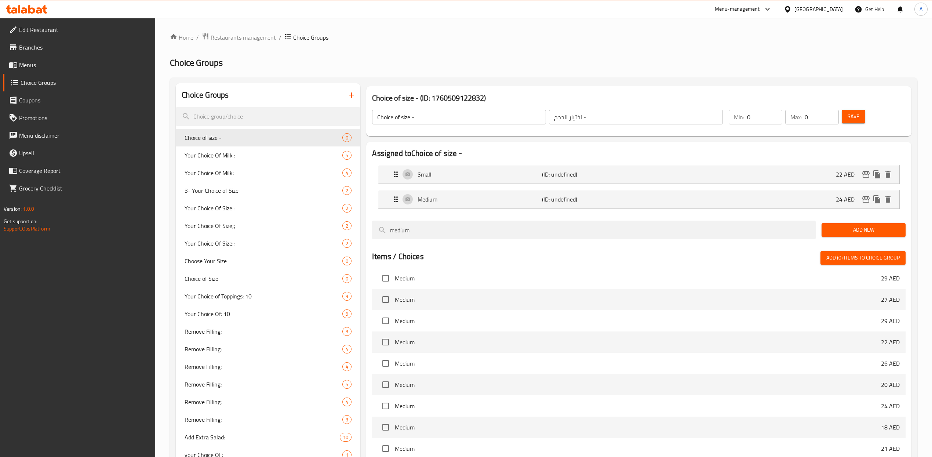
click at [474, 116] on input "Choice of size -" at bounding box center [459, 117] width 174 height 15
type input "large"
click at [385, 405] on input "checkbox" at bounding box center [385, 402] width 15 height 15
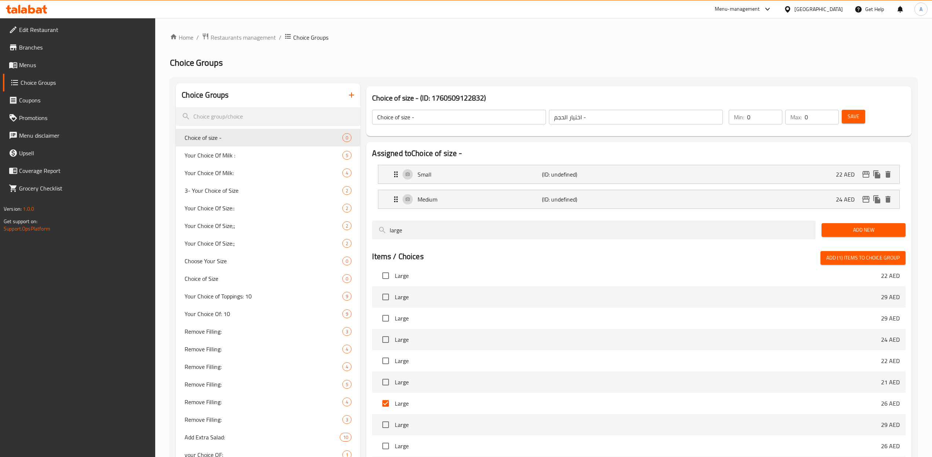
click at [859, 260] on span "Add (1) items to choice group" at bounding box center [862, 257] width 73 height 9
checkbox input "false"
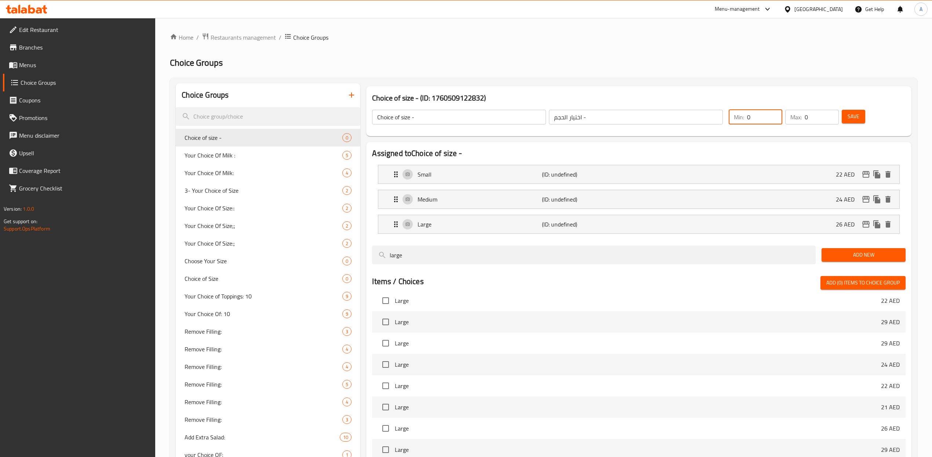
drag, startPoint x: 766, startPoint y: 117, endPoint x: 756, endPoint y: 114, distance: 10.9
click at [748, 114] on input "0" at bounding box center [764, 117] width 35 height 15
type input "1"
click at [775, 114] on input "1" at bounding box center [764, 117] width 35 height 15
type input "1"
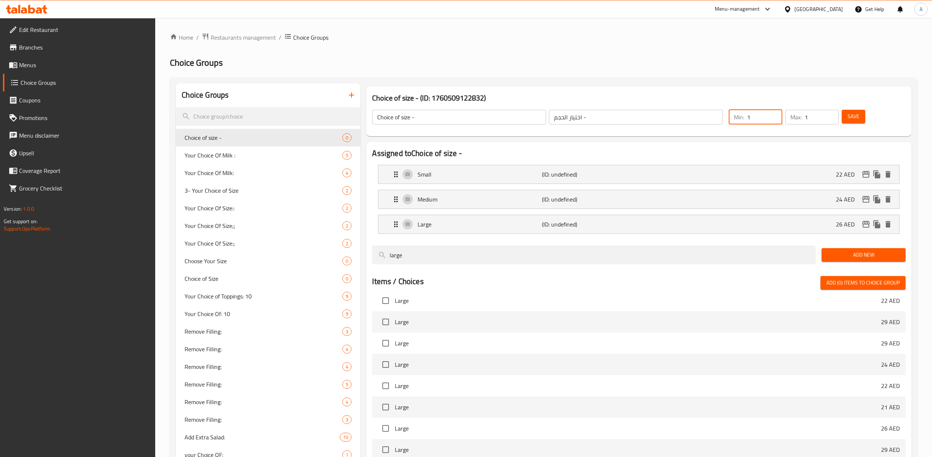
click at [830, 114] on input "1" at bounding box center [821, 117] width 34 height 15
click at [855, 118] on span "Save" at bounding box center [853, 116] width 12 height 9
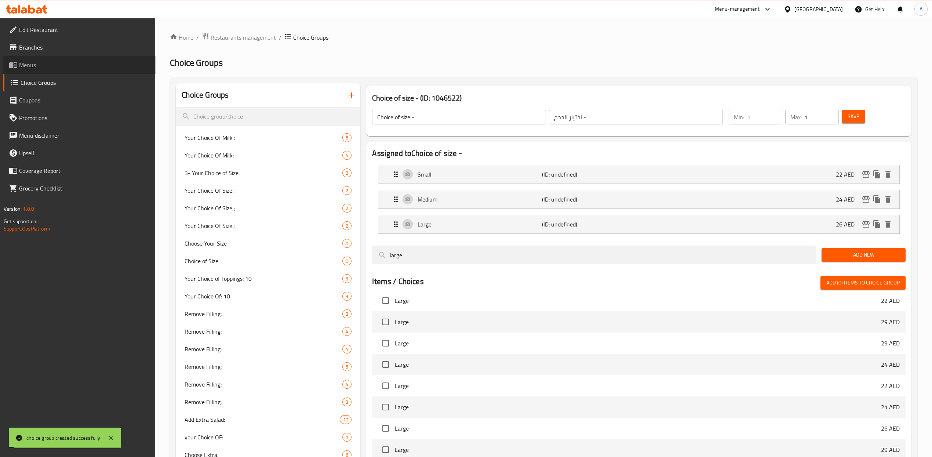
click at [50, 65] on span "Menus" at bounding box center [84, 65] width 131 height 9
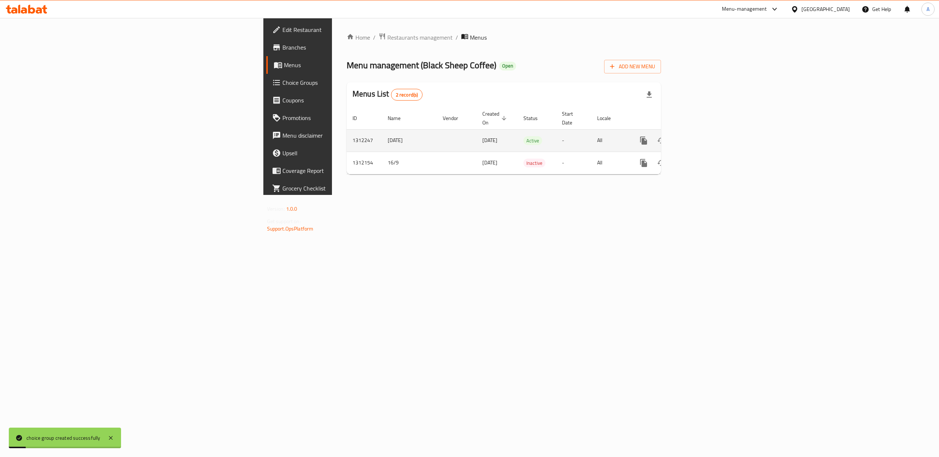
click at [701, 136] on icon "enhanced table" at bounding box center [696, 140] width 9 height 9
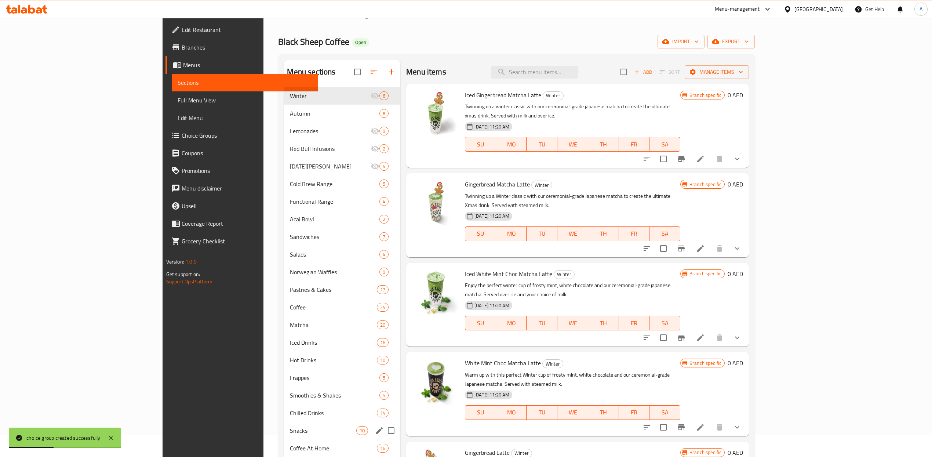
scroll to position [84, 0]
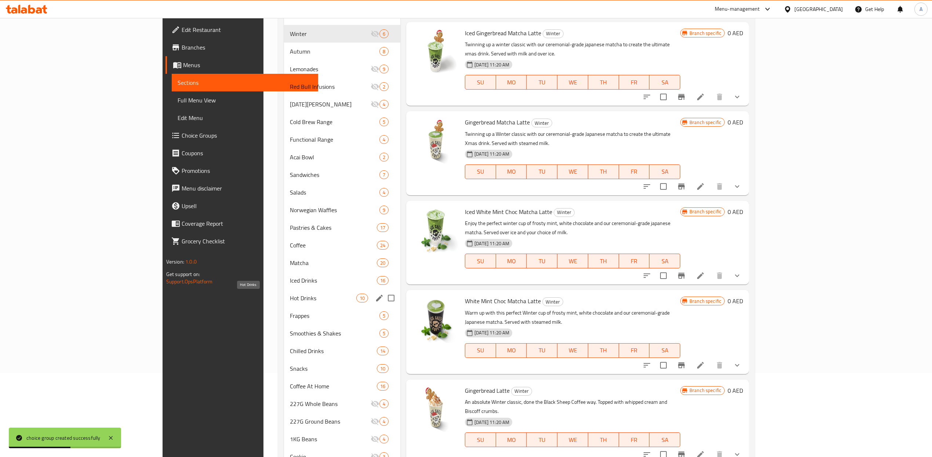
click at [290, 295] on span "Hot Drinks" at bounding box center [323, 297] width 66 height 9
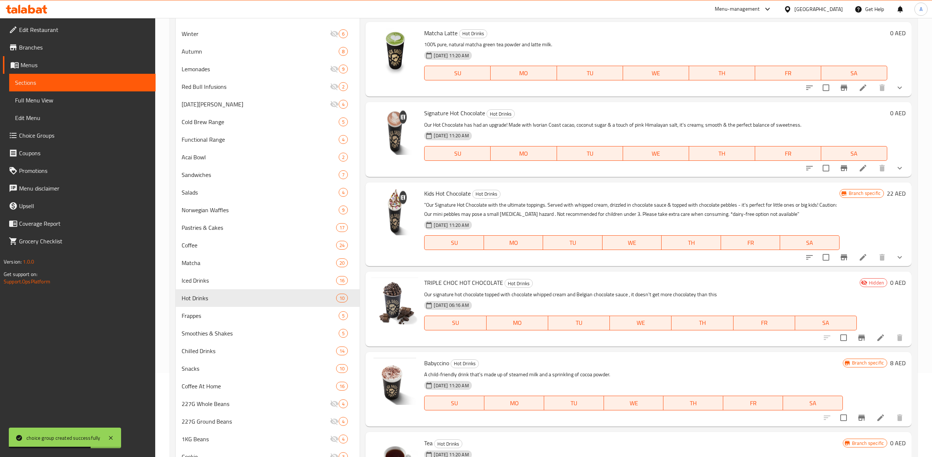
click at [877, 335] on icon at bounding box center [880, 337] width 7 height 7
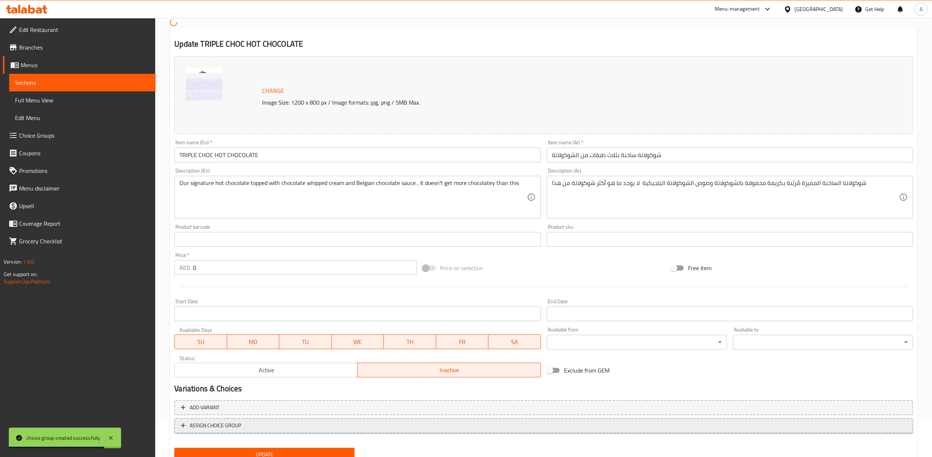
scroll to position [67, 0]
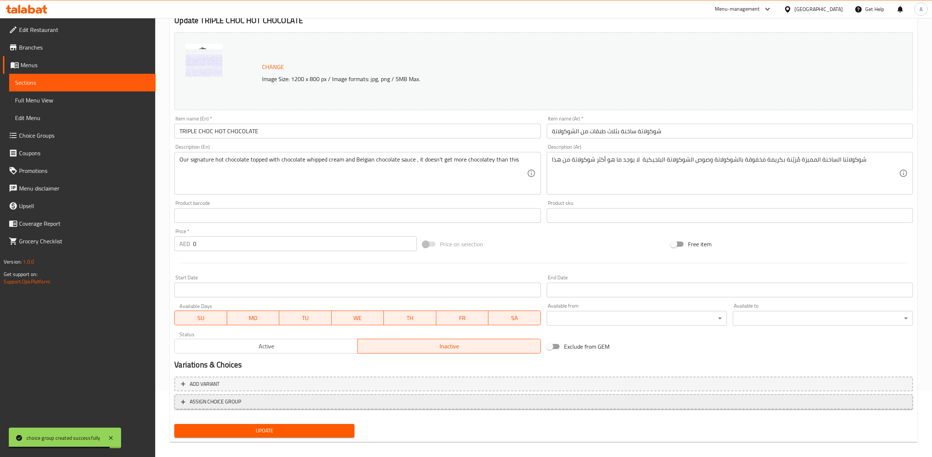
click at [230, 399] on span "ASSIGN CHOICE GROUP" at bounding box center [215, 401] width 51 height 9
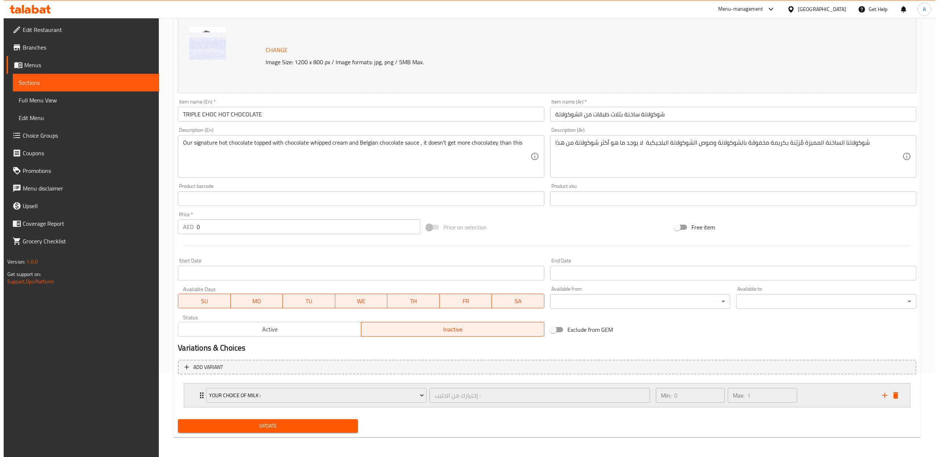
scroll to position [84, 0]
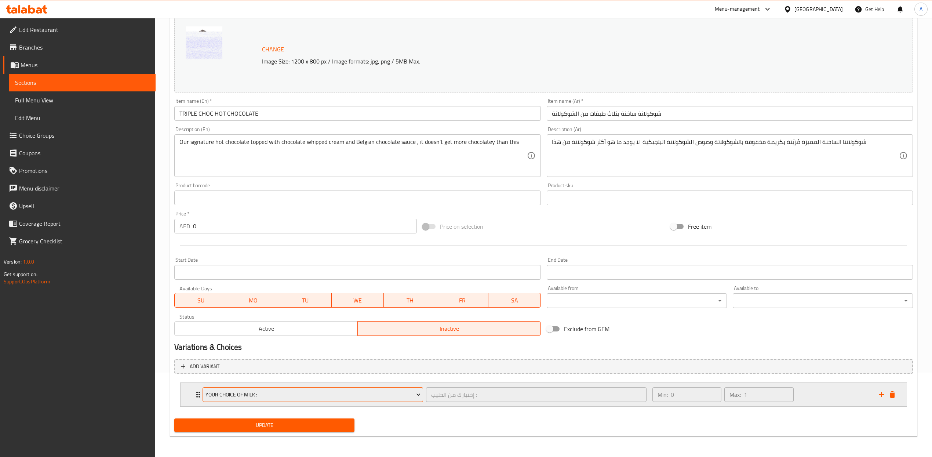
click at [282, 394] on span "Your Choice Of Milk :" at bounding box center [312, 394] width 215 height 9
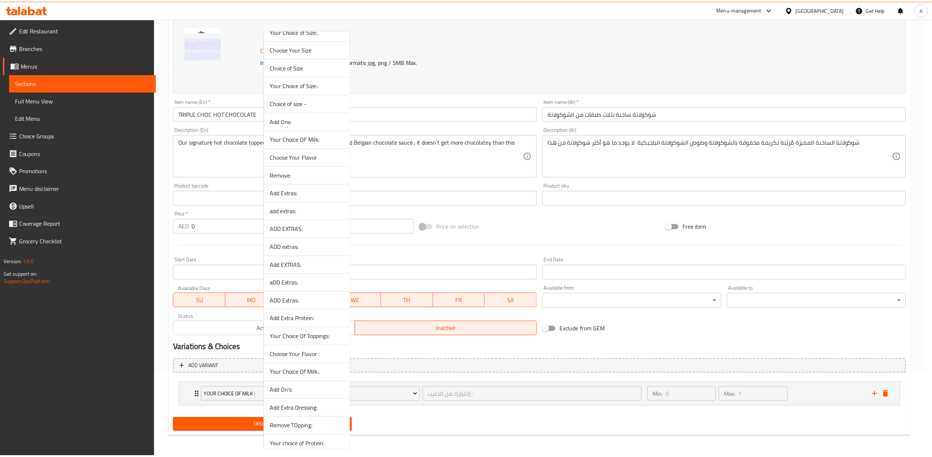
scroll to position [530, 0]
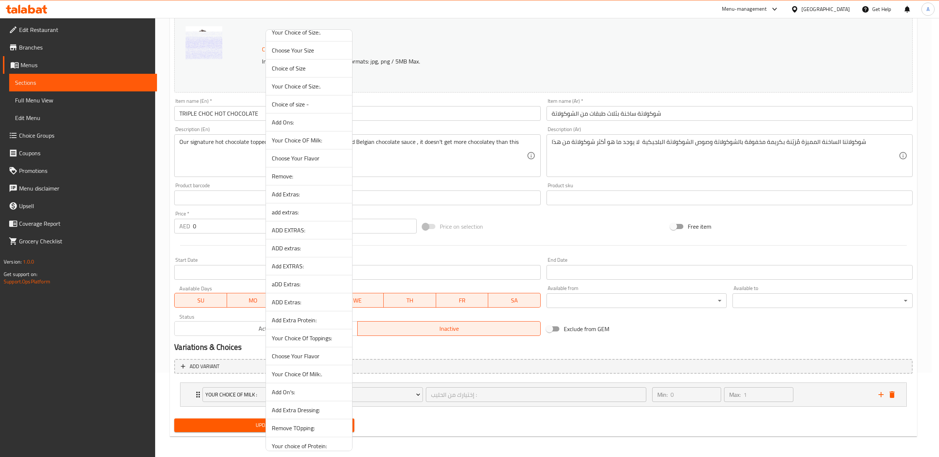
click at [293, 108] on span "Choice of size -" at bounding box center [309, 104] width 74 height 9
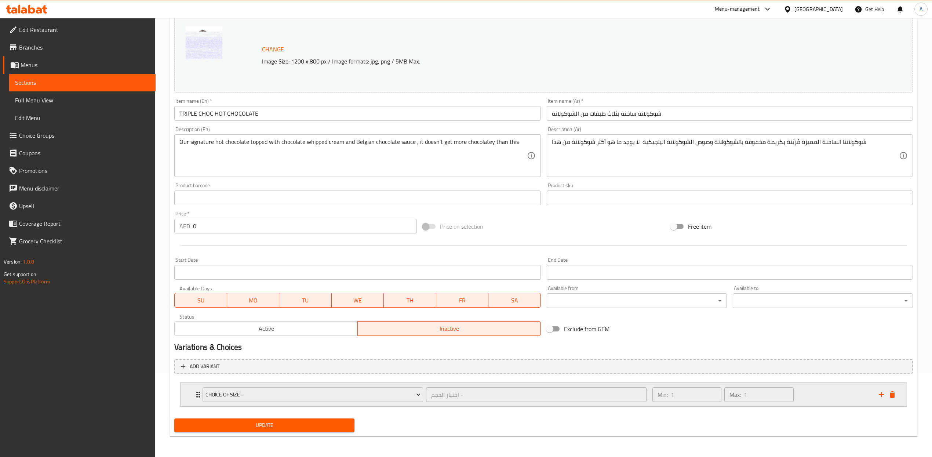
click at [825, 400] on div "Min: 1 ​ Max: 1 ​" at bounding box center [761, 394] width 226 height 23
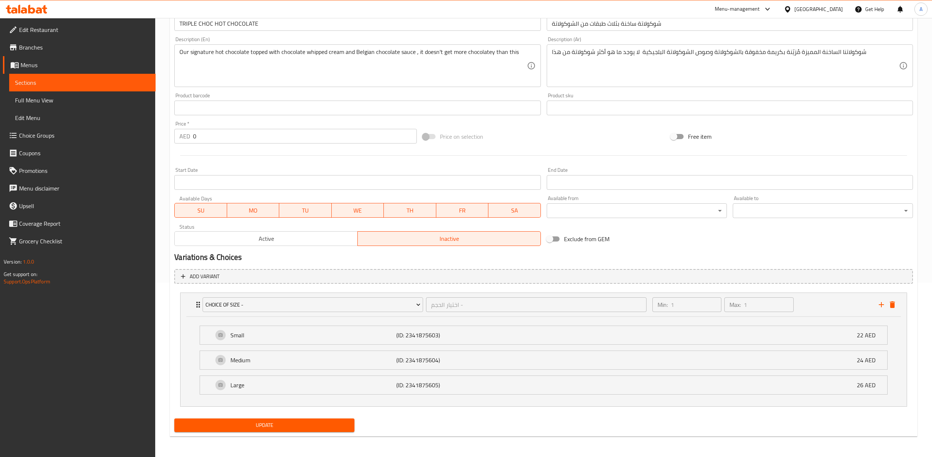
scroll to position [175, 0]
click at [280, 237] on span "Active" at bounding box center [266, 238] width 177 height 11
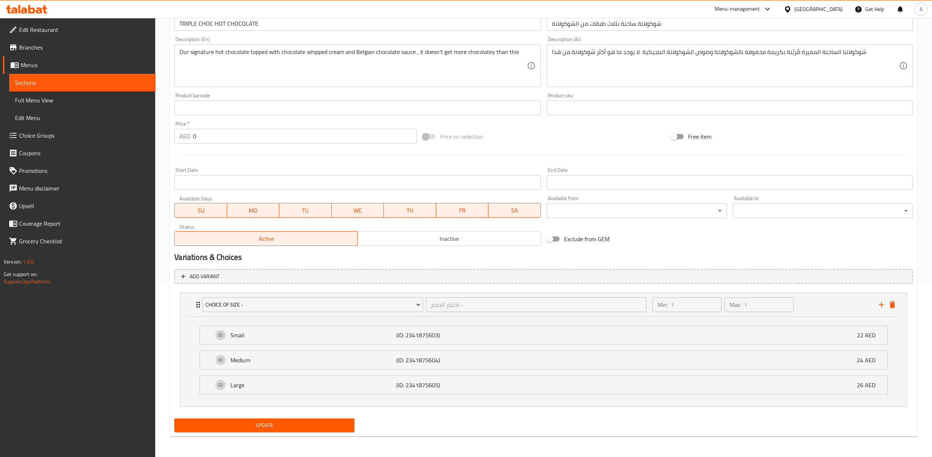
click at [285, 425] on span "Update" at bounding box center [264, 424] width 168 height 9
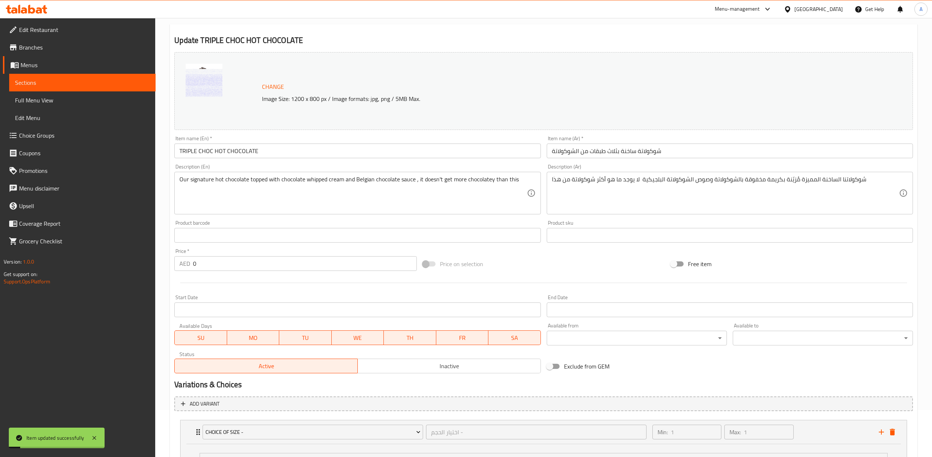
scroll to position [0, 0]
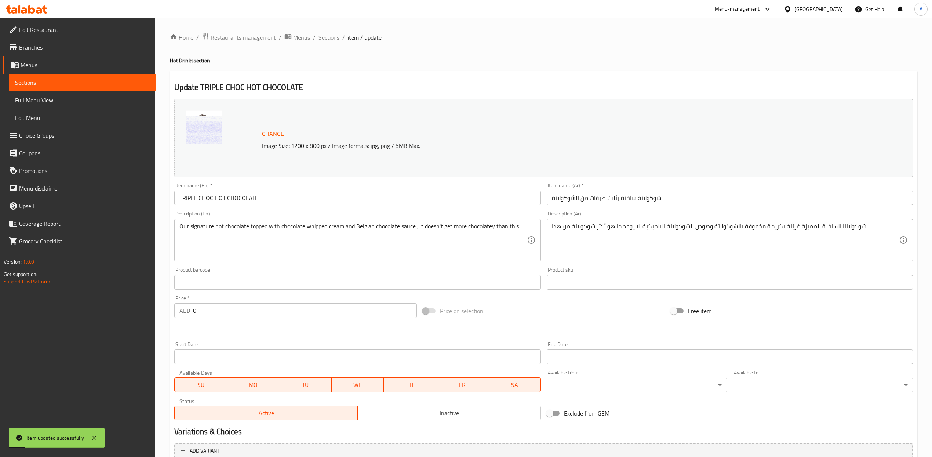
click at [330, 36] on span "Sections" at bounding box center [328, 37] width 21 height 9
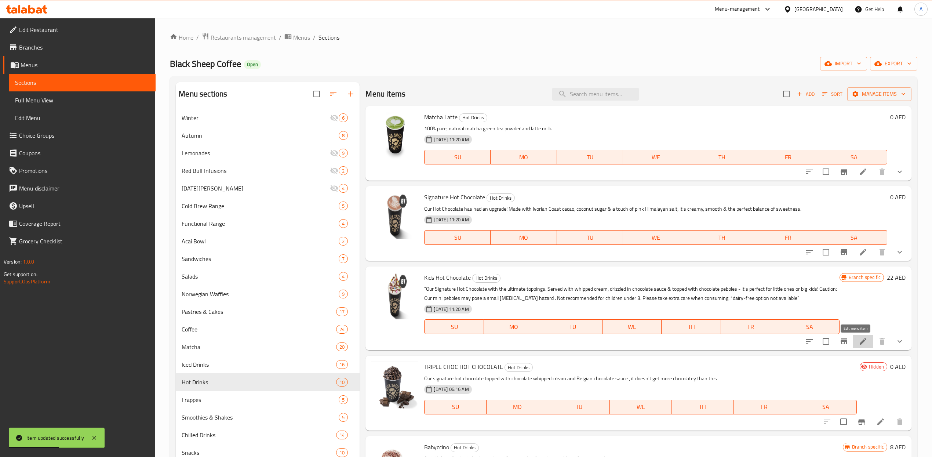
click at [859, 341] on icon at bounding box center [862, 341] width 7 height 7
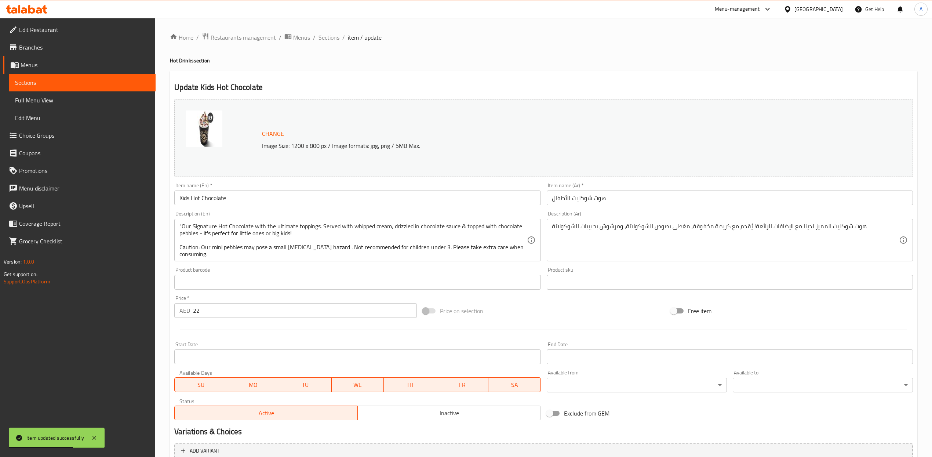
scroll to position [115, 0]
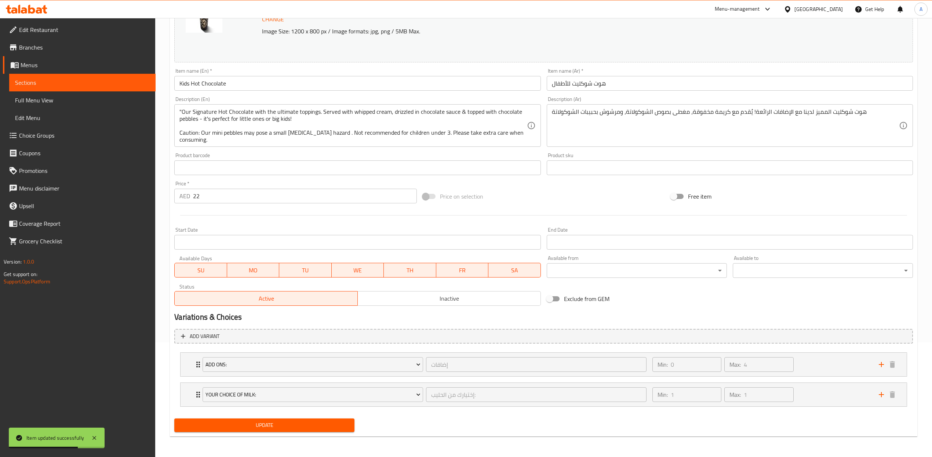
drag, startPoint x: 434, startPoint y: 296, endPoint x: 426, endPoint y: 295, distance: 8.2
click at [434, 296] on span "Inactive" at bounding box center [449, 298] width 177 height 11
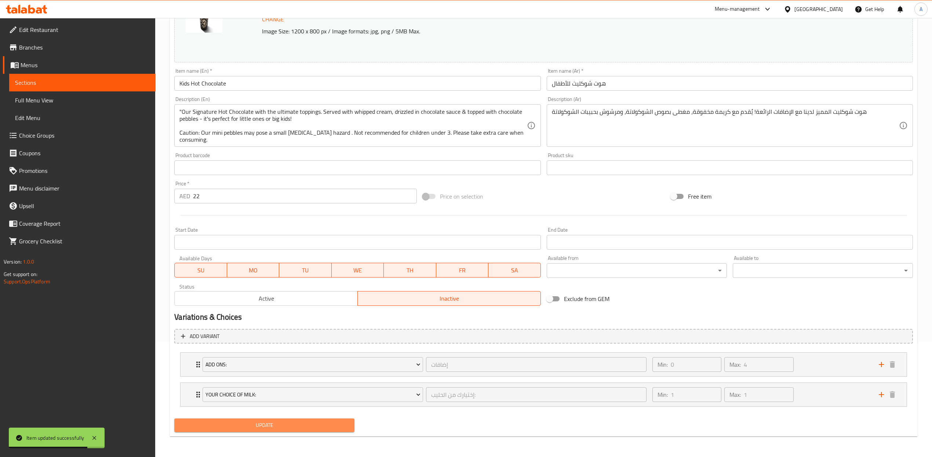
click at [319, 428] on span "Update" at bounding box center [264, 424] width 168 height 9
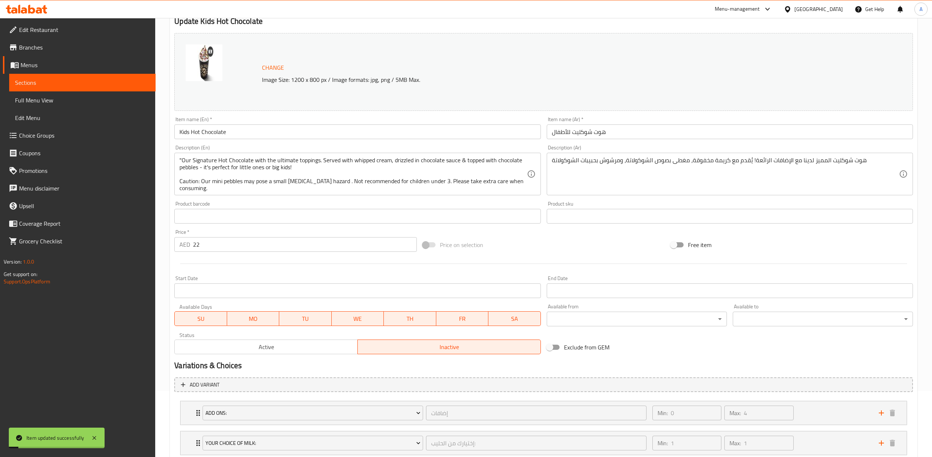
scroll to position [0, 0]
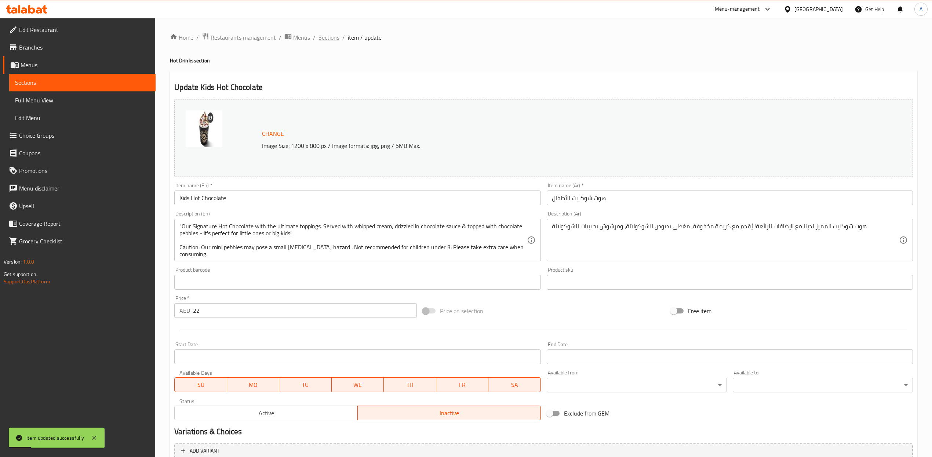
click at [326, 35] on span "Sections" at bounding box center [328, 37] width 21 height 9
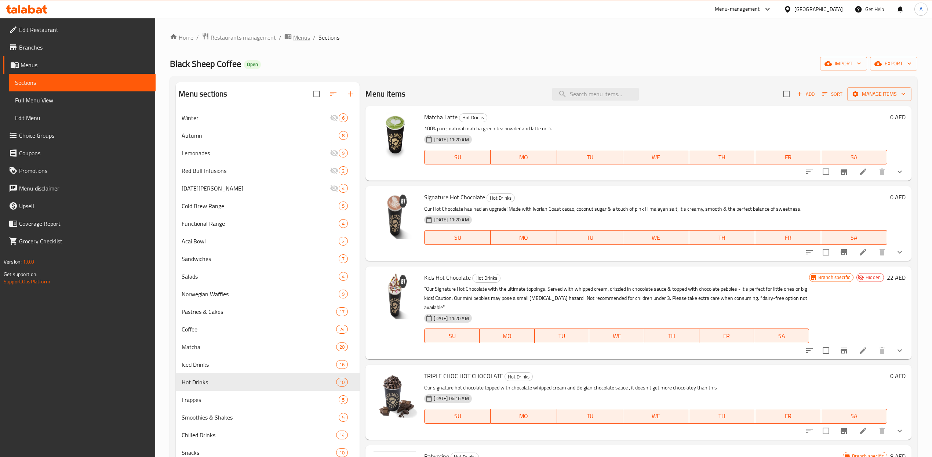
click at [307, 33] on span "Menus" at bounding box center [301, 37] width 17 height 9
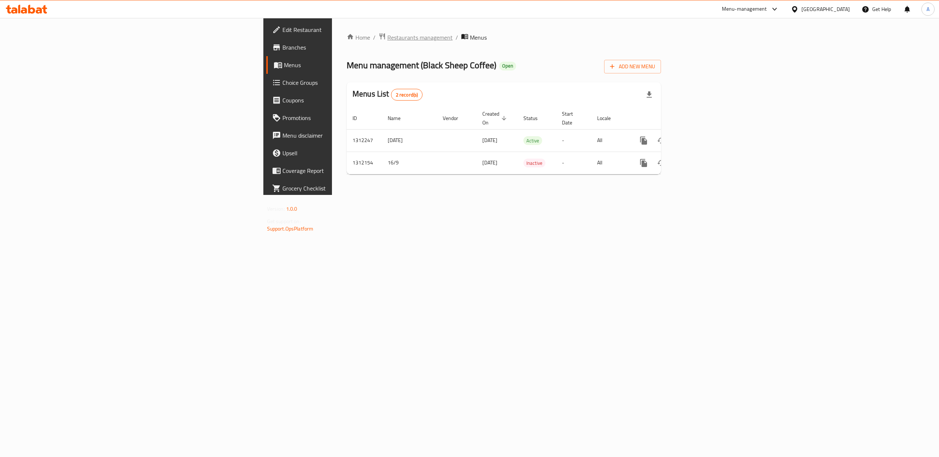
click at [387, 40] on span "Restaurants management" at bounding box center [419, 37] width 65 height 9
